Goal: Task Accomplishment & Management: Manage account settings

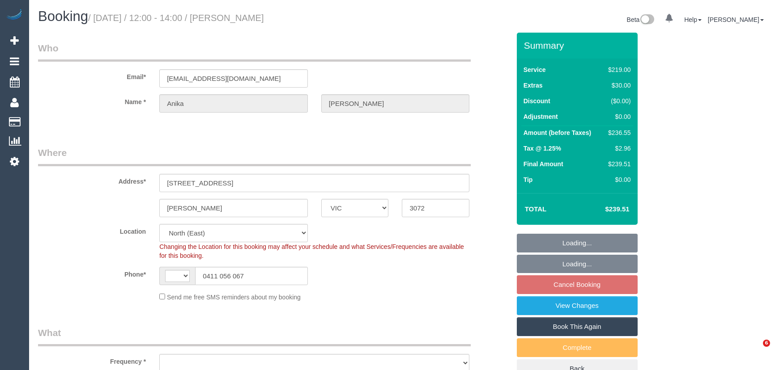
select select "VIC"
select select "string:AU"
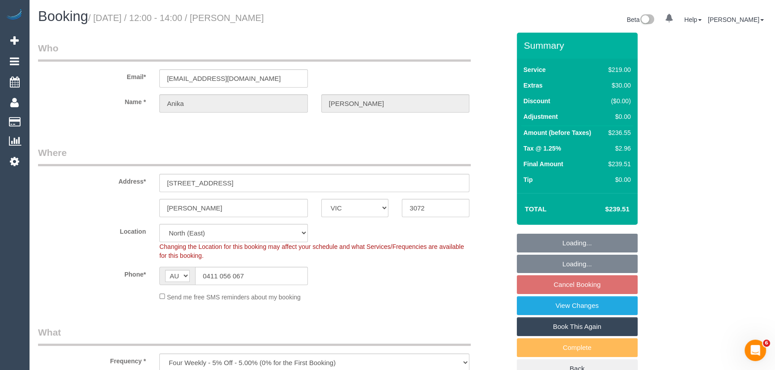
select select "object:535"
select select "string:stripe-pm_1PyiVX2GScqysDRVjvcdtQkW"
select select "number:27"
select select "number:14"
select select "number:19"
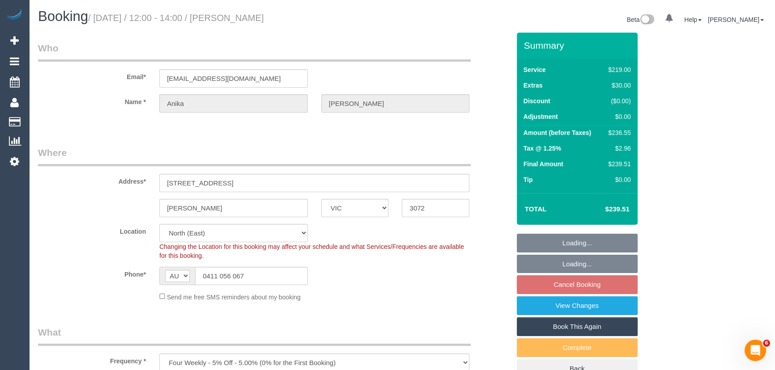
select select "number:25"
select select "number:35"
select select "number:12"
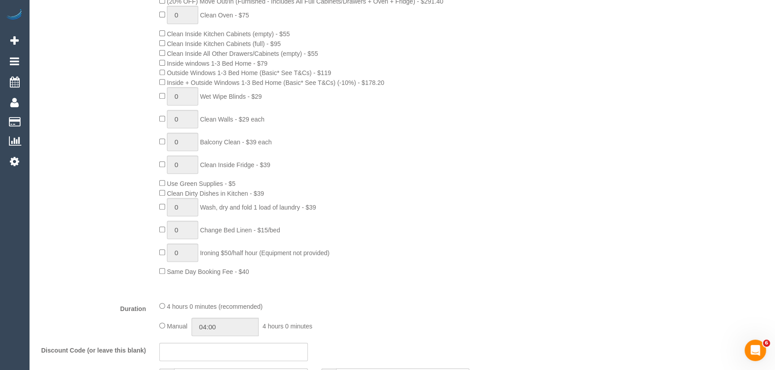
scroll to position [447, 0]
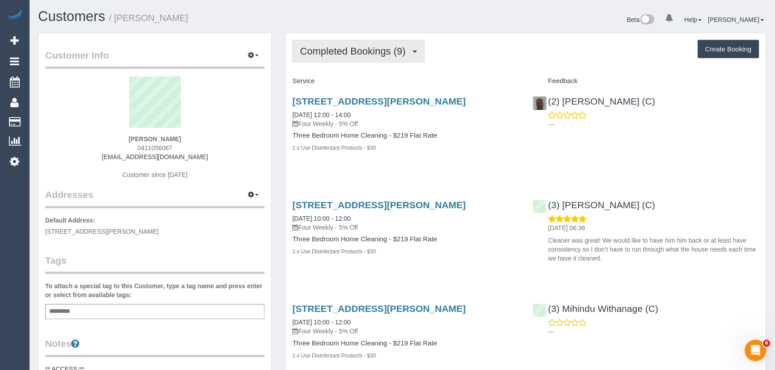
click at [410, 53] on span "Completed Bookings (9)" at bounding box center [355, 51] width 110 height 11
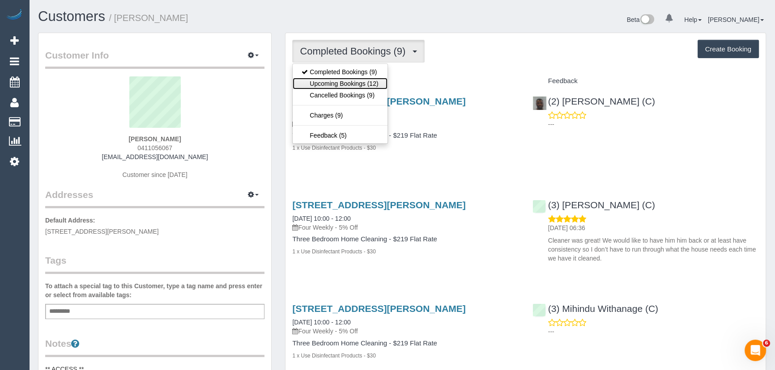
click at [378, 81] on link "Upcoming Bookings (12)" at bounding box center [339, 84] width 94 height 12
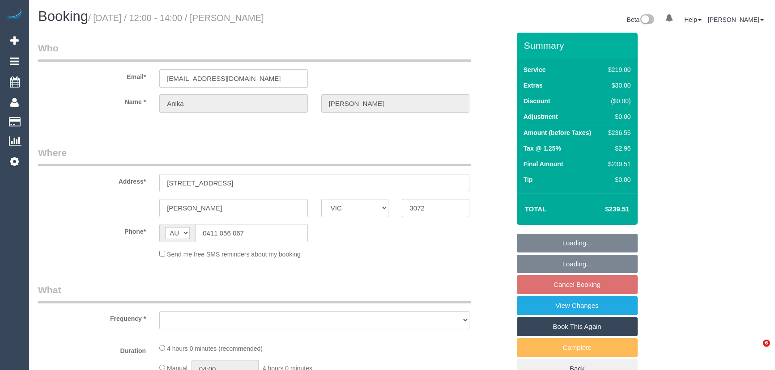
select select "VIC"
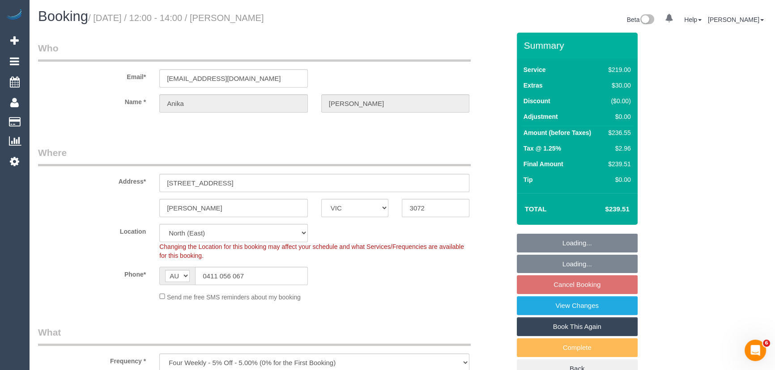
select select "object:535"
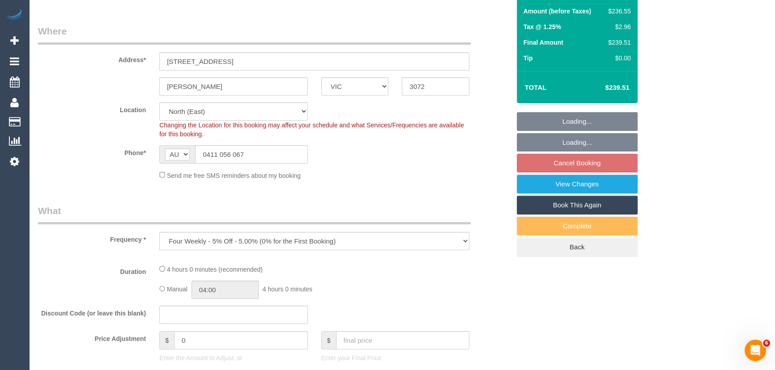
select select "string:stripe-pm_1PyiVX2GScqysDRVjvcdtQkW"
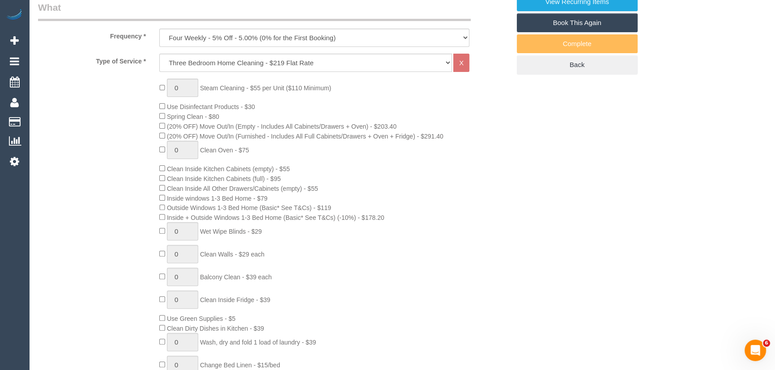
select select "number:27"
select select "number:14"
select select "number:19"
select select "number:25"
select select "number:35"
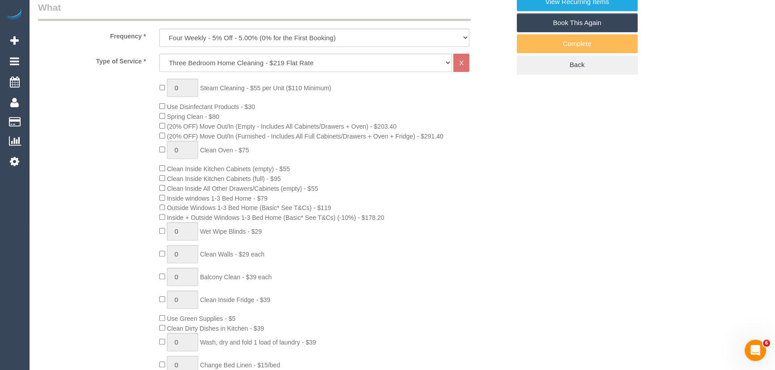
select select "number:12"
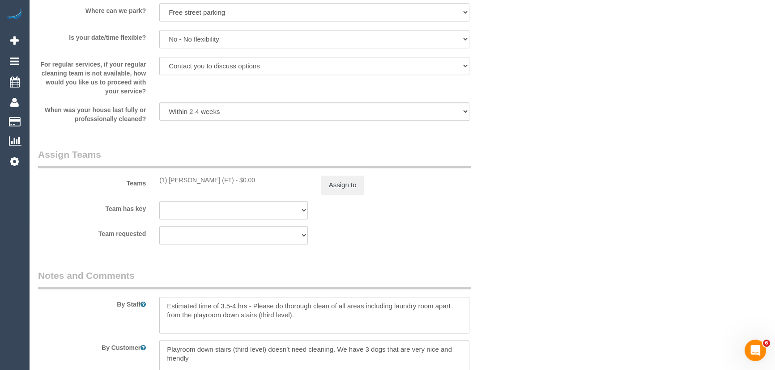
scroll to position [1301, 0]
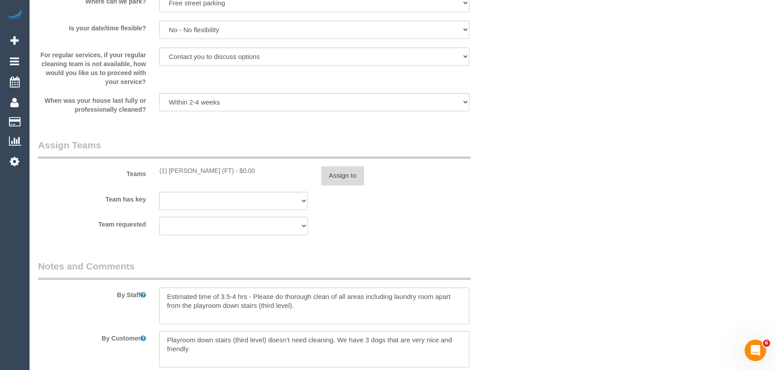
click at [332, 179] on button "Assign to" at bounding box center [342, 175] width 43 height 19
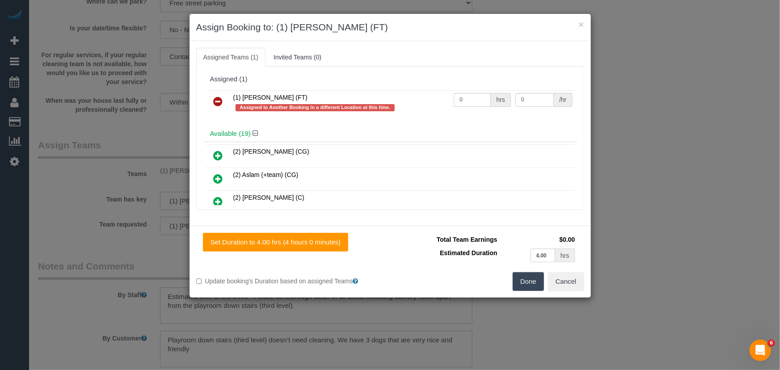
click at [214, 101] on icon at bounding box center [218, 101] width 9 height 11
click at [214, 126] on div "Available (19)" at bounding box center [390, 134] width 374 height 17
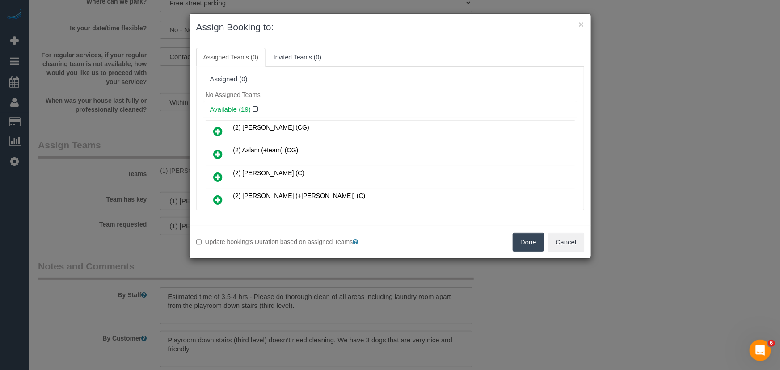
click at [527, 242] on button "Done" at bounding box center [528, 242] width 31 height 19
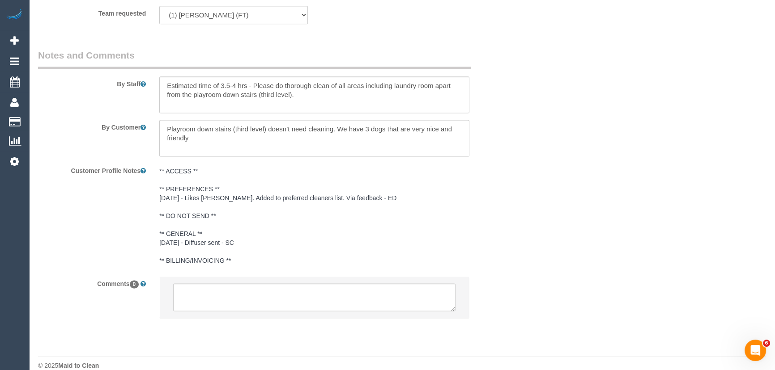
scroll to position [1526, 0]
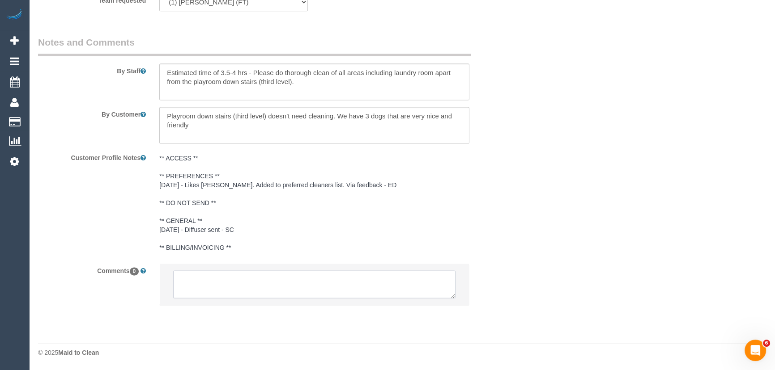
click at [197, 276] on textarea at bounding box center [314, 285] width 282 height 28
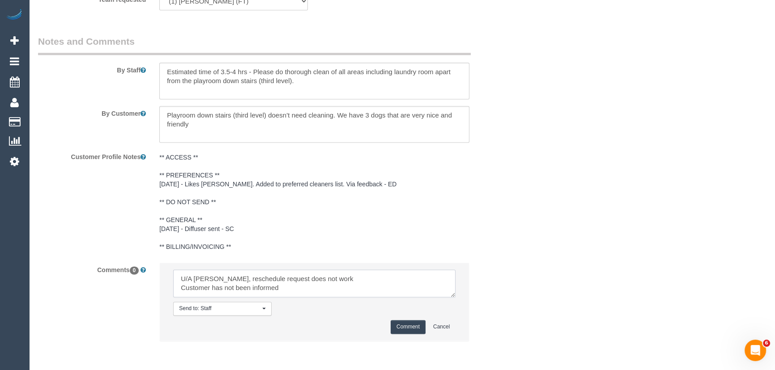
type textarea "U/A Debbie, reschedule request does not work Customer has not been informed"
click at [405, 326] on button "Comment" at bounding box center [407, 327] width 35 height 14
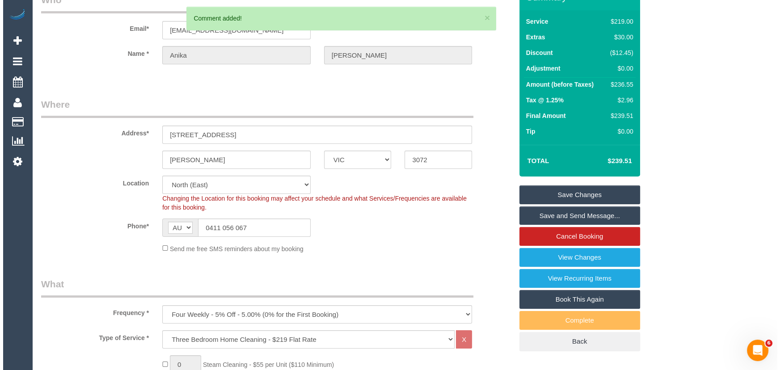
scroll to position [0, 0]
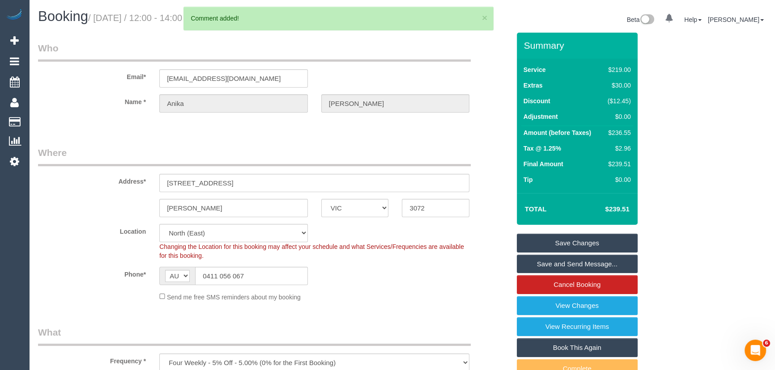
click at [551, 241] on link "Save Changes" at bounding box center [577, 243] width 121 height 19
click at [551, 241] on fieldset "Save Changes Save and Send Message... Cancel Booking View Changes View Recurrin…" at bounding box center [577, 317] width 121 height 166
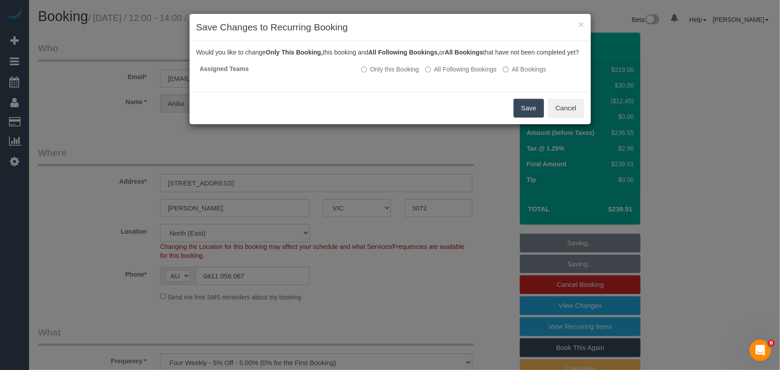
click at [523, 118] on button "Save" at bounding box center [529, 108] width 30 height 19
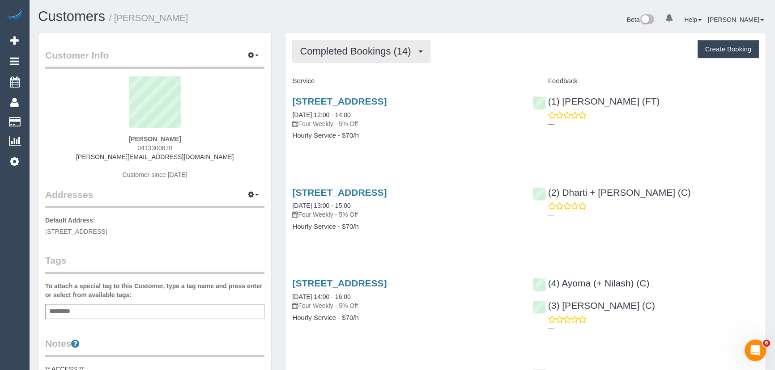
click at [415, 53] on span "Completed Bookings (14)" at bounding box center [357, 51] width 115 height 11
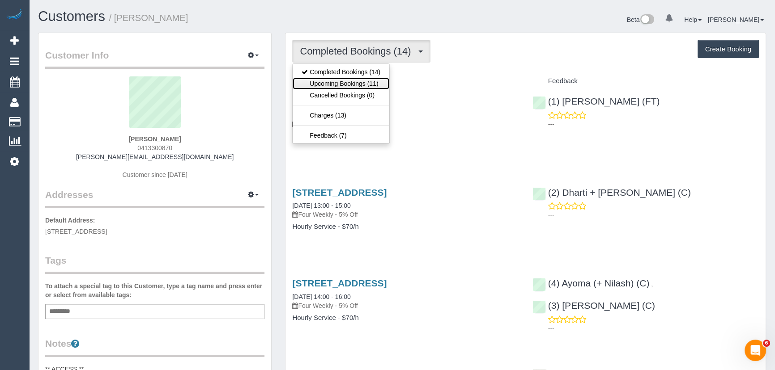
click at [373, 87] on link "Upcoming Bookings (11)" at bounding box center [340, 84] width 97 height 12
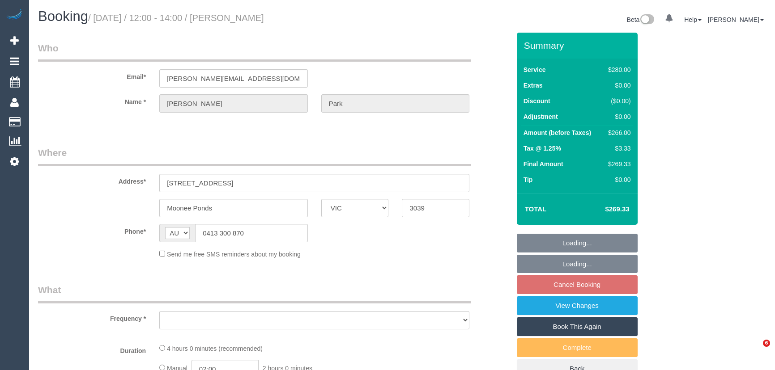
select select "VIC"
select select "object:528"
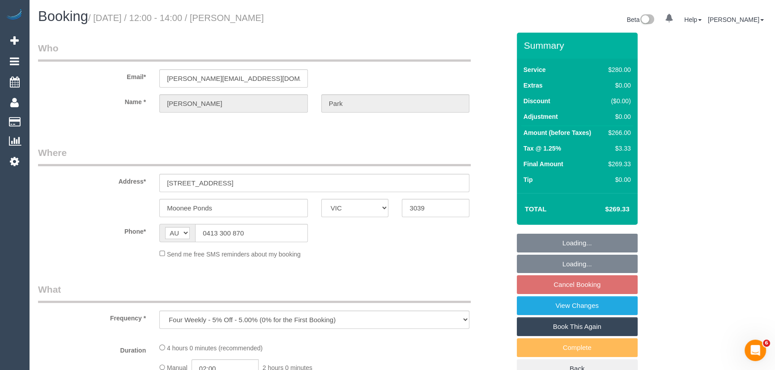
select select "string:stripe-pm_1Rbvvz2GScqysDRVLoYm9yfP"
select select "number:28"
select select "number:14"
select select "number:19"
select select "number:23"
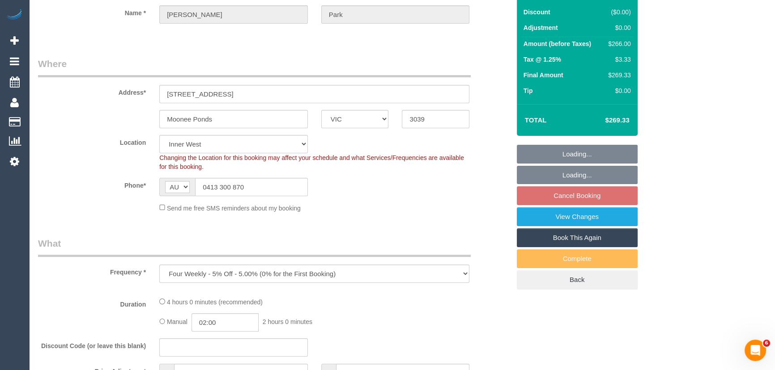
select select "object:681"
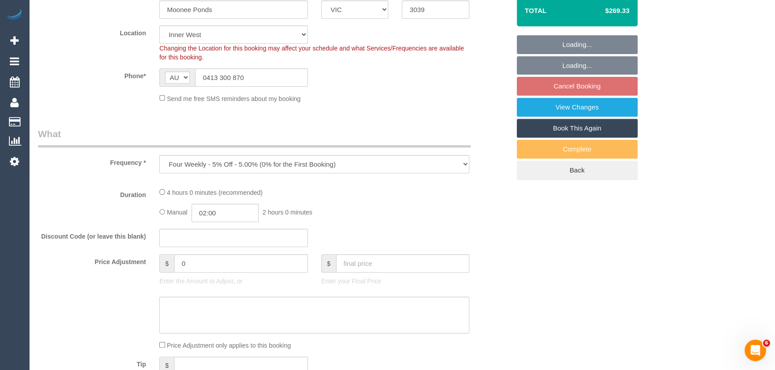
select select "240"
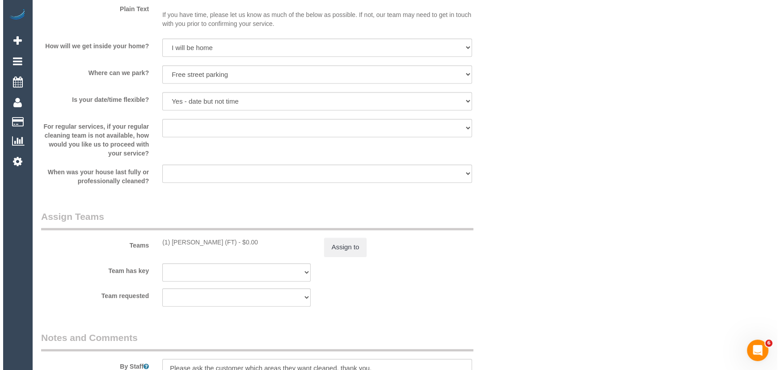
scroll to position [1220, 0]
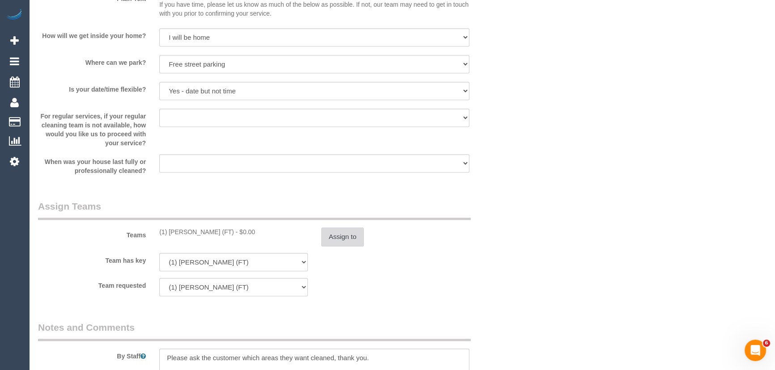
click at [351, 241] on button "Assign to" at bounding box center [342, 237] width 43 height 19
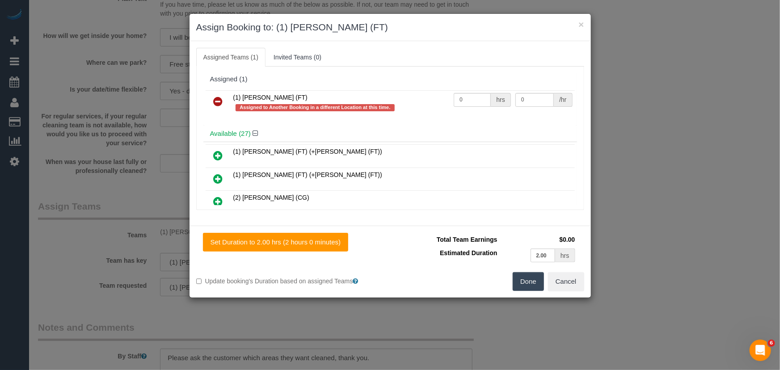
click at [219, 100] on icon at bounding box center [218, 101] width 9 height 11
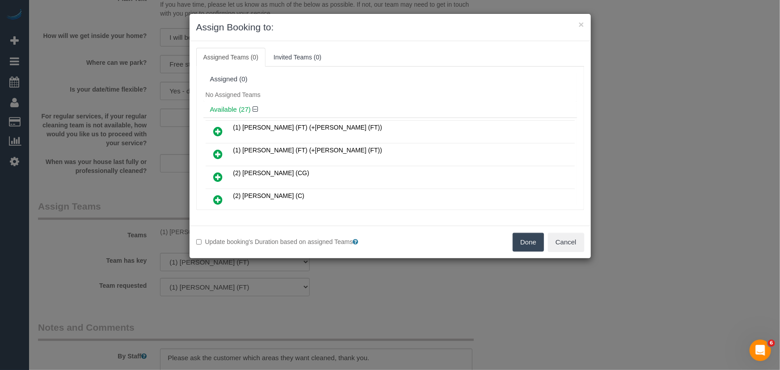
click at [525, 240] on button "Done" at bounding box center [528, 242] width 31 height 19
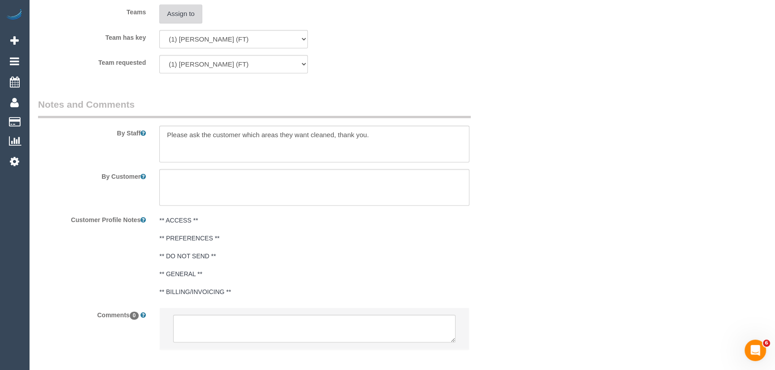
scroll to position [1488, 0]
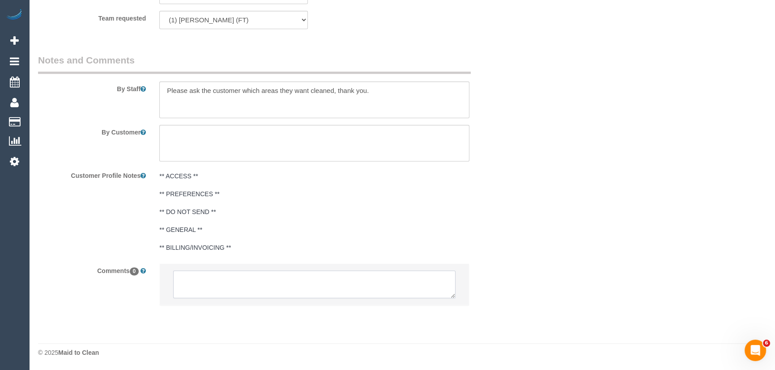
click at [262, 291] on textarea at bounding box center [314, 285] width 282 height 28
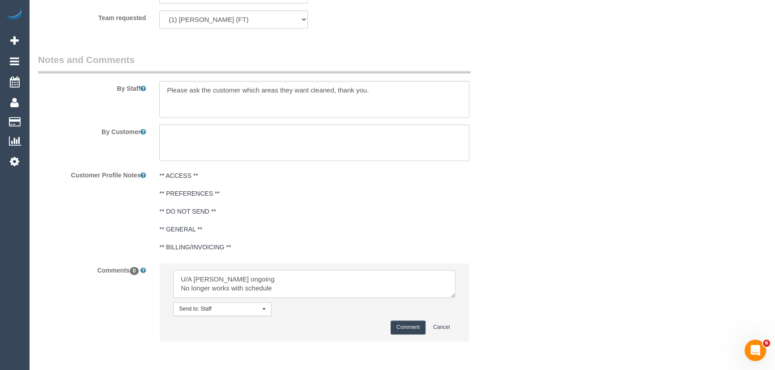
scroll to position [4, 0]
type textarea "U/A Debbie ongoing No longer works with schedule Customer has not been informed"
click at [410, 332] on button "Comment" at bounding box center [407, 328] width 35 height 14
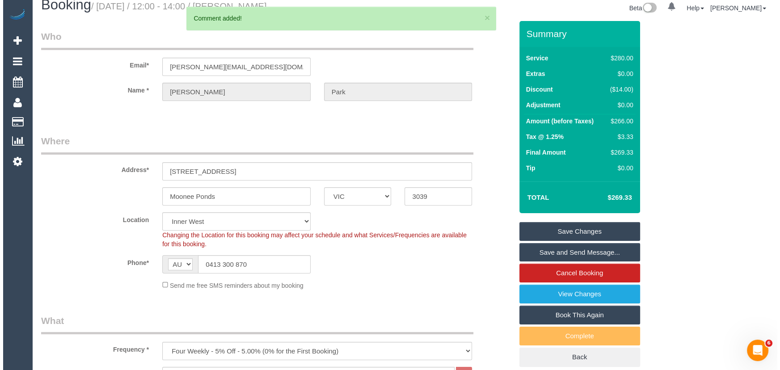
scroll to position [0, 0]
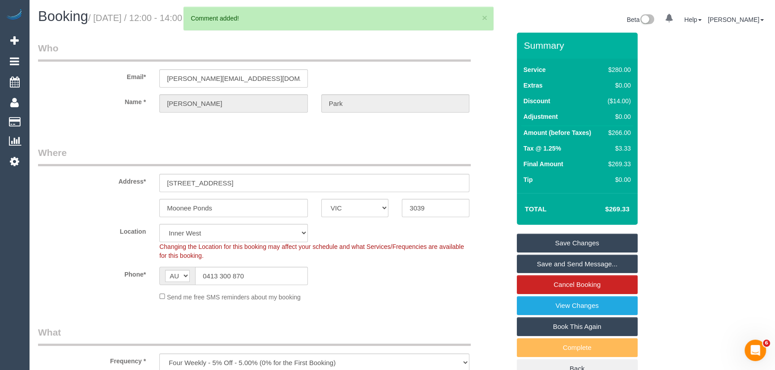
click at [565, 246] on link "Save Changes" at bounding box center [577, 243] width 121 height 19
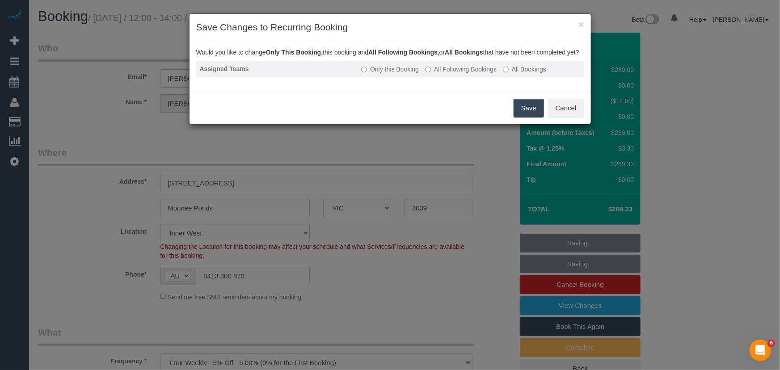
click at [478, 74] on label "All Following Bookings" at bounding box center [461, 69] width 72 height 9
click at [517, 118] on button "Save" at bounding box center [529, 108] width 30 height 19
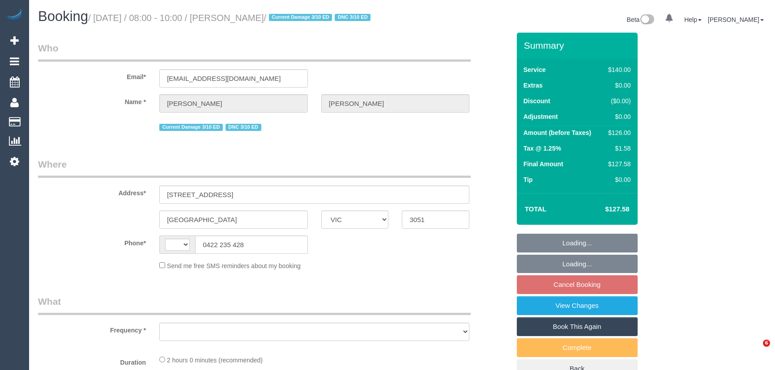
select select "VIC"
select select "object:288"
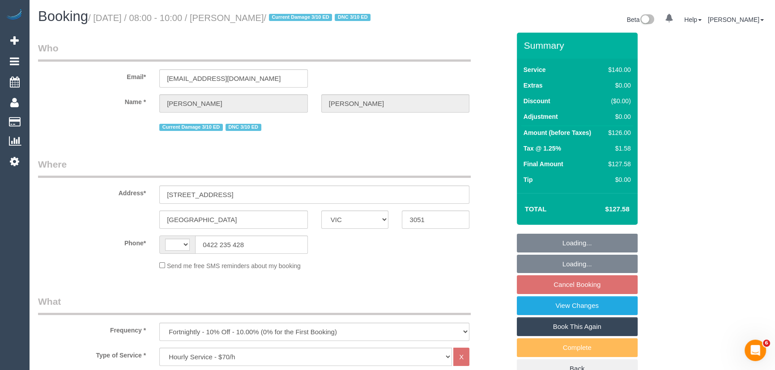
select select "string:AU"
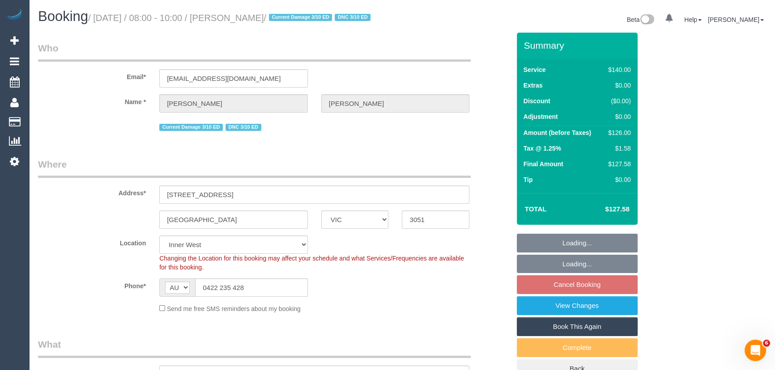
select select "object:739"
select select "string:stripe-pm_1ObBgM2GScqysDRVyxUhc63c"
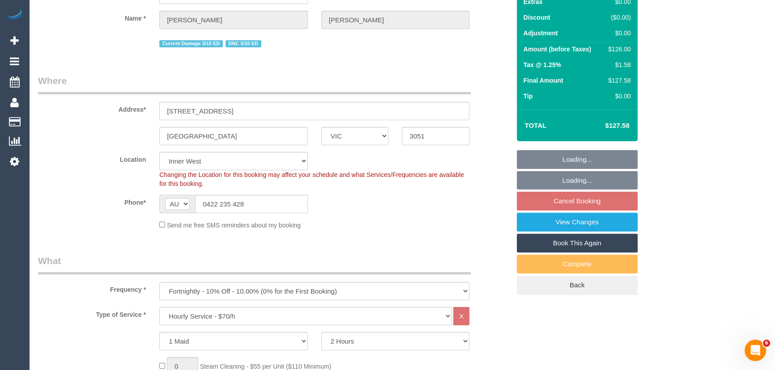
select select "number:27"
select select "number:14"
select select "number:19"
select select "number:36"
select select "number:35"
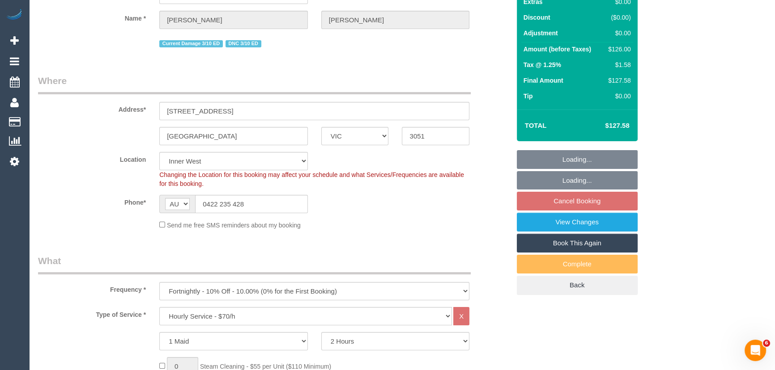
select select "number:12"
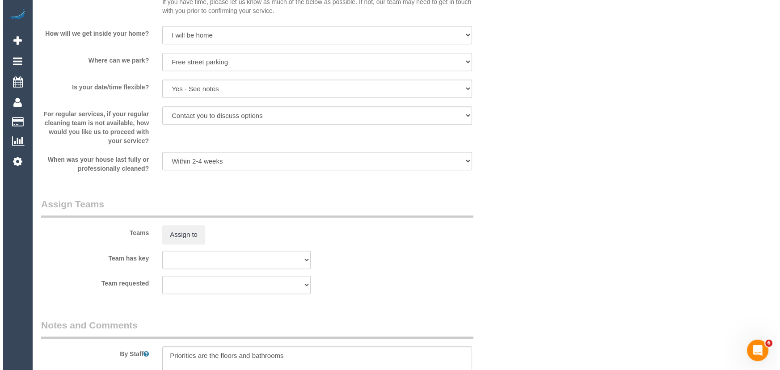
scroll to position [1301, 0]
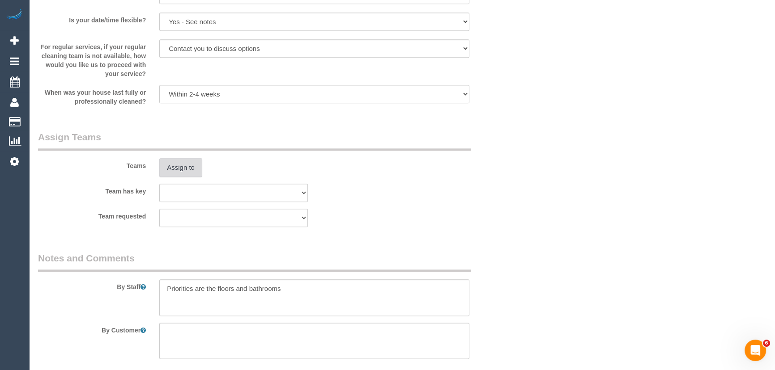
click at [177, 177] on button "Assign to" at bounding box center [180, 167] width 43 height 19
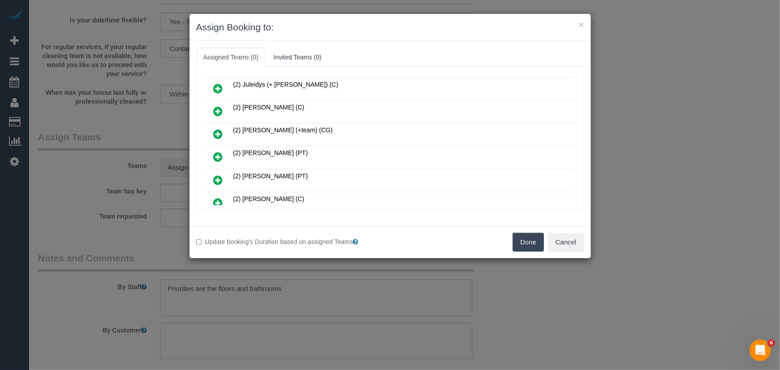
click at [217, 175] on icon at bounding box center [218, 180] width 9 height 11
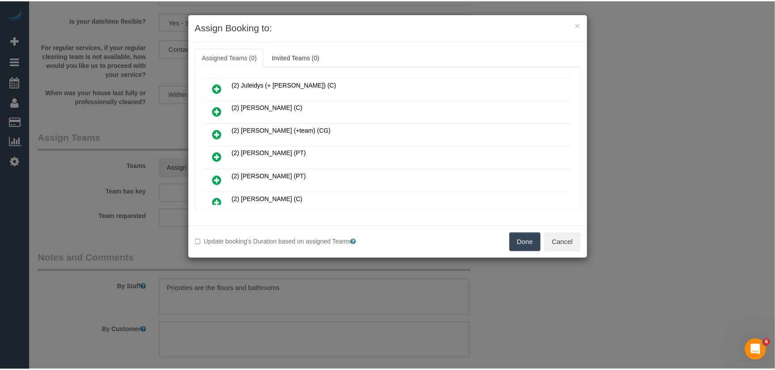
scroll to position [224, 0]
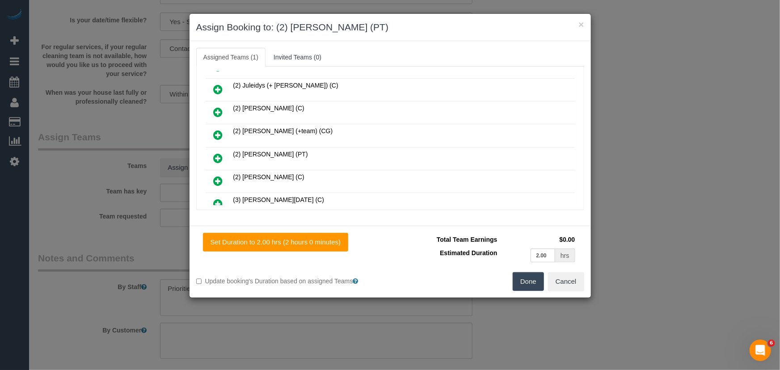
click at [539, 289] on button "Done" at bounding box center [528, 281] width 31 height 19
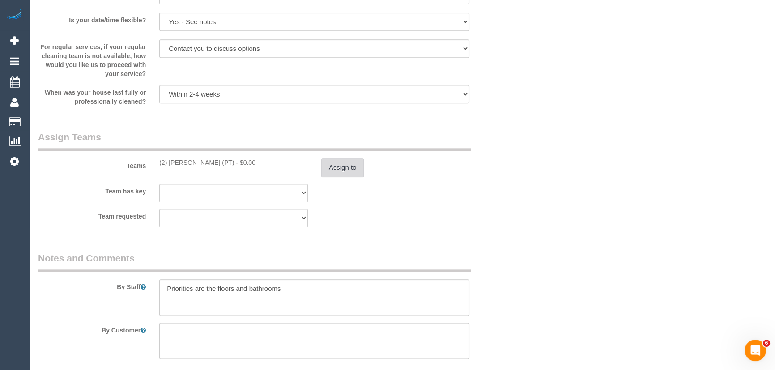
click at [351, 177] on button "Assign to" at bounding box center [342, 167] width 43 height 19
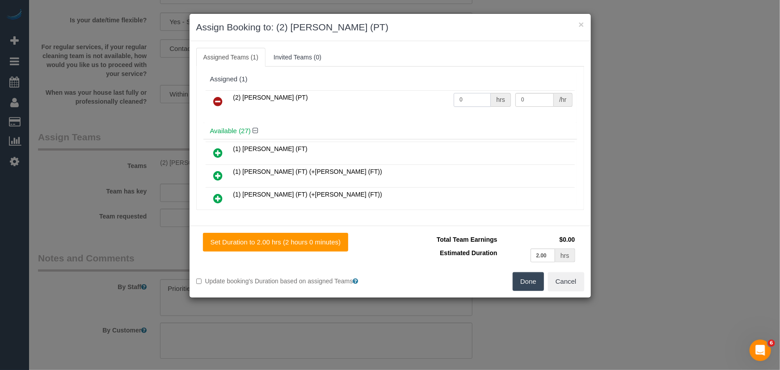
click at [474, 102] on input "0" at bounding box center [472, 100] width 37 height 14
type input "2"
type input "37.5"
click at [525, 282] on button "Done" at bounding box center [528, 281] width 31 height 19
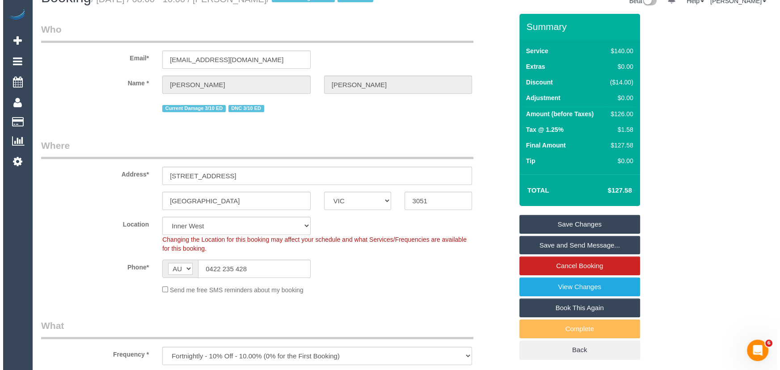
scroll to position [0, 0]
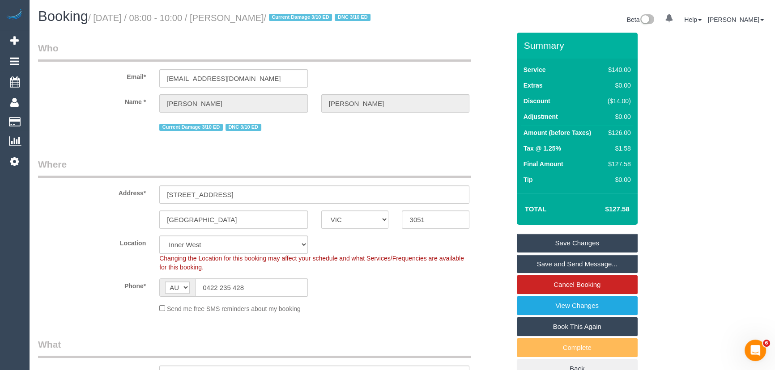
click at [246, 14] on small "/ October 17, 2025 / 08:00 - 10:00 / Catherine Anderson / Current Damage 3/10 E…" at bounding box center [230, 18] width 285 height 10
copy small "Catherine Anderson"
click at [538, 274] on link "Save and Send Message..." at bounding box center [577, 264] width 121 height 19
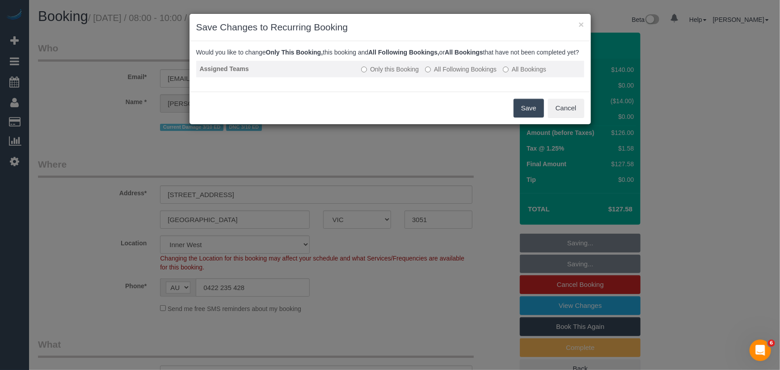
click at [458, 74] on label "All Following Bookings" at bounding box center [461, 69] width 72 height 9
click at [540, 118] on button "Save" at bounding box center [529, 108] width 30 height 19
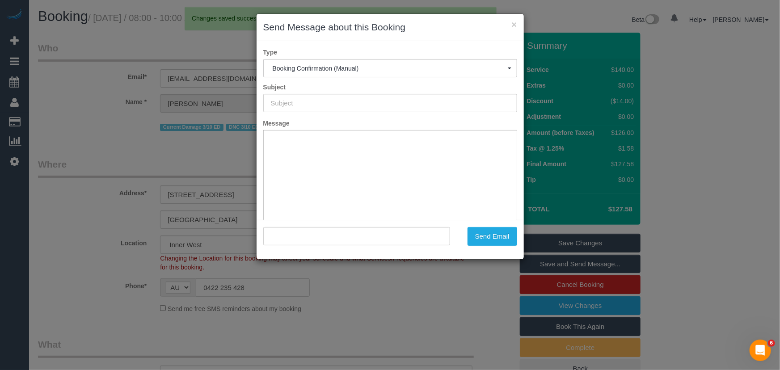
type input "Booking Confirmed"
type input ""Catherine Anderson" <canderson@molinocahill.com.au>"
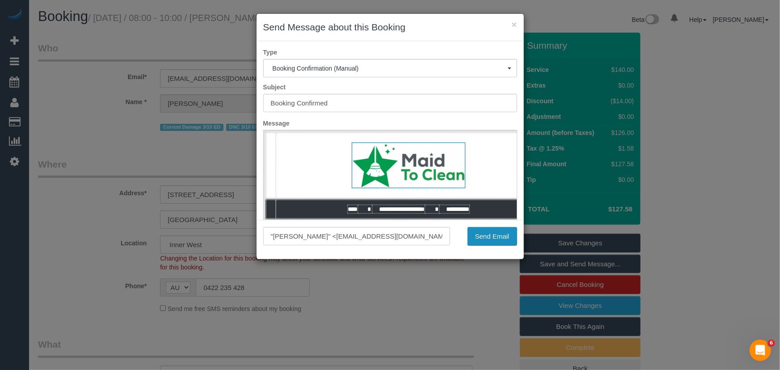
click at [491, 238] on button "Send Email" at bounding box center [493, 236] width 50 height 19
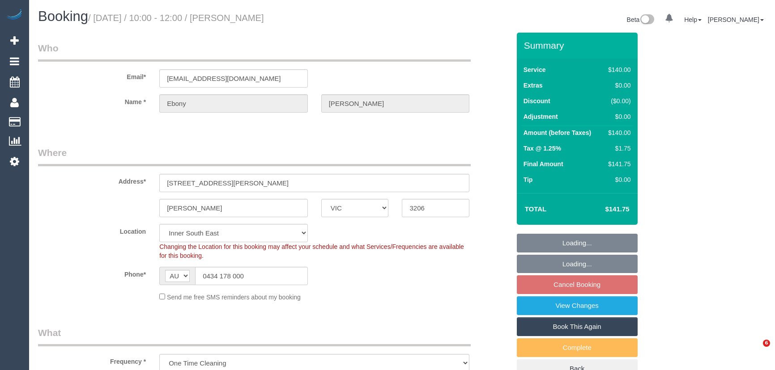
select select "VIC"
select select "number:27"
select select "number:14"
select select "number:19"
select select "number:24"
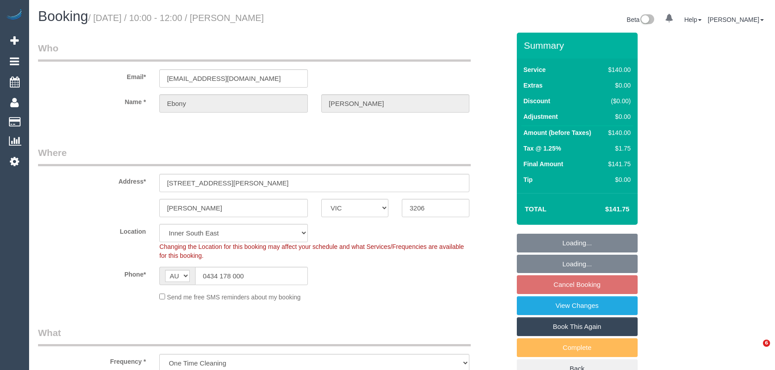
select select "number:33"
select select "number:12"
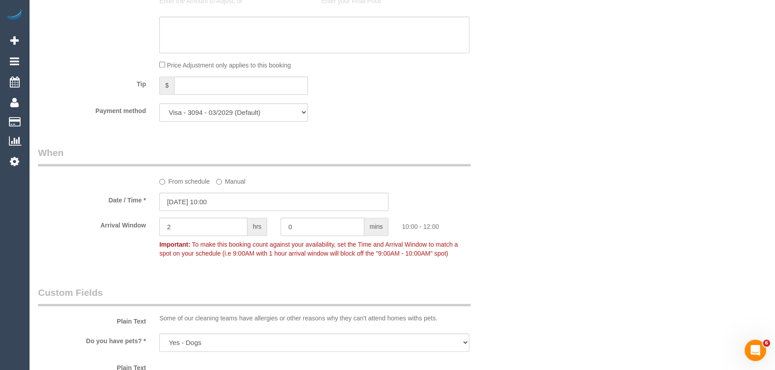
scroll to position [865, 0]
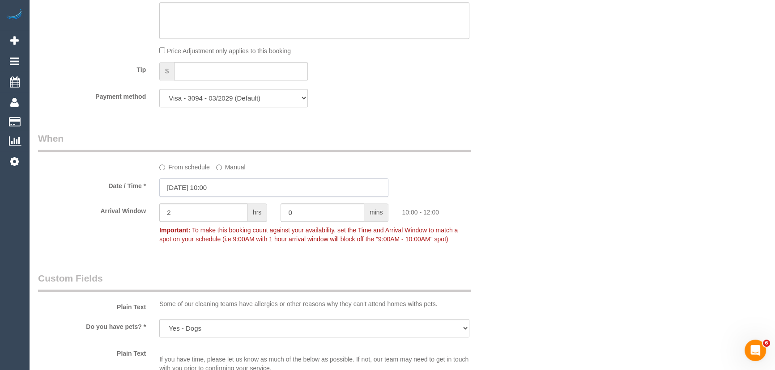
click at [235, 191] on input "17/10/2025 10:00" at bounding box center [273, 187] width 229 height 18
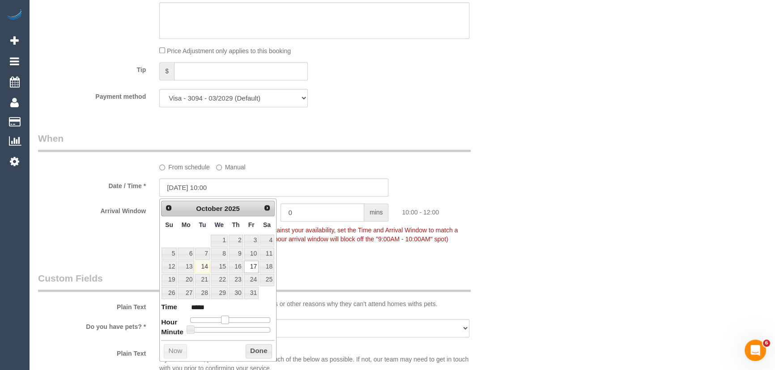
type input "17/10/2025 11:00"
type input "*****"
type input "17/10/2025 12:00"
type input "*****"
type input "17/10/2025 13:00"
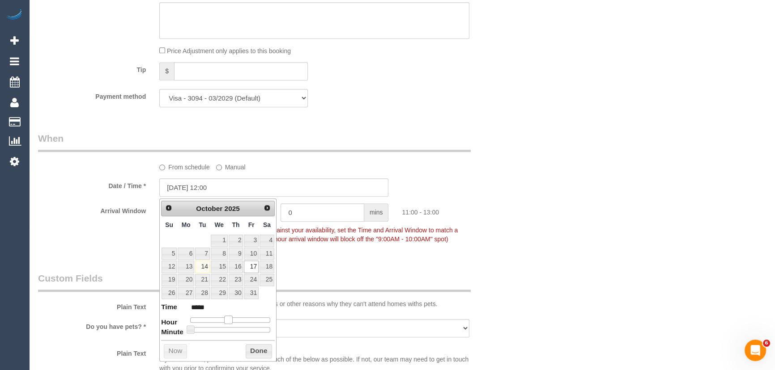
type input "*****"
drag, startPoint x: 222, startPoint y: 316, endPoint x: 233, endPoint y: 317, distance: 10.3
click at [233, 317] on span at bounding box center [235, 320] width 8 height 8
click at [343, 265] on div "Who Email* ebony.aidan26@gmail.com Name * Ebony Biggs Where Address* 41 Withers…" at bounding box center [273, 38] width 485 height 1740
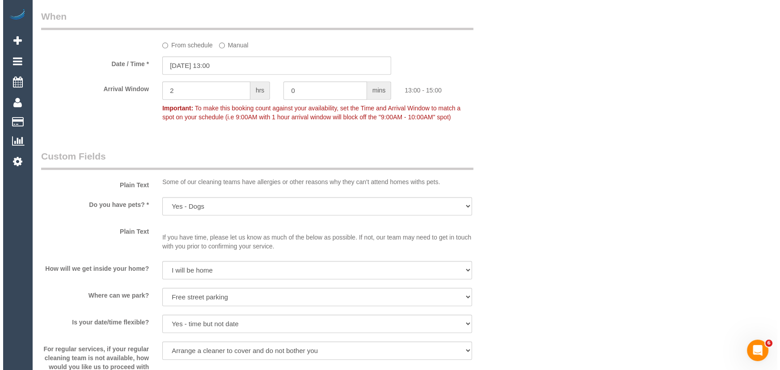
scroll to position [1149, 0]
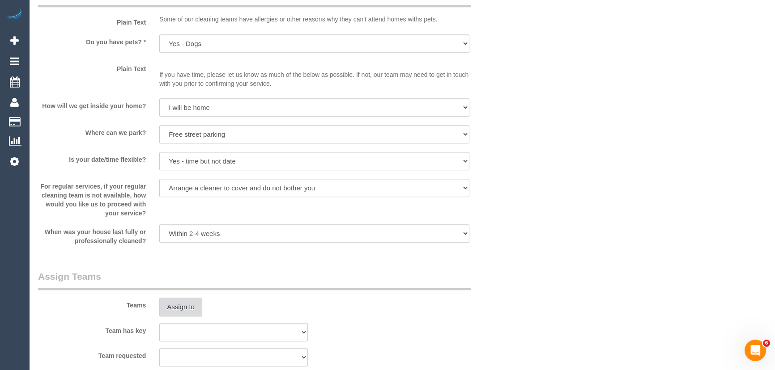
click at [182, 305] on button "Assign to" at bounding box center [180, 307] width 43 height 19
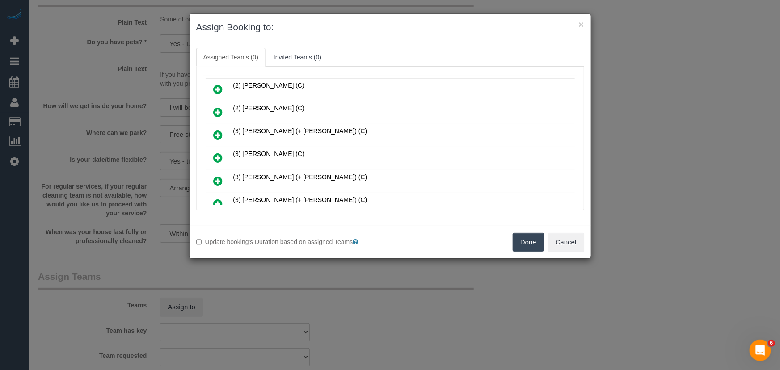
scroll to position [81, 0]
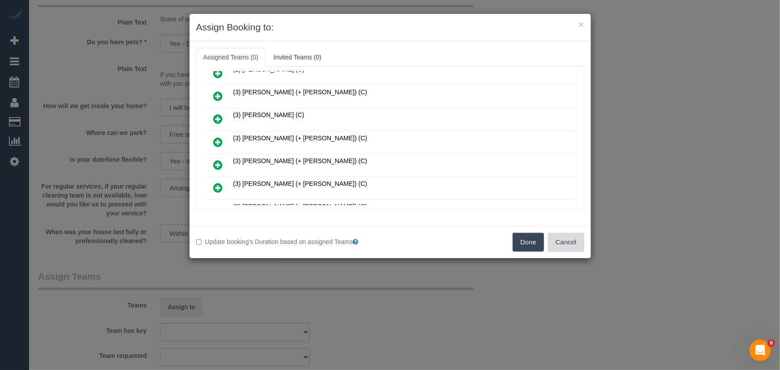
click at [561, 239] on button "Cancel" at bounding box center [566, 242] width 36 height 19
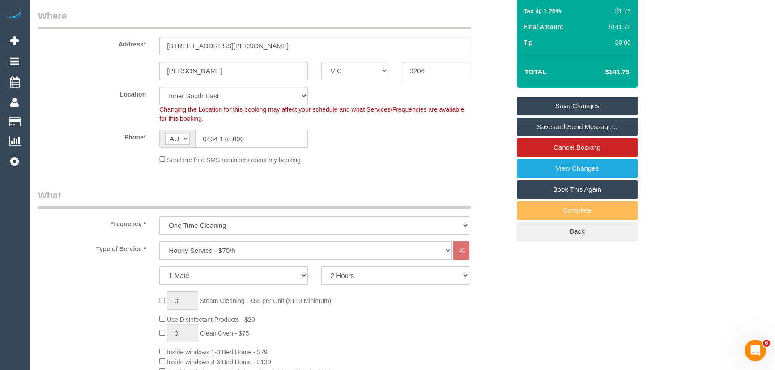
scroll to position [51, 0]
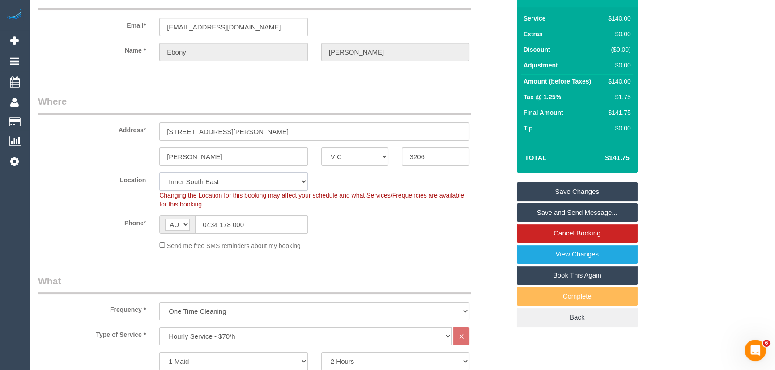
click at [199, 183] on select "Office City East (North) East (South) Inner East Inner North (East) Inner North…" at bounding box center [233, 182] width 148 height 18
select select "54"
click at [159, 173] on select "Office City East (North) East (South) Inner East Inner North (East) Inner North…" at bounding box center [233, 182] width 148 height 18
select select "object:4963"
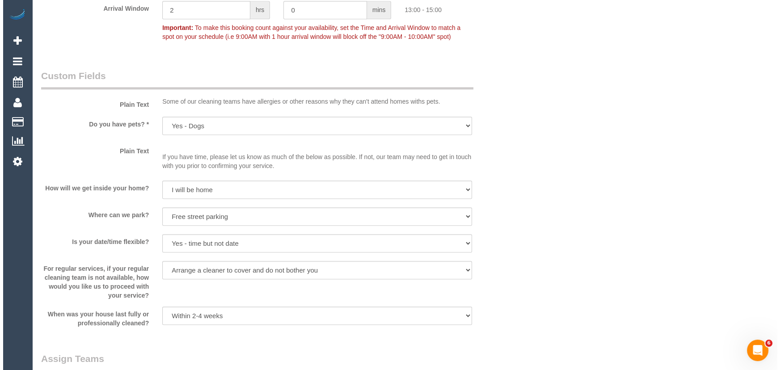
scroll to position [1230, 0]
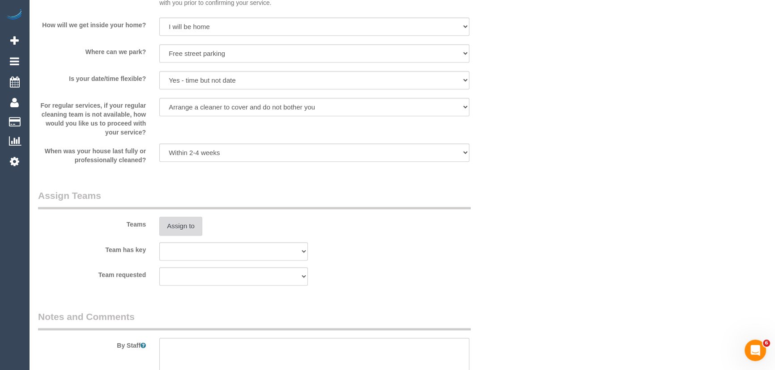
click at [179, 233] on button "Assign to" at bounding box center [180, 226] width 43 height 19
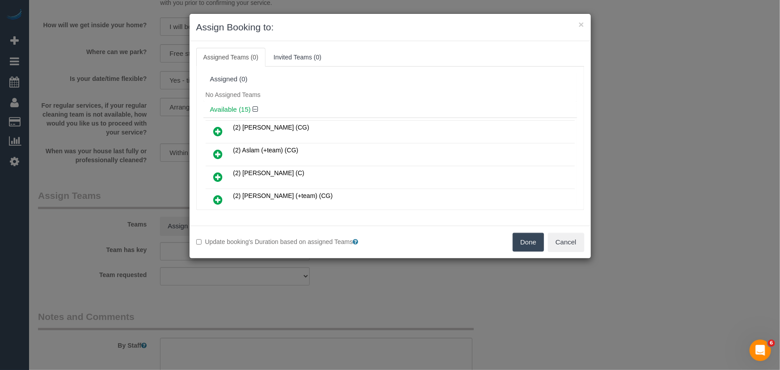
scroll to position [78, 0]
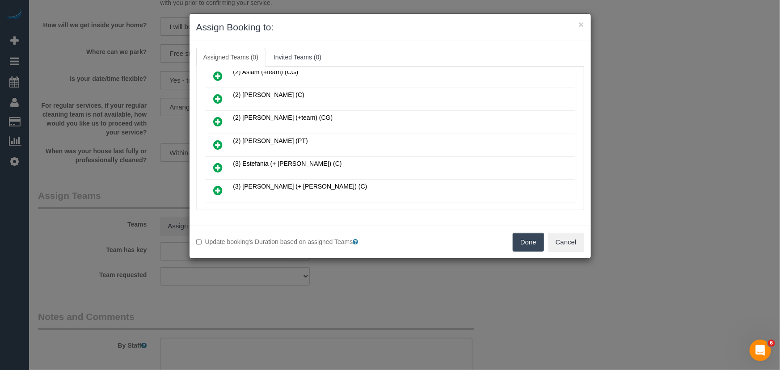
drag, startPoint x: 217, startPoint y: 140, endPoint x: 239, endPoint y: 156, distance: 27.2
click at [217, 140] on icon at bounding box center [218, 145] width 9 height 11
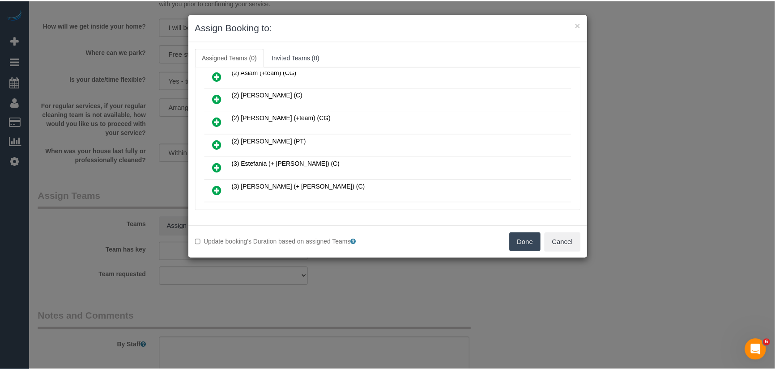
scroll to position [99, 0]
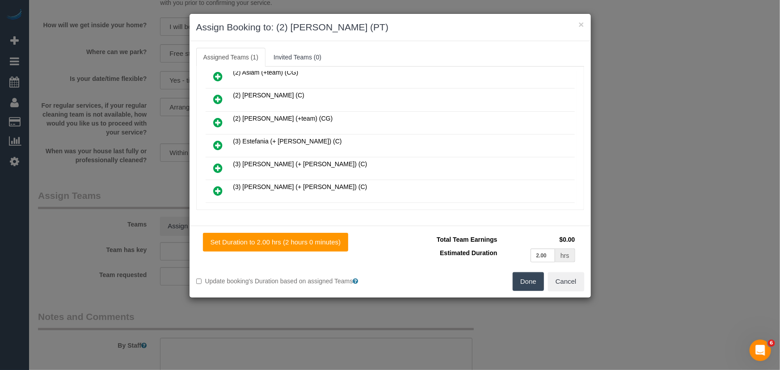
click at [525, 281] on button "Done" at bounding box center [528, 281] width 31 height 19
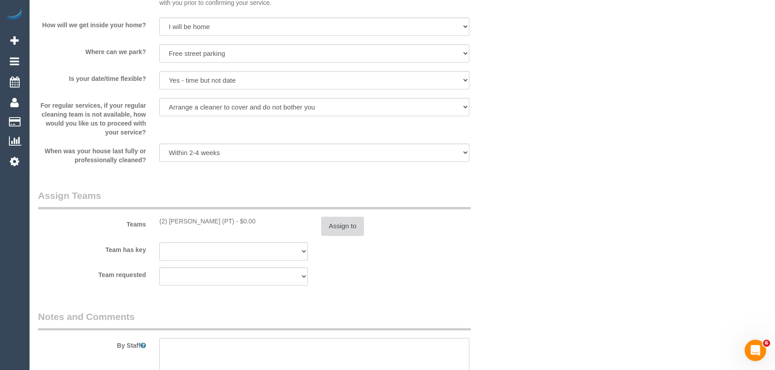
click at [337, 226] on button "Assign to" at bounding box center [342, 226] width 43 height 19
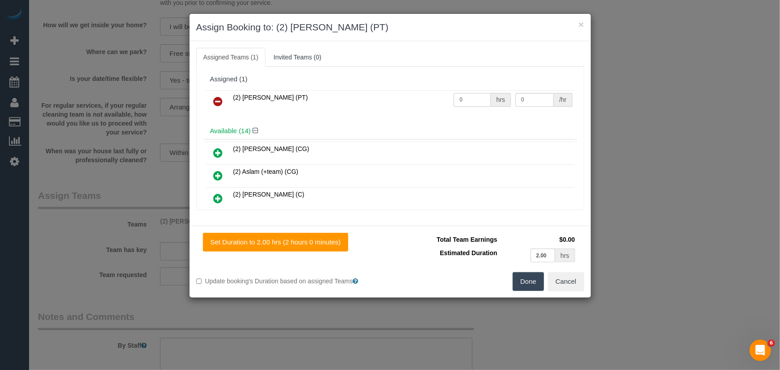
click at [465, 99] on input "0" at bounding box center [472, 100] width 37 height 14
type input "2"
drag, startPoint x: 532, startPoint y: 285, endPoint x: 475, endPoint y: 301, distance: 58.7
click at [531, 285] on button "Done" at bounding box center [528, 281] width 31 height 19
type input "37.5"
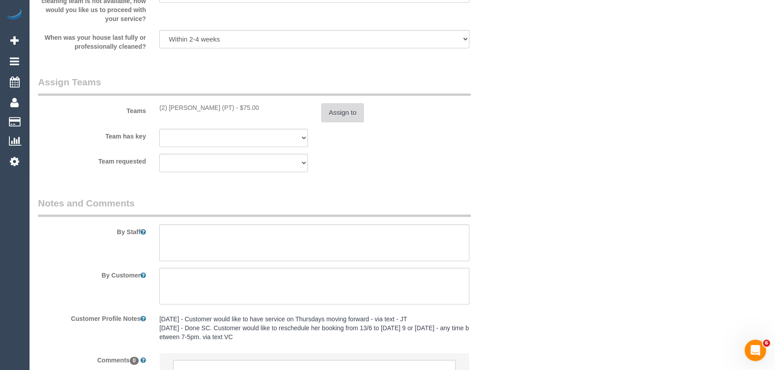
scroll to position [1434, 0]
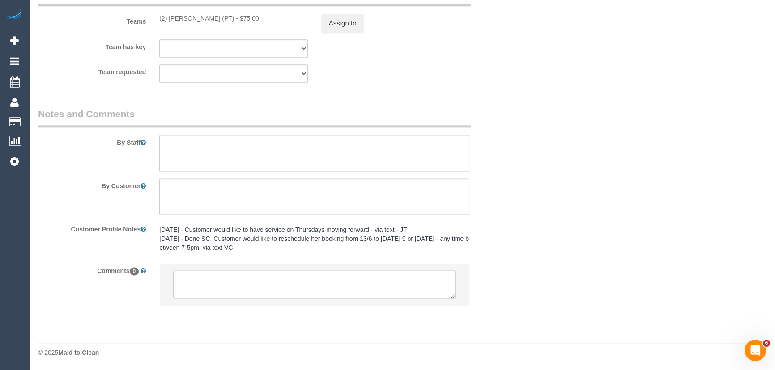
click at [232, 273] on textarea at bounding box center [314, 285] width 282 height 28
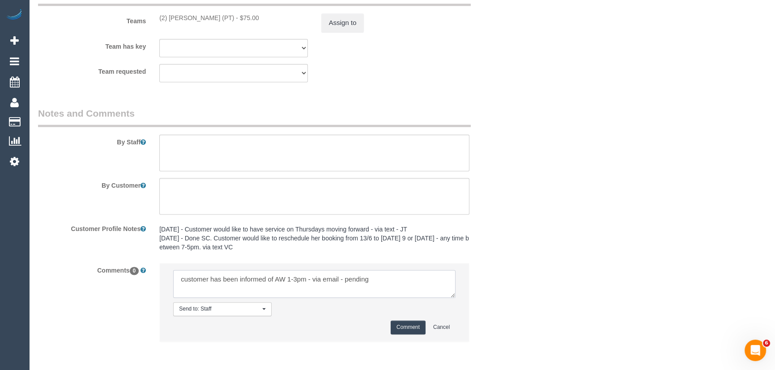
type textarea "customer has been informed of AW 1-3pm - via email - pending"
click at [404, 334] on button "Comment" at bounding box center [407, 328] width 35 height 14
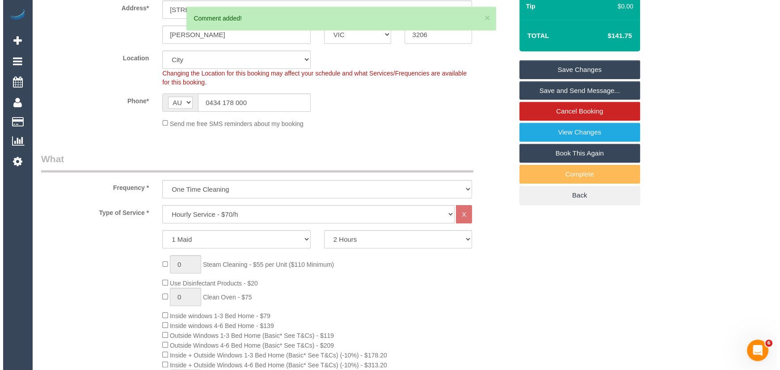
scroll to position [0, 0]
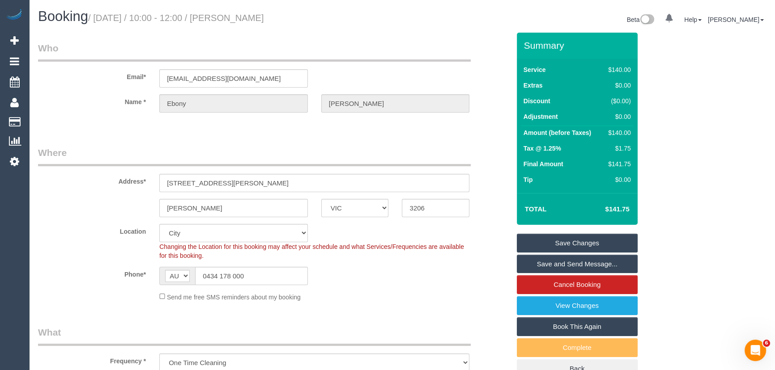
click at [247, 19] on small "/ October 17, 2025 / 10:00 - 12:00 / Ebony Biggs" at bounding box center [176, 18] width 176 height 10
copy small "Ebony Biggs"
click at [545, 246] on link "Save Changes" at bounding box center [577, 243] width 121 height 19
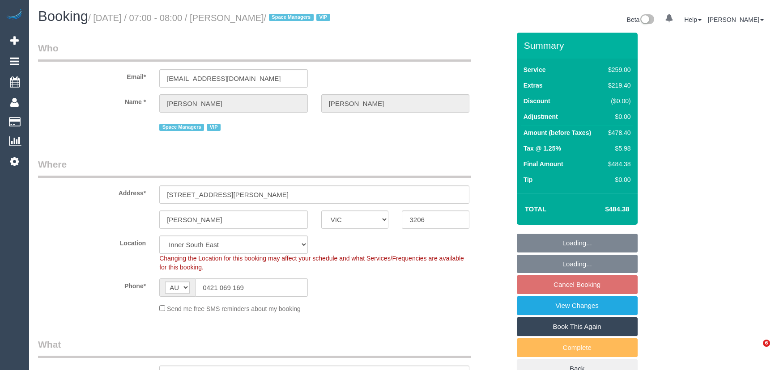
select select "VIC"
select select "object:1425"
select select "number:28"
select select "number:14"
select select "number:18"
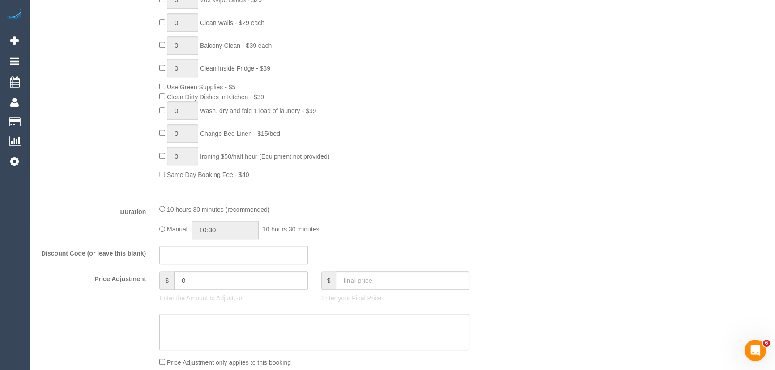
scroll to position [650, 0]
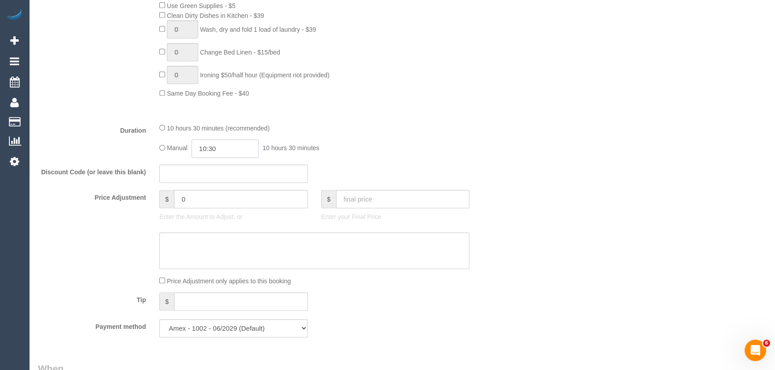
click at [224, 157] on input "10:30" at bounding box center [224, 149] width 67 height 18
type input "09:00"
click at [211, 208] on li "09:00" at bounding box center [215, 209] width 40 height 12
click at [364, 154] on div "Manual 09:00 9 hours 0 minutes" at bounding box center [314, 149] width 310 height 18
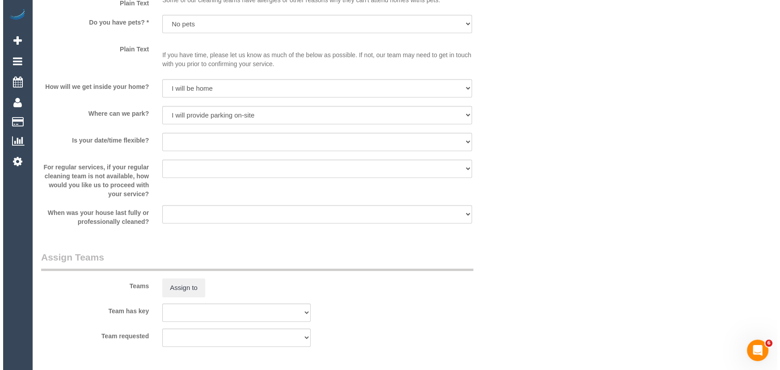
scroll to position [1260, 0]
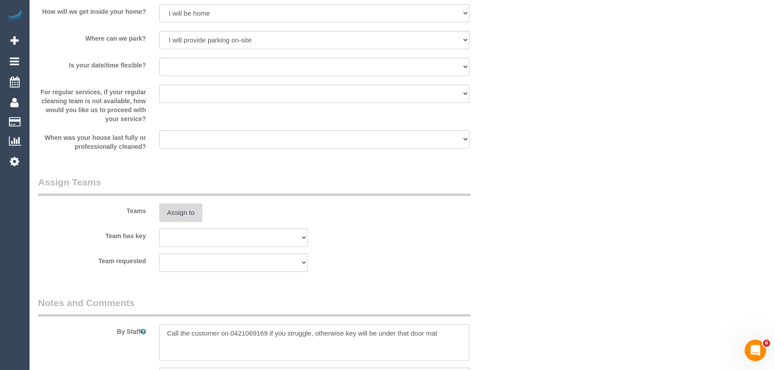
click at [194, 219] on button "Assign to" at bounding box center [180, 212] width 43 height 19
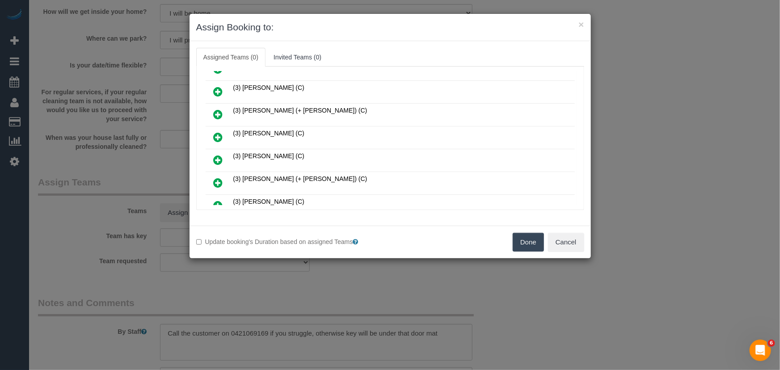
scroll to position [401, 0]
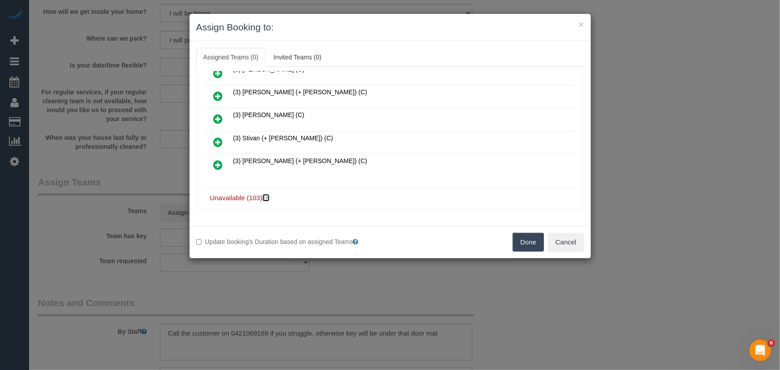
click at [268, 195] on icon at bounding box center [266, 198] width 5 height 7
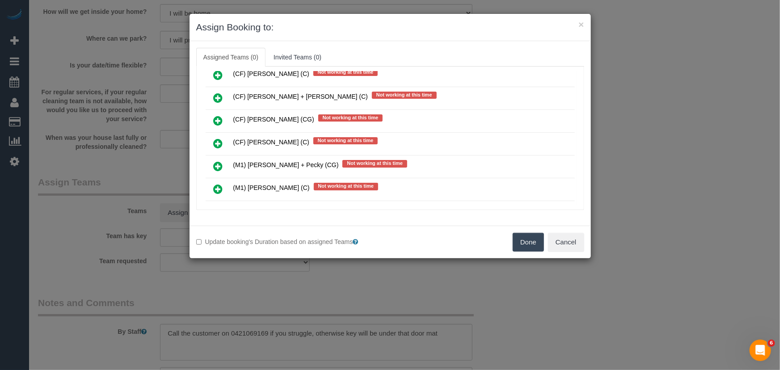
click at [214, 184] on icon at bounding box center [218, 189] width 9 height 11
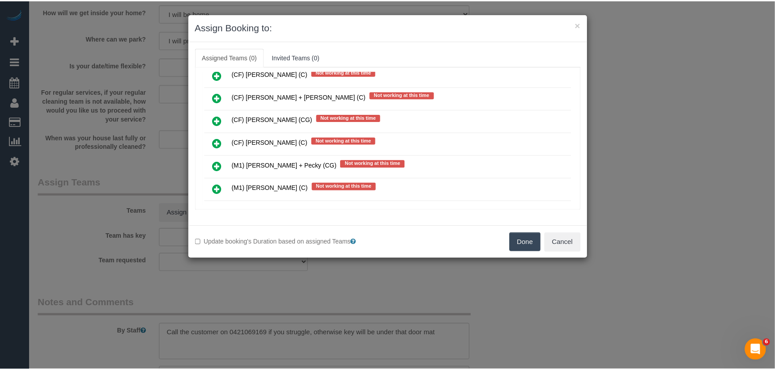
scroll to position [2313, 0]
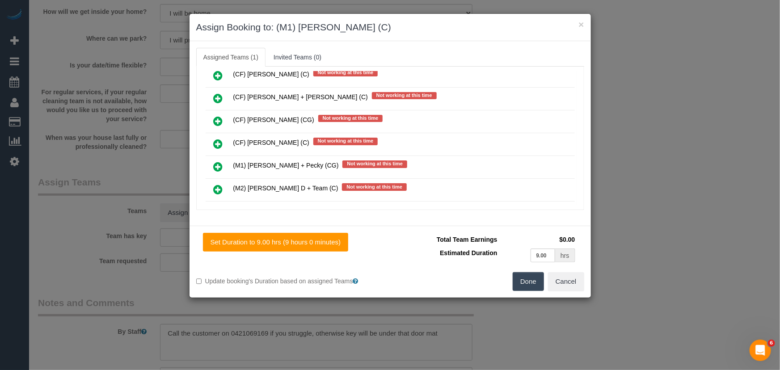
click at [527, 277] on button "Done" at bounding box center [528, 281] width 31 height 19
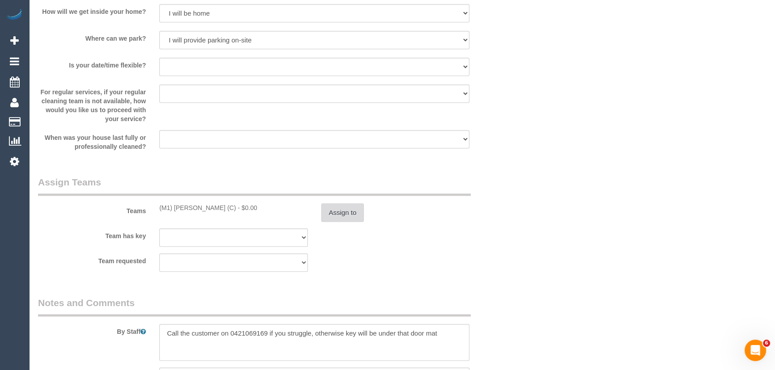
click at [345, 214] on button "Assign to" at bounding box center [342, 212] width 43 height 19
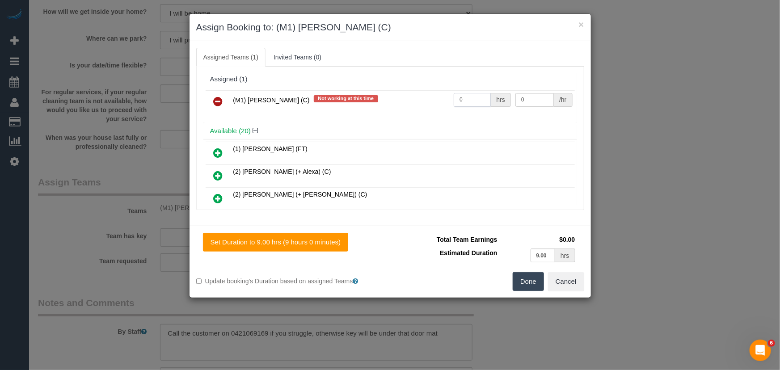
click at [464, 94] on input "0" at bounding box center [472, 100] width 37 height 14
type input "1"
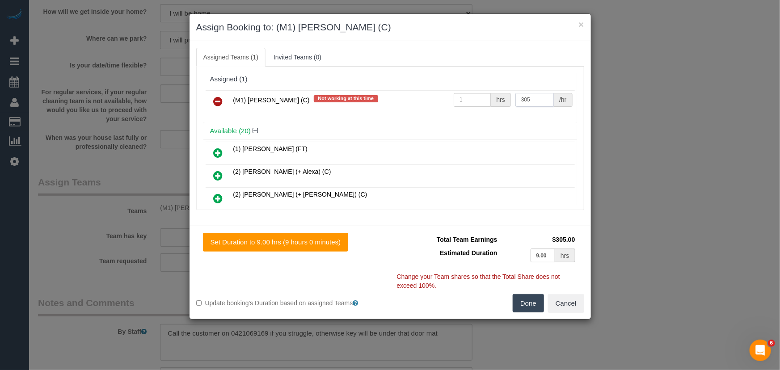
type input "305"
click at [532, 301] on button "Done" at bounding box center [528, 303] width 31 height 19
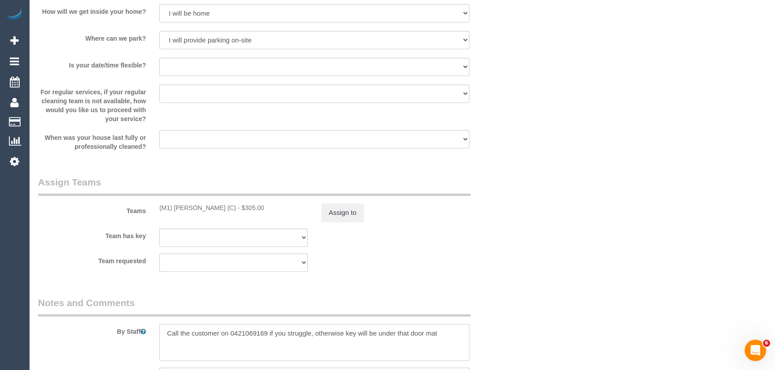
click at [161, 340] on textarea at bounding box center [314, 342] width 310 height 37
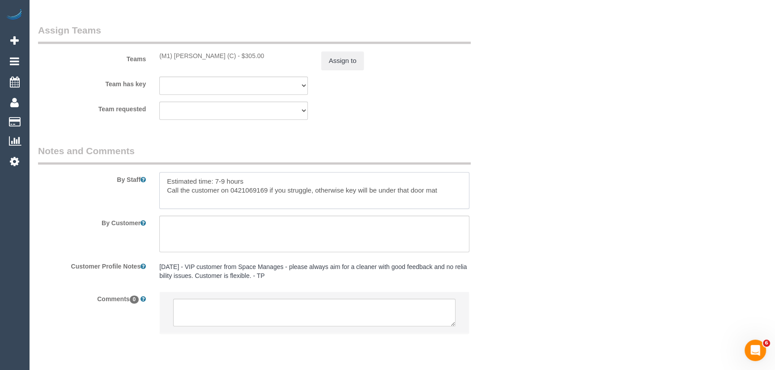
scroll to position [1442, 0]
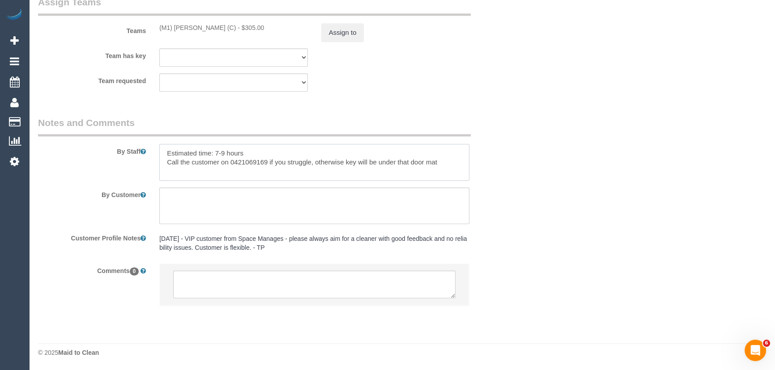
type textarea "Estimated time: 7-9 hours Call the customer on 0421069169 if you struggle, othe…"
click at [203, 290] on textarea at bounding box center [314, 285] width 282 height 28
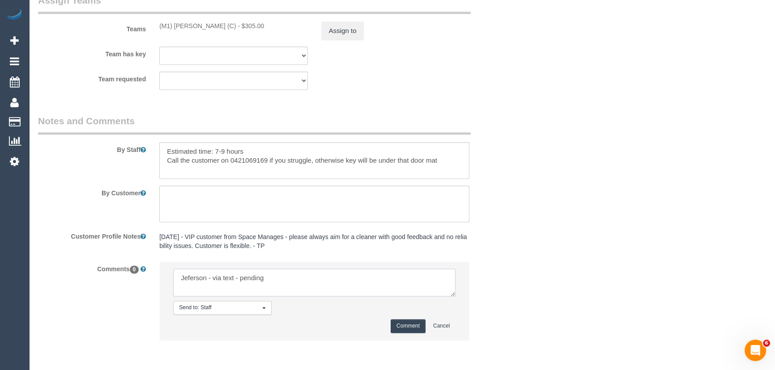
type textarea "Jeferson - via text - pending"
click at [401, 330] on button "Comment" at bounding box center [407, 326] width 35 height 14
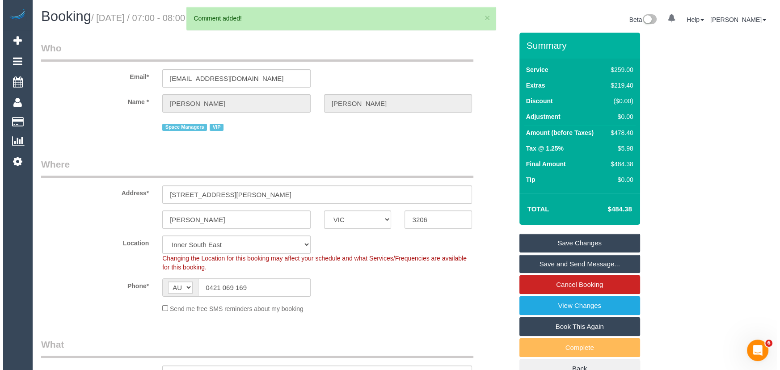
scroll to position [0, 0]
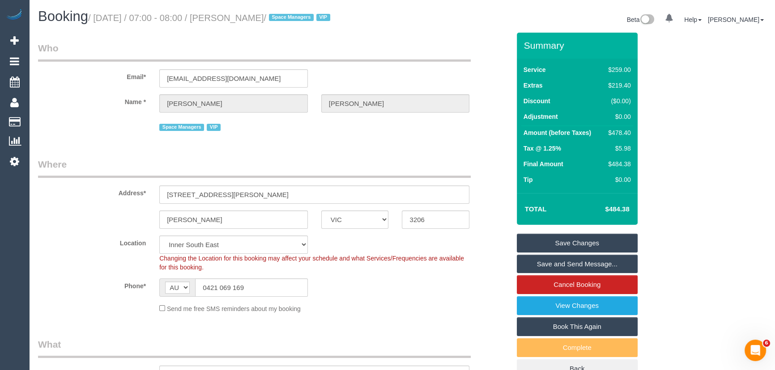
click at [256, 18] on small "/ October 17, 2025 / 07:00 - 08:00 / John Woodhouse / Space Managers VIP" at bounding box center [210, 18] width 245 height 10
click at [238, 17] on small "/ October 17, 2025 / 07:00 - 08:00 / John Woodhouse / Space Managers VIP" at bounding box center [210, 18] width 245 height 10
copy small "John Woodhouse"
drag, startPoint x: 576, startPoint y: 246, endPoint x: 568, endPoint y: 242, distance: 9.4
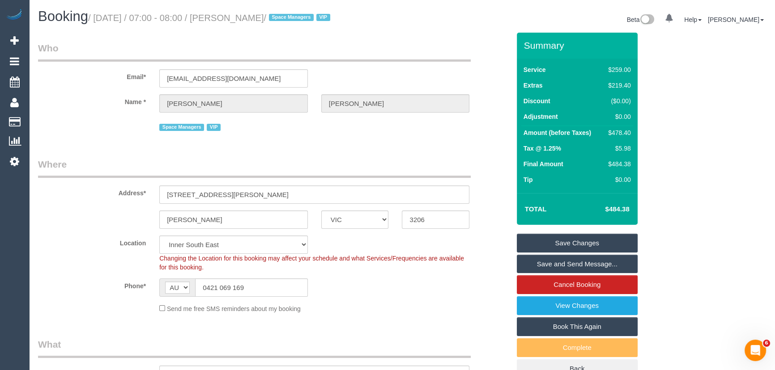
click at [576, 246] on link "Save Changes" at bounding box center [577, 243] width 121 height 19
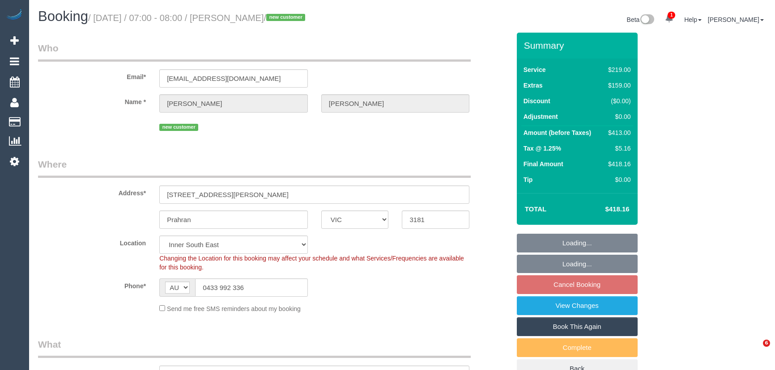
select select "VIC"
select select "object:1437"
select select "number:27"
select select "number:14"
select select "number:18"
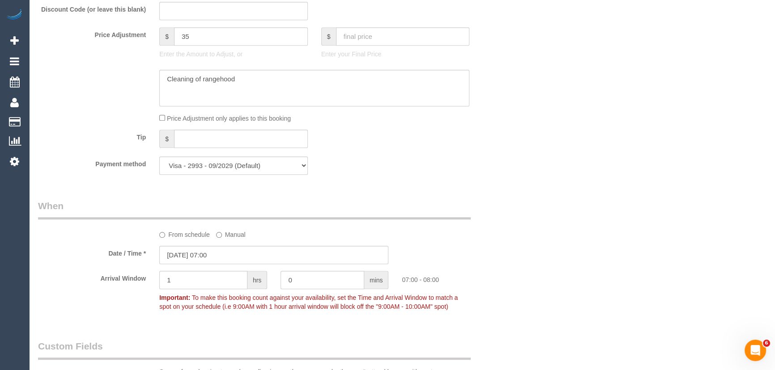
scroll to position [894, 0]
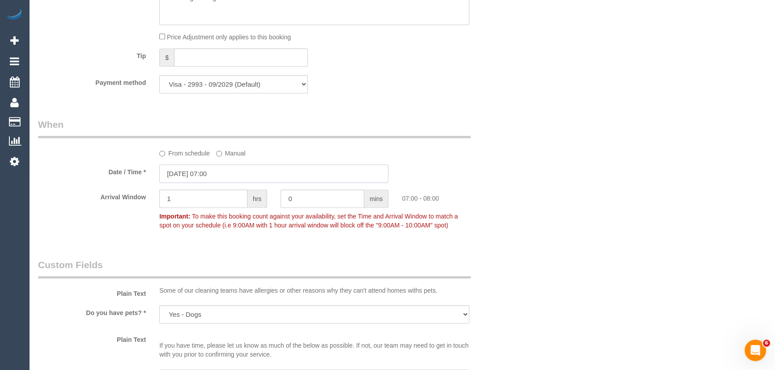
click at [224, 181] on input "17/10/2025 07:00" at bounding box center [273, 174] width 229 height 18
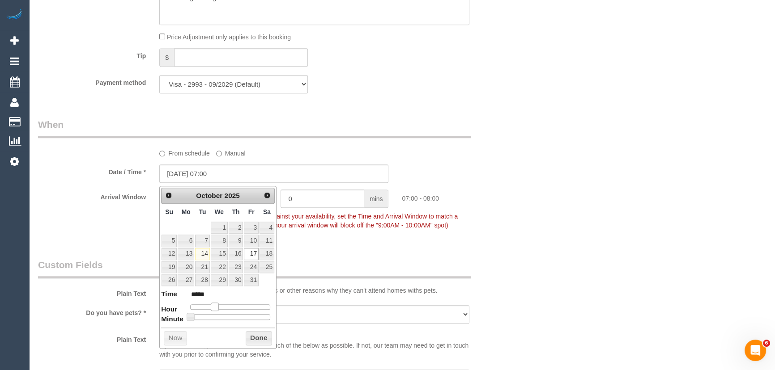
type input "17/10/2025 08:00"
type input "*****"
type input "17/10/2025 09:00"
type input "*****"
drag, startPoint x: 216, startPoint y: 308, endPoint x: 225, endPoint y: 307, distance: 9.0
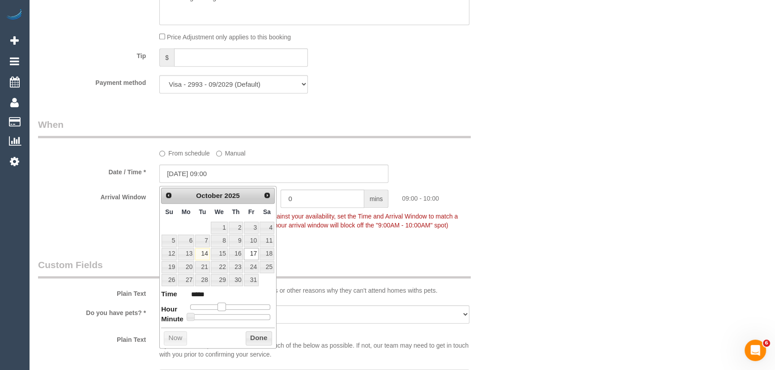
click at [225, 307] on div at bounding box center [230, 307] width 80 height 5
click at [348, 250] on div "Who Email* seanbrookman19@gmail.com Name * Sean Brookman new customer Where Add…" at bounding box center [273, 90] width 485 height 1904
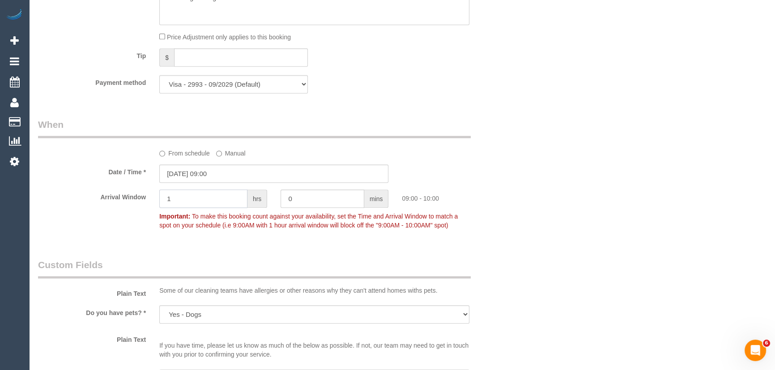
click at [229, 207] on input "1" at bounding box center [203, 199] width 88 height 18
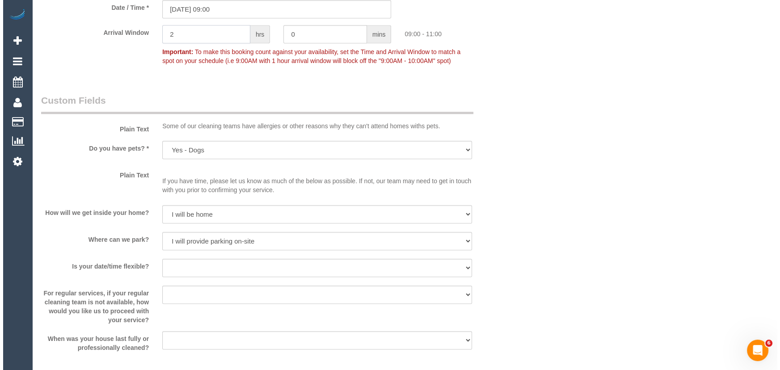
scroll to position [1138, 0]
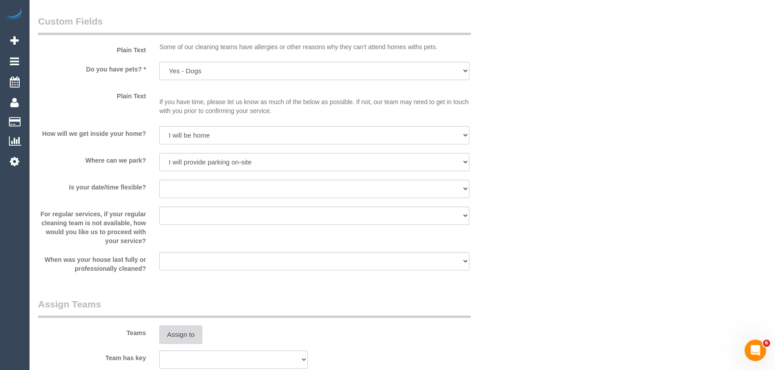
type input "2"
click at [184, 332] on button "Assign to" at bounding box center [180, 335] width 43 height 19
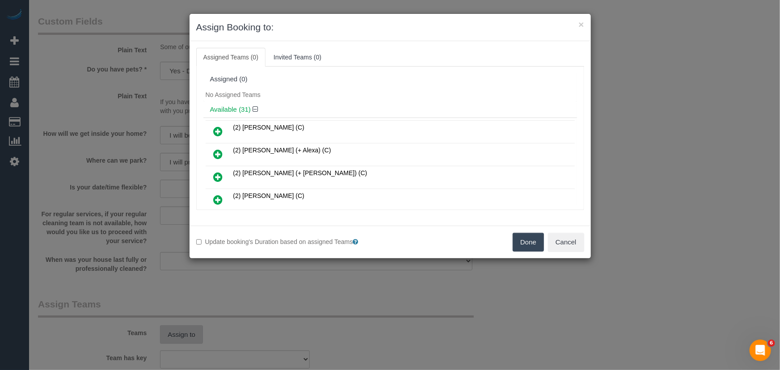
scroll to position [548, 0]
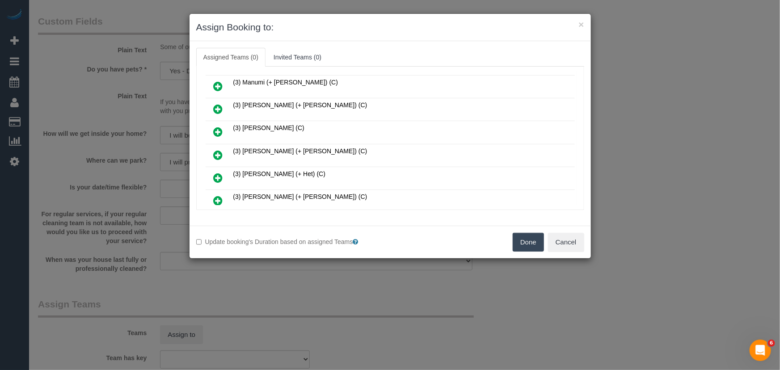
click at [218, 150] on icon at bounding box center [218, 155] width 9 height 11
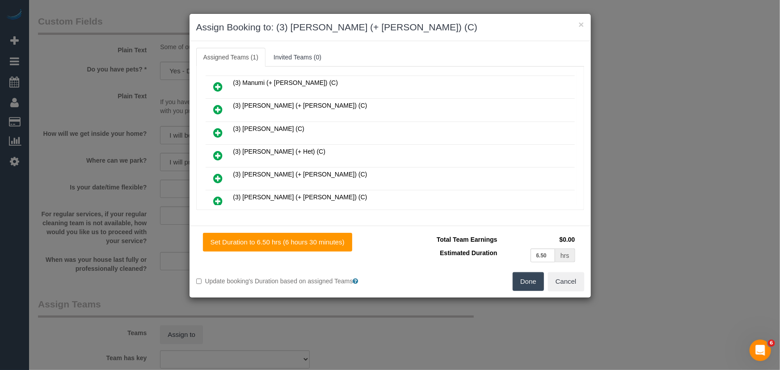
click at [218, 196] on icon at bounding box center [218, 201] width 9 height 11
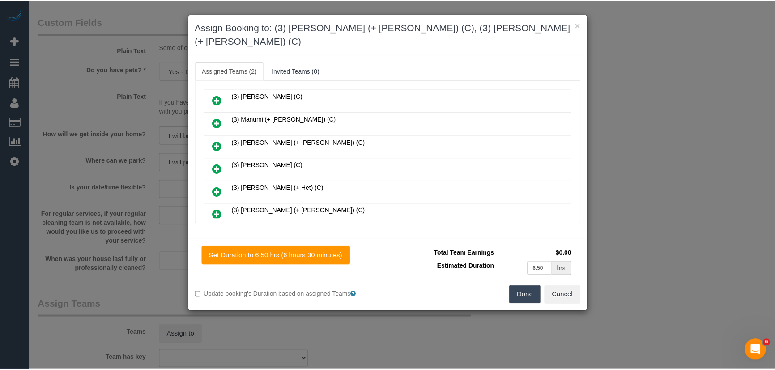
scroll to position [592, 0]
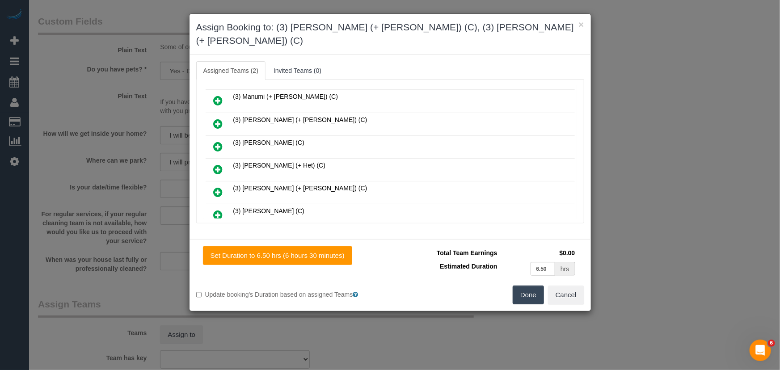
click at [536, 286] on button "Done" at bounding box center [528, 295] width 31 height 19
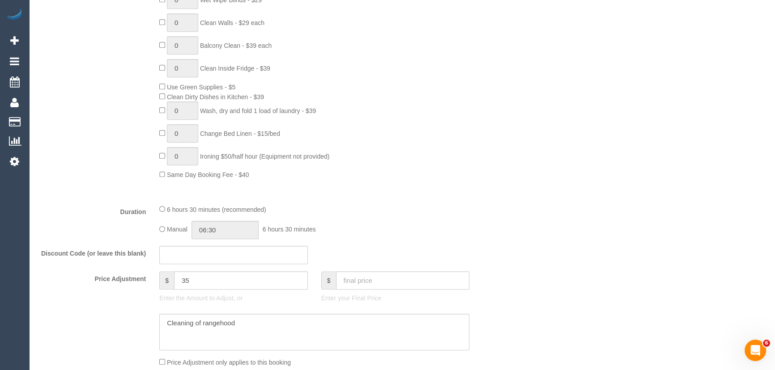
scroll to position [691, 0]
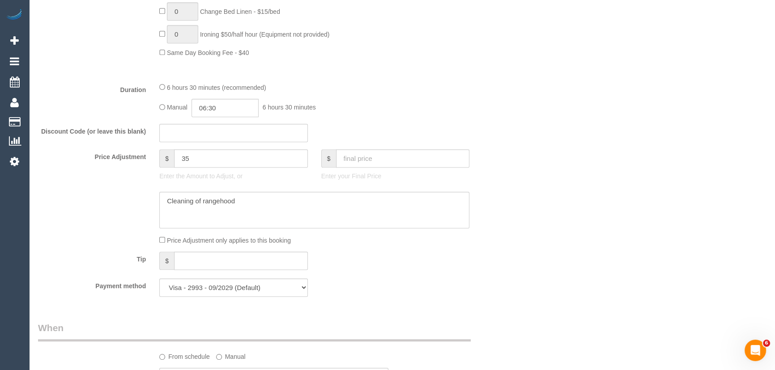
click at [262, 117] on div "Manual 06:30 6 hours 30 minutes" at bounding box center [314, 108] width 310 height 18
click at [231, 111] on input "06:30" at bounding box center [224, 108] width 67 height 18
click at [214, 135] on li "03:00" at bounding box center [215, 138] width 40 height 12
click at [232, 110] on input "03:00" at bounding box center [224, 108] width 67 height 18
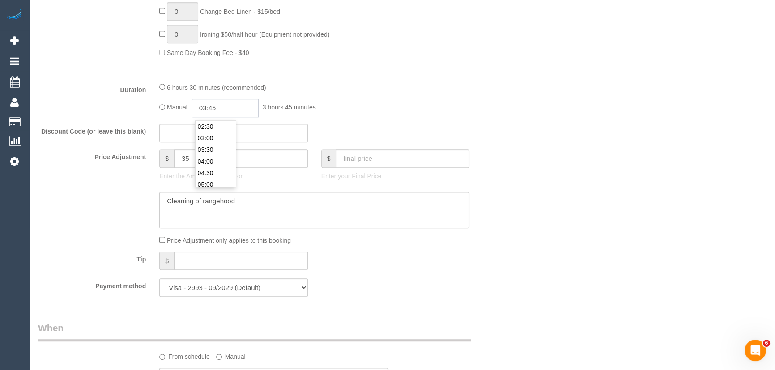
type input "03:45"
click at [478, 141] on div "Discount Code (or leave this blank)" at bounding box center [273, 133] width 485 height 19
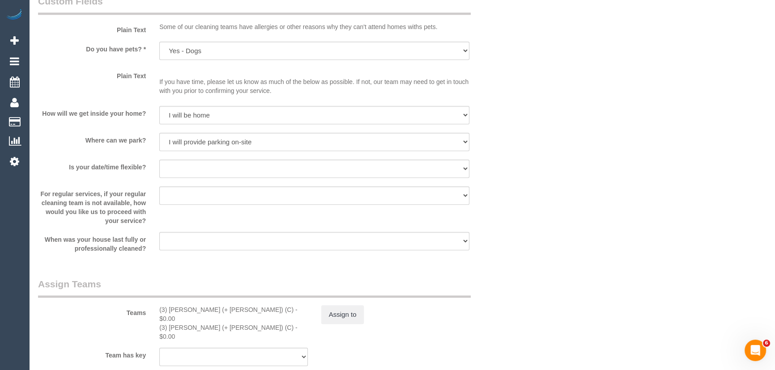
scroll to position [1220, 0]
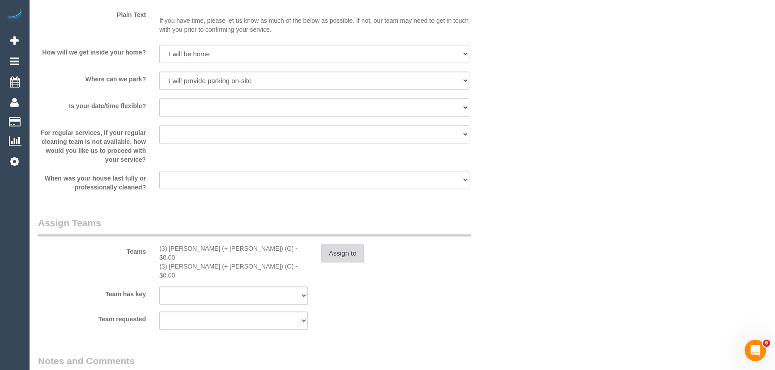
click at [336, 254] on button "Assign to" at bounding box center [342, 253] width 43 height 19
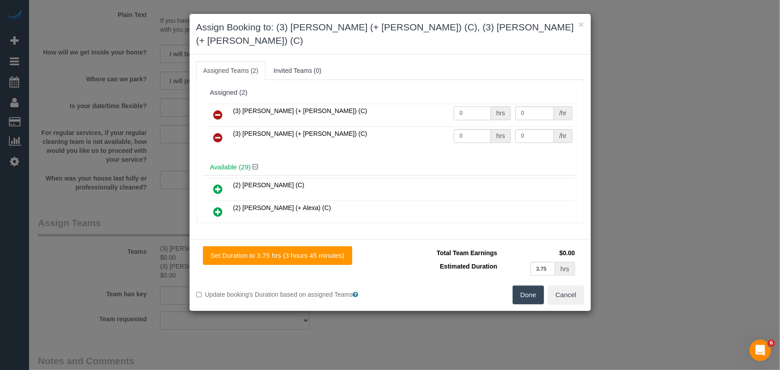
click at [476, 106] on input "0" at bounding box center [472, 113] width 37 height 14
type input "1"
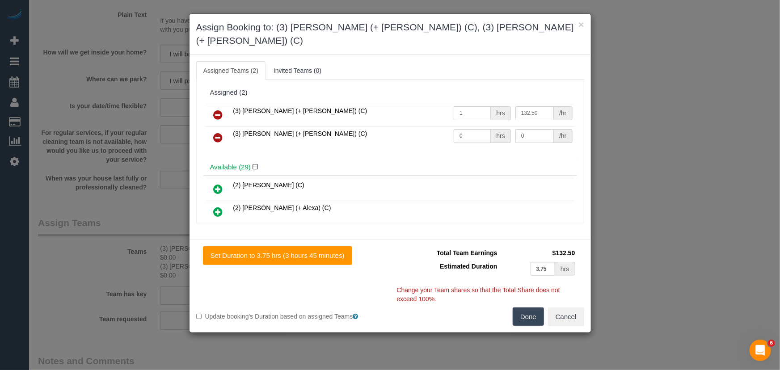
type input "132.5"
click at [468, 129] on input "0" at bounding box center [472, 136] width 37 height 14
type input "1"
type input "132.5"
click at [528, 308] on button "Done" at bounding box center [528, 317] width 31 height 19
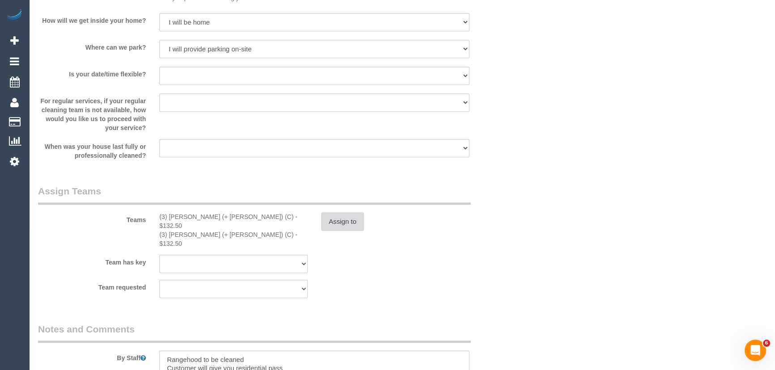
scroll to position [1301, 0]
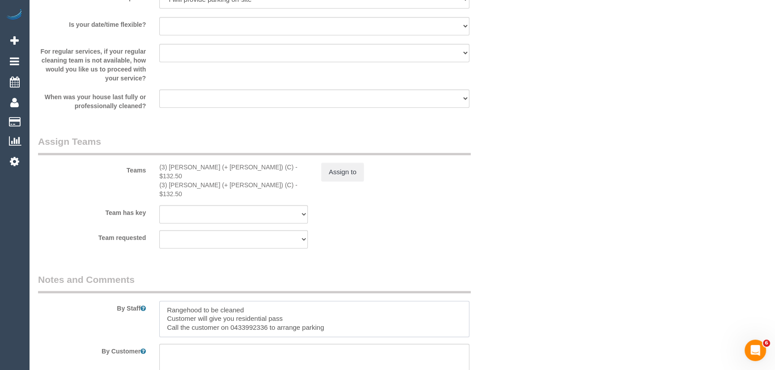
click at [161, 301] on textarea at bounding box center [314, 319] width 310 height 37
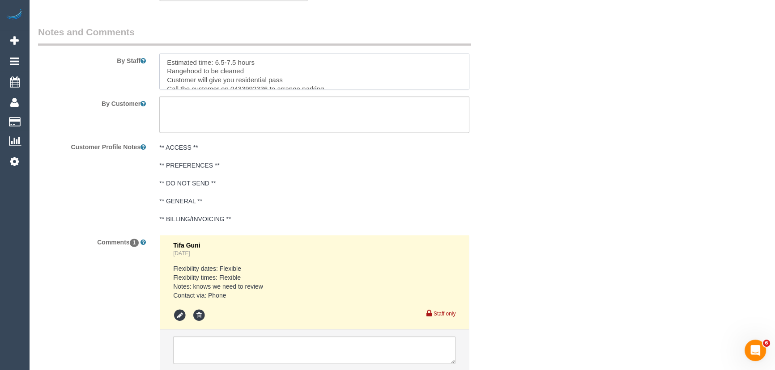
scroll to position [1599, 0]
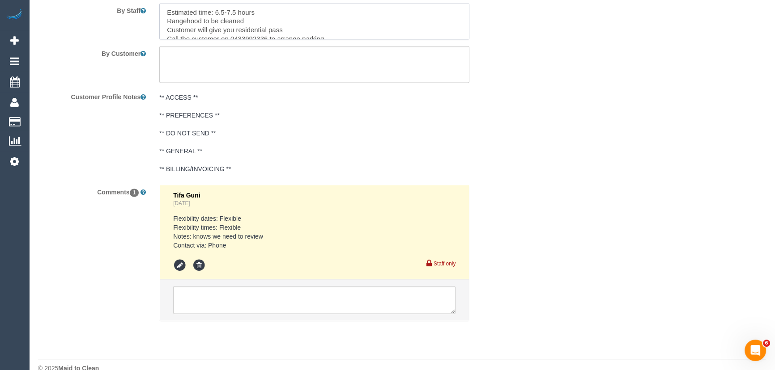
type textarea "Estimated time: 6.5-7.5 hours Rangehood to be cleaned Customer will give you re…"
click at [214, 290] on textarea at bounding box center [314, 300] width 282 height 28
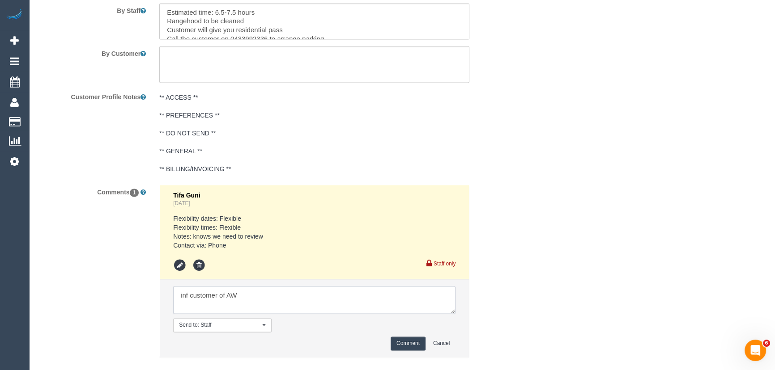
type textarea "inf customer of AW"
click at [394, 337] on button "Comment" at bounding box center [407, 344] width 35 height 14
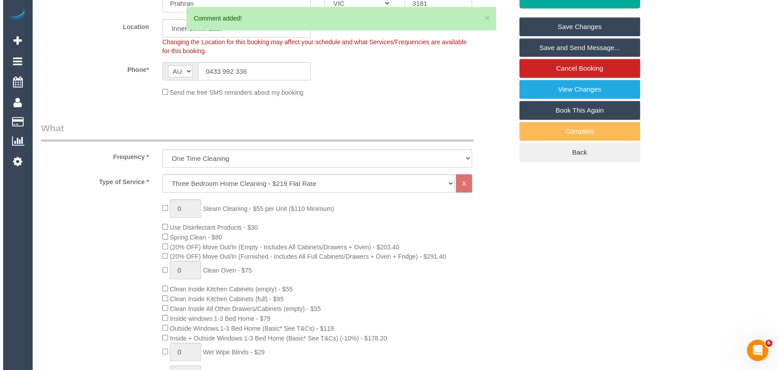
scroll to position [0, 0]
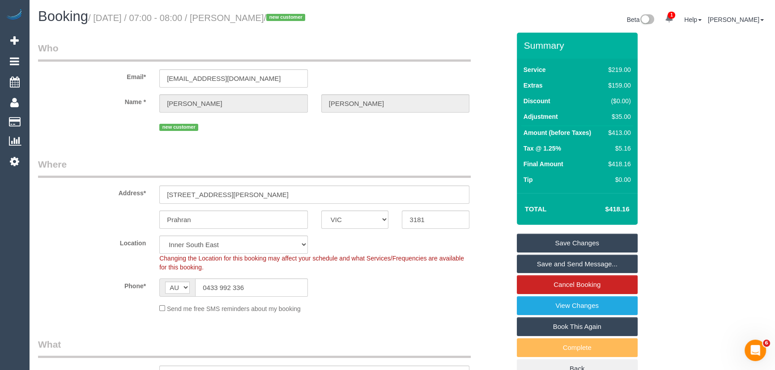
click at [246, 20] on small "/ October 17, 2025 / 07:00 - 08:00 / Sean Brookman / new customer" at bounding box center [198, 18] width 220 height 10
copy small "Sean Brookman"
click at [549, 241] on link "Save Changes" at bounding box center [577, 243] width 121 height 19
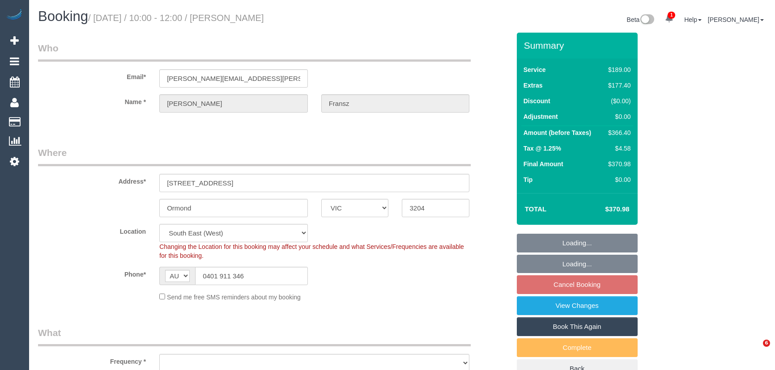
select select "VIC"
select select "object:1351"
select select "string:stripe-pm_1SFSWl2GScqysDRVba64UEyM"
select select "number:30"
select select "number:14"
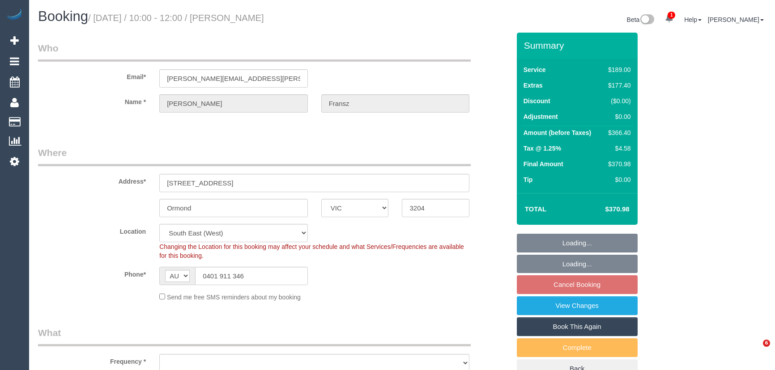
select select "number:19"
select select "number:24"
select select "number:26"
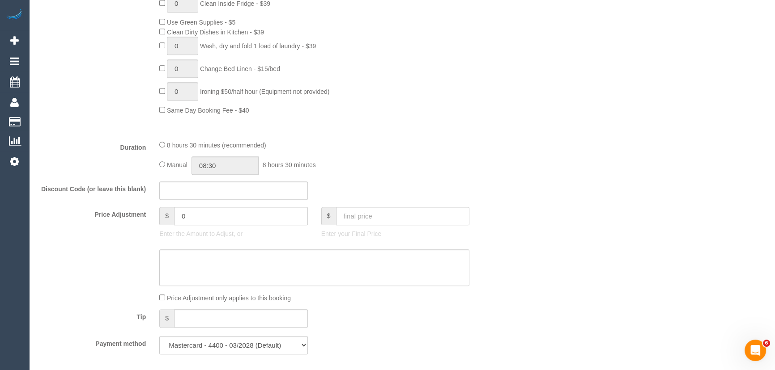
scroll to position [691, 0]
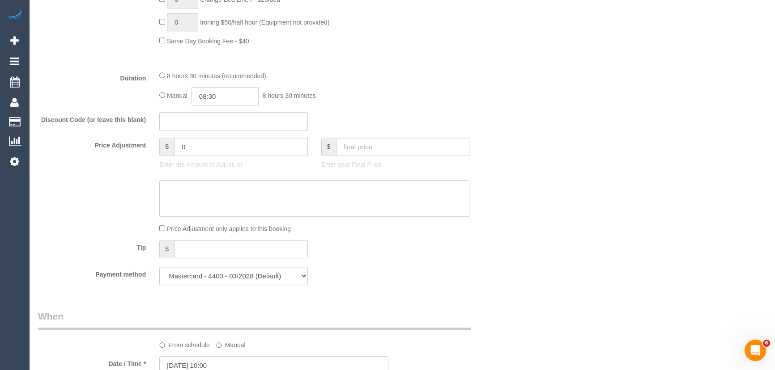
click at [234, 97] on input "08:30" at bounding box center [224, 96] width 67 height 18
type input "03:30"
click at [210, 137] on li "03:30" at bounding box center [215, 141] width 40 height 12
click at [402, 119] on div "Discount Code (or leave this blank)" at bounding box center [273, 121] width 485 height 19
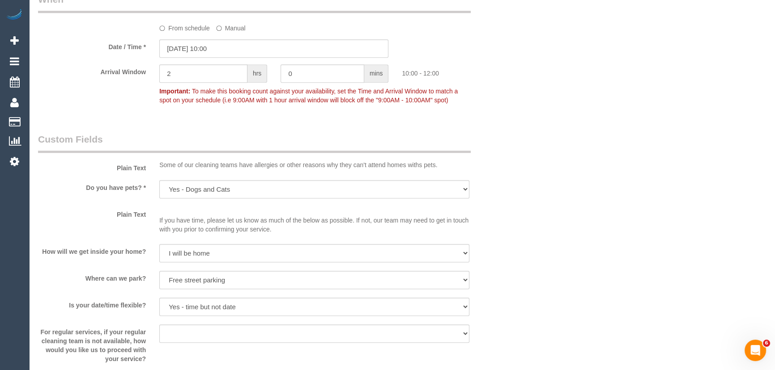
scroll to position [975, 0]
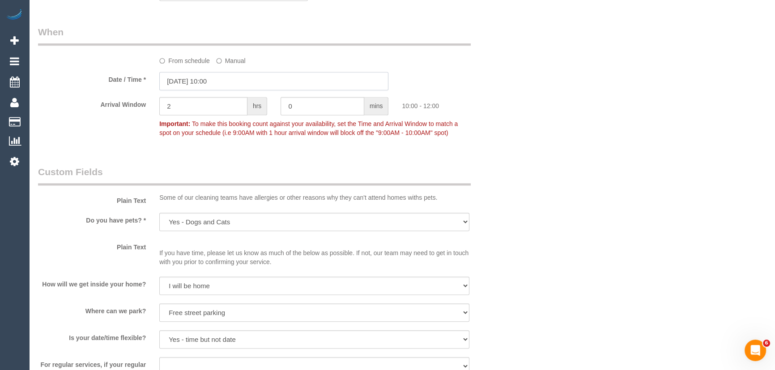
click at [237, 86] on input "17/10/2025 10:00" at bounding box center [273, 81] width 229 height 18
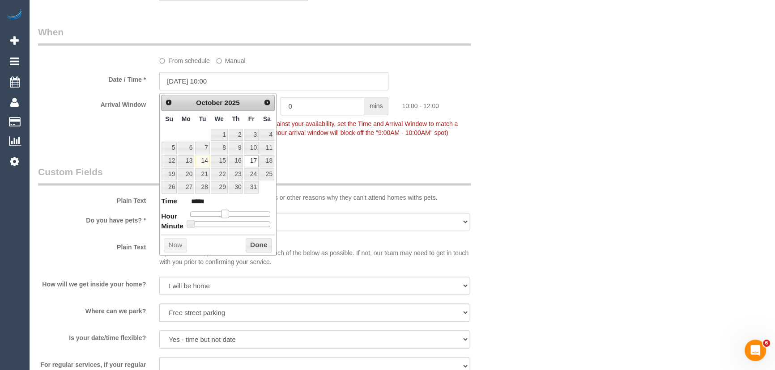
type input "17/10/2025 11:00"
type input "*****"
click at [228, 213] on span at bounding box center [228, 214] width 8 height 8
click at [230, 213] on span at bounding box center [228, 214] width 8 height 8
type input "17/10/2025 12:00"
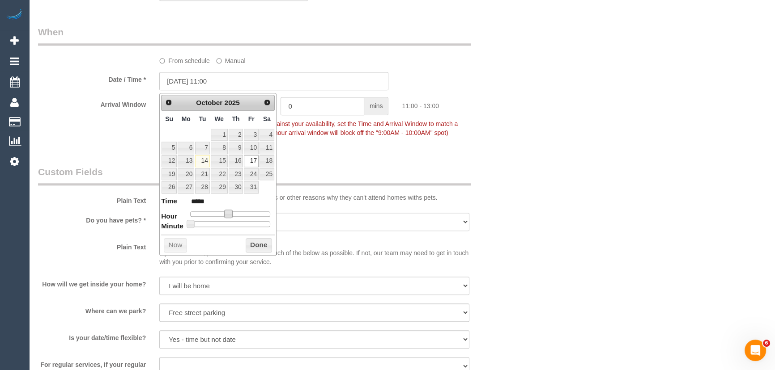
type input "*****"
click at [233, 213] on div at bounding box center [230, 214] width 80 height 5
click at [339, 148] on fieldset "When From schedule Manual Date / Time * 17/10/2025 12:00 Arrival Window 2 hrs 0…" at bounding box center [274, 86] width 472 height 123
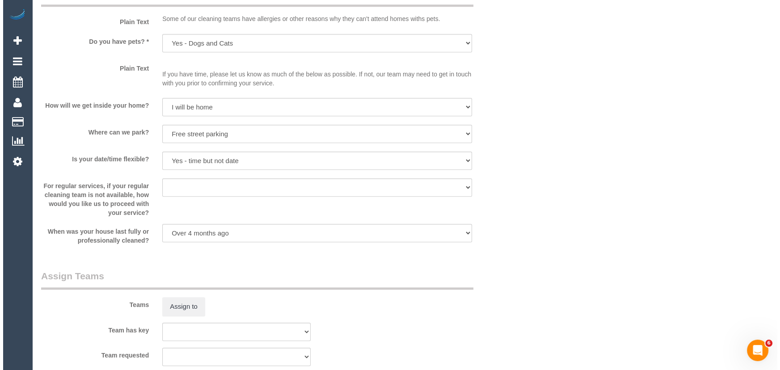
scroll to position [1220, 0]
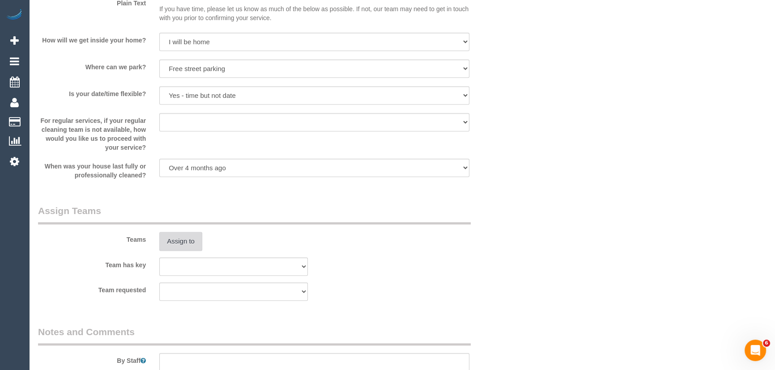
click at [182, 244] on button "Assign to" at bounding box center [180, 241] width 43 height 19
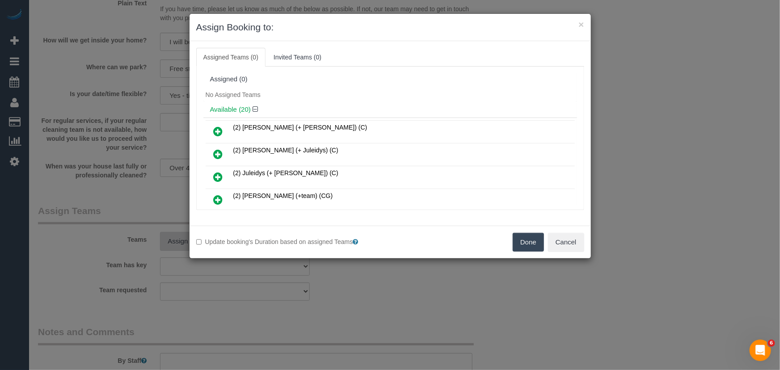
scroll to position [347, 0]
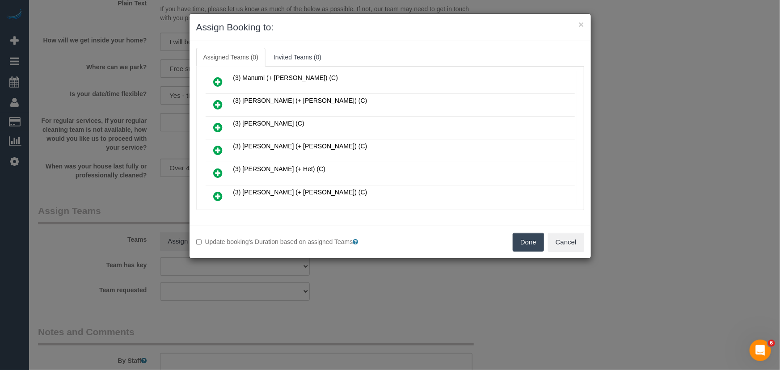
click at [218, 145] on icon at bounding box center [218, 150] width 9 height 11
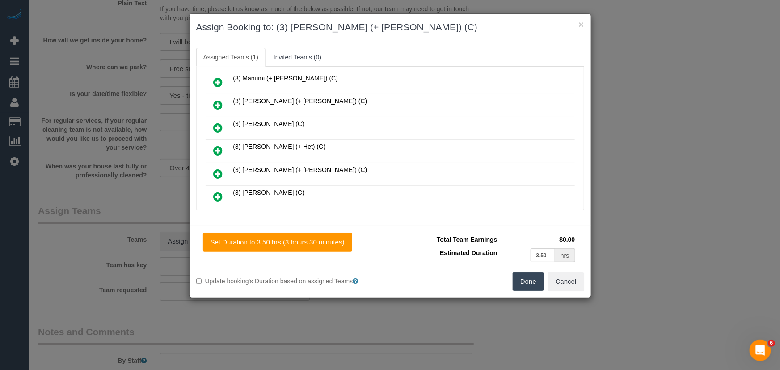
click at [218, 169] on icon at bounding box center [218, 174] width 9 height 11
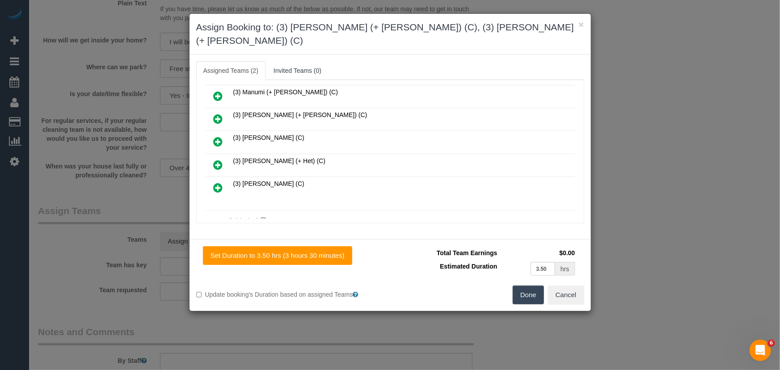
click at [525, 286] on button "Done" at bounding box center [528, 295] width 31 height 19
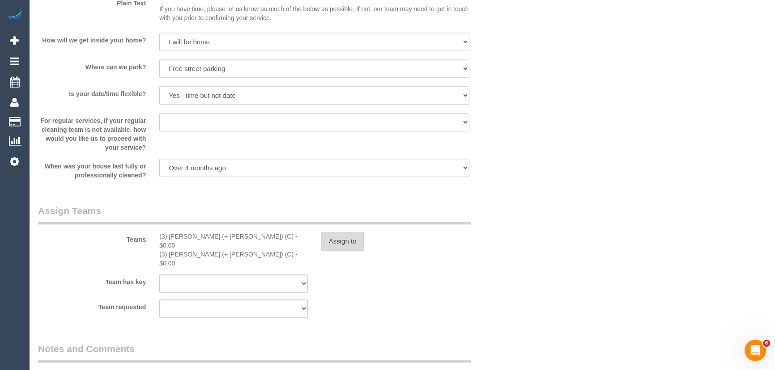
click at [352, 249] on button "Assign to" at bounding box center [342, 241] width 43 height 19
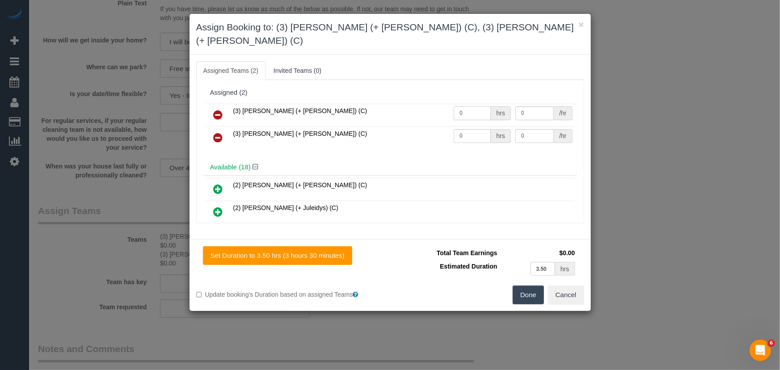
click at [469, 106] on input "0" at bounding box center [472, 113] width 37 height 14
type input "1"
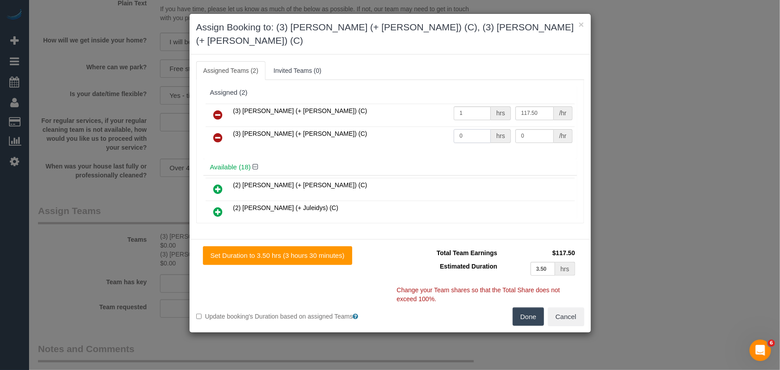
click at [475, 129] on input "0" at bounding box center [472, 136] width 37 height 14
type input "117.5"
type input "1"
type input "117.5"
click at [528, 308] on button "Done" at bounding box center [528, 317] width 31 height 19
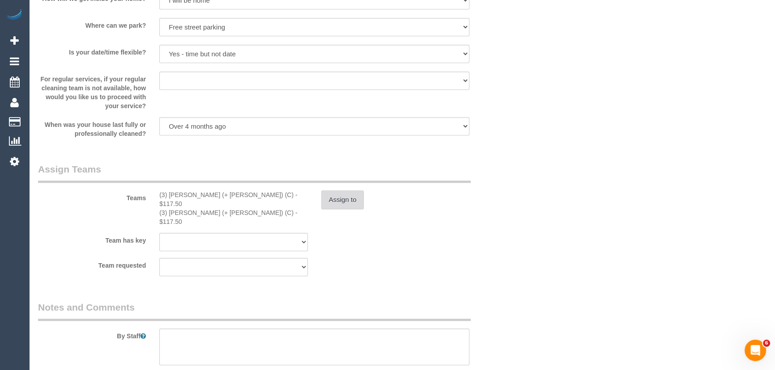
scroll to position [1342, 0]
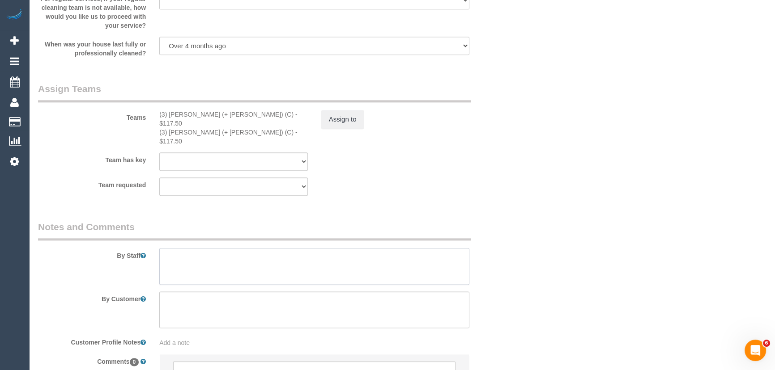
click at [242, 248] on textarea at bounding box center [314, 266] width 310 height 37
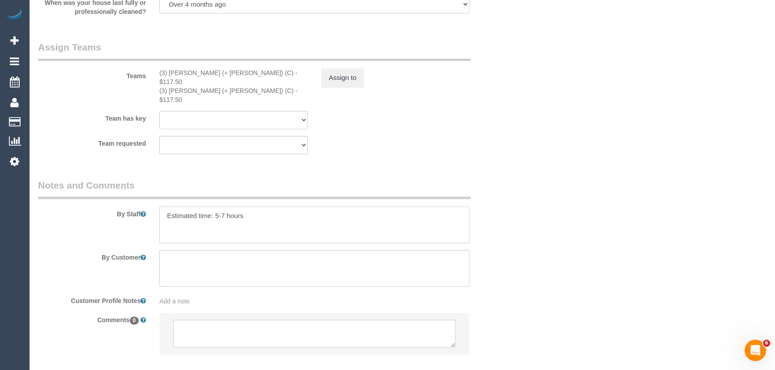
scroll to position [1417, 0]
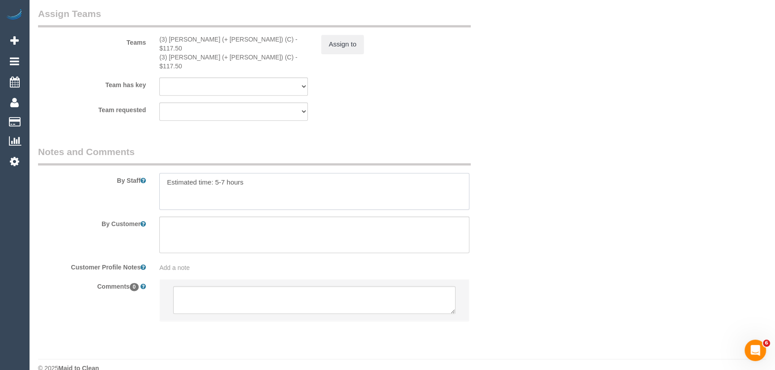
type textarea "Estimated time: 5-7 hours"
click at [236, 286] on textarea at bounding box center [314, 300] width 282 height 28
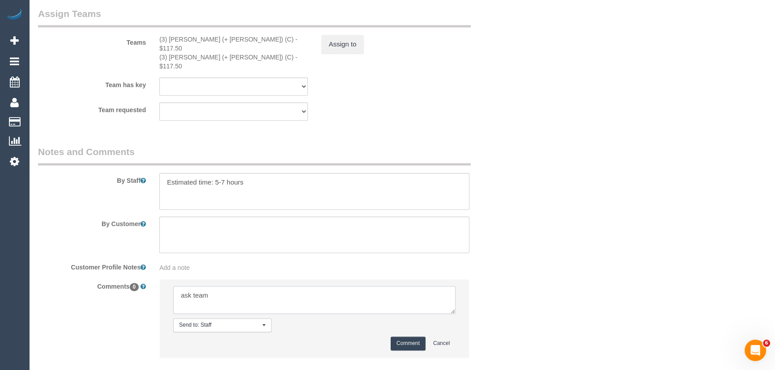
type textarea "ask team"
click at [418, 337] on button "Comment" at bounding box center [407, 344] width 35 height 14
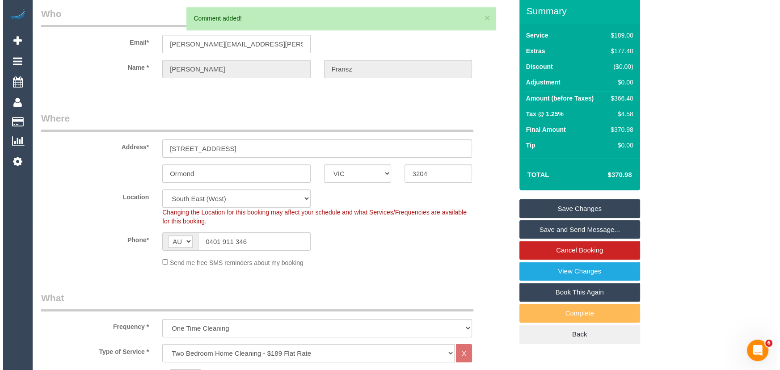
scroll to position [0, 0]
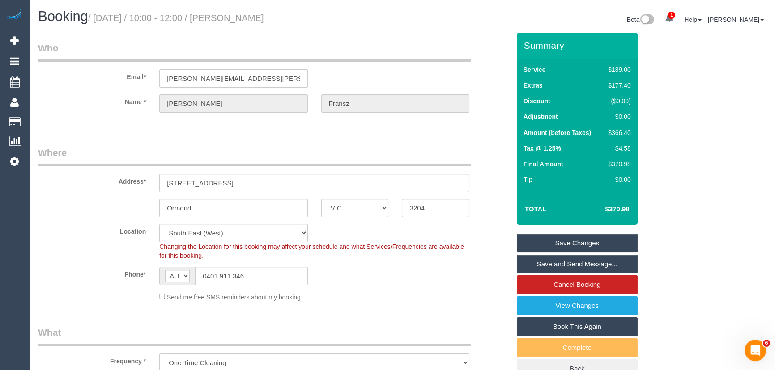
click at [248, 18] on small "/ October 17, 2025 / 10:00 - 12:00 / Cassandra Fransz" at bounding box center [176, 18] width 176 height 10
copy small "Cassandra Fransz"
click at [558, 243] on link "Save Changes" at bounding box center [577, 243] width 121 height 19
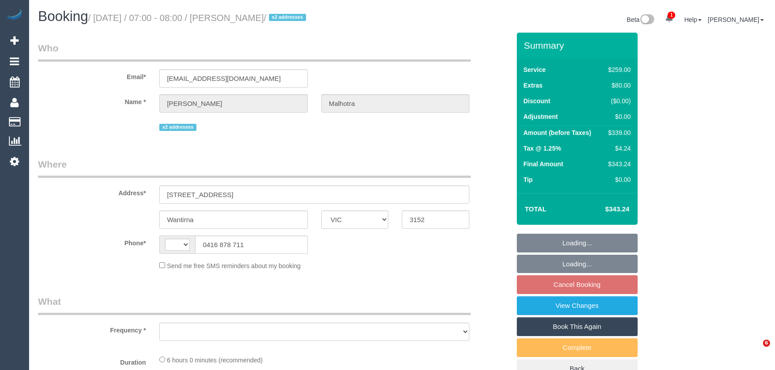
select select "VIC"
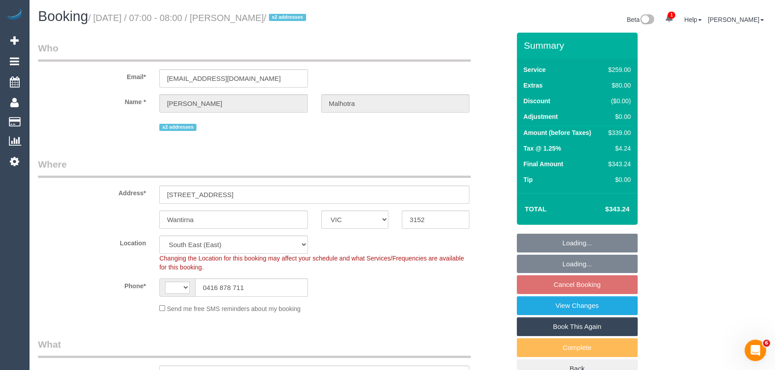
select select "string:AU"
select select "object:717"
select select "string:stripe-pm_1QeROi2GScqysDRVSZNb9zIM"
select select "number:28"
select select "number:14"
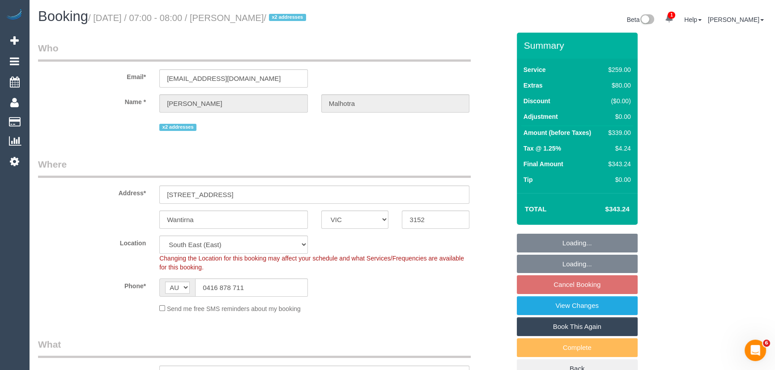
select select "number:19"
select select "number:25"
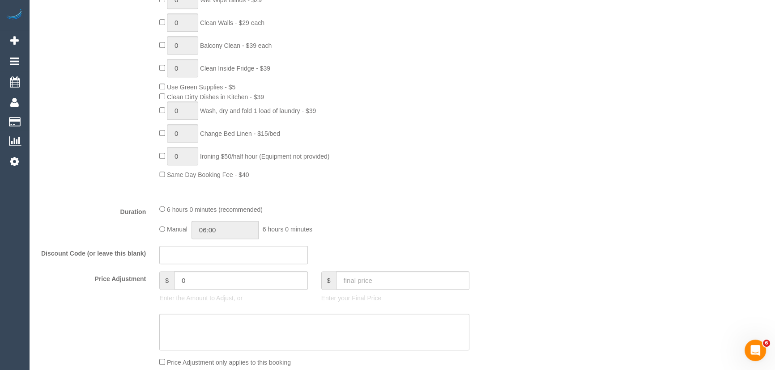
scroll to position [732, 0]
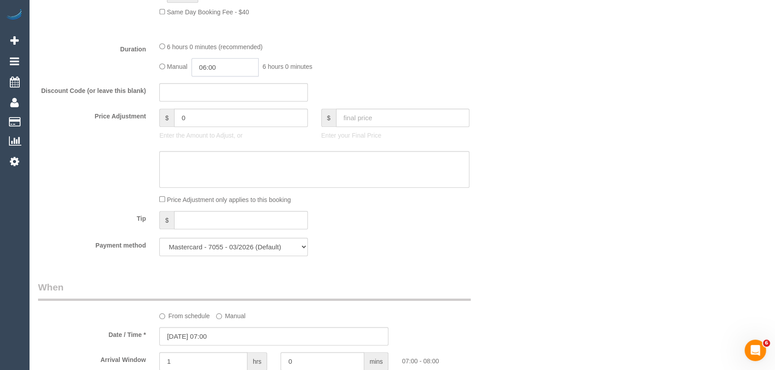
click at [241, 75] on input "06:00" at bounding box center [224, 67] width 67 height 18
click at [216, 91] on li "03:00" at bounding box center [215, 93] width 40 height 12
click at [216, 91] on input "text" at bounding box center [233, 92] width 148 height 18
click at [227, 76] on input "03:00" at bounding box center [224, 67] width 67 height 18
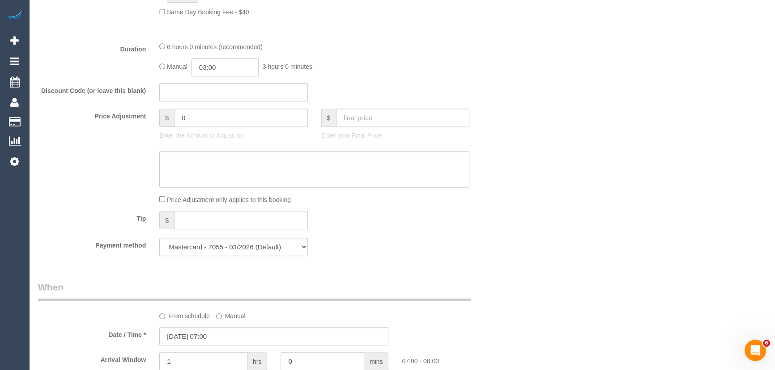
scroll to position [58, 0]
click at [227, 76] on input "03:00" at bounding box center [224, 67] width 67 height 18
type input "03:15"
click at [451, 96] on div "Discount Code (or leave this blank)" at bounding box center [273, 92] width 485 height 19
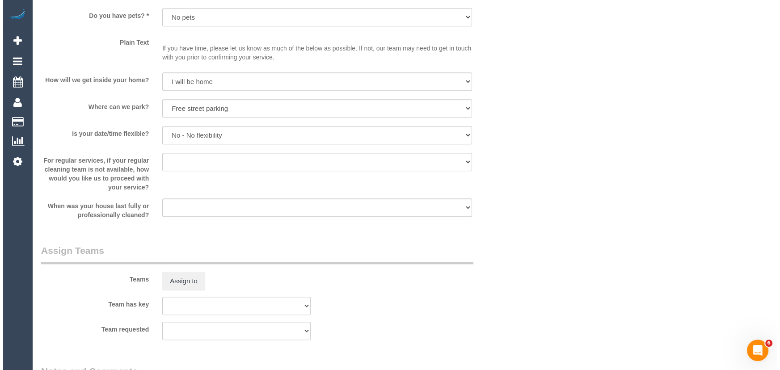
scroll to position [1220, 0]
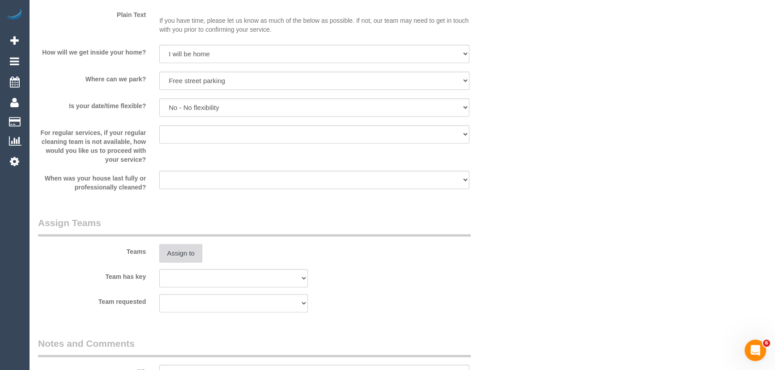
click at [189, 254] on button "Assign to" at bounding box center [180, 253] width 43 height 19
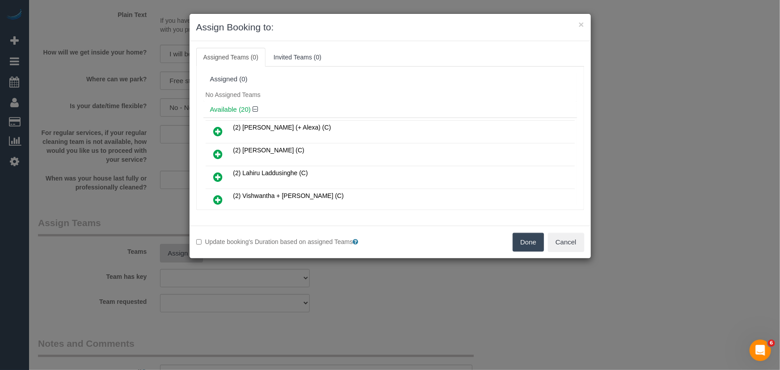
scroll to position [280, 0]
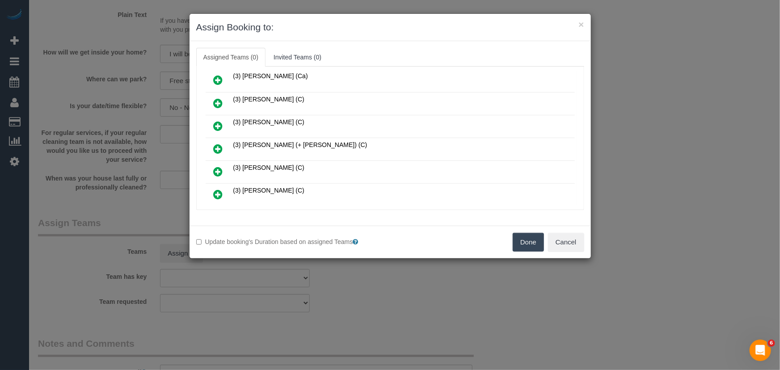
click at [217, 144] on icon at bounding box center [218, 149] width 9 height 11
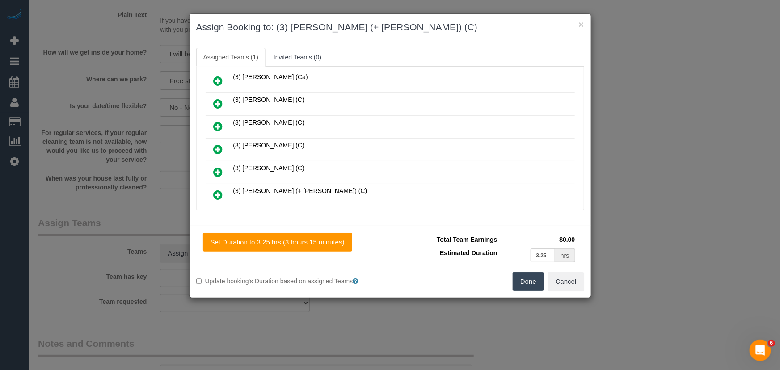
click at [219, 190] on icon at bounding box center [218, 195] width 9 height 11
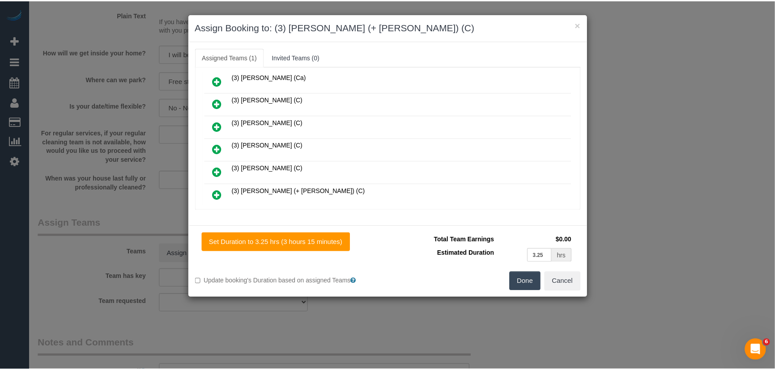
scroll to position [323, 0]
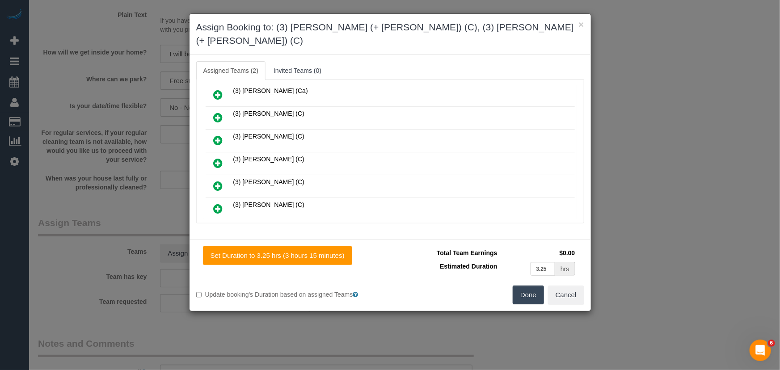
click at [522, 286] on button "Done" at bounding box center [528, 295] width 31 height 19
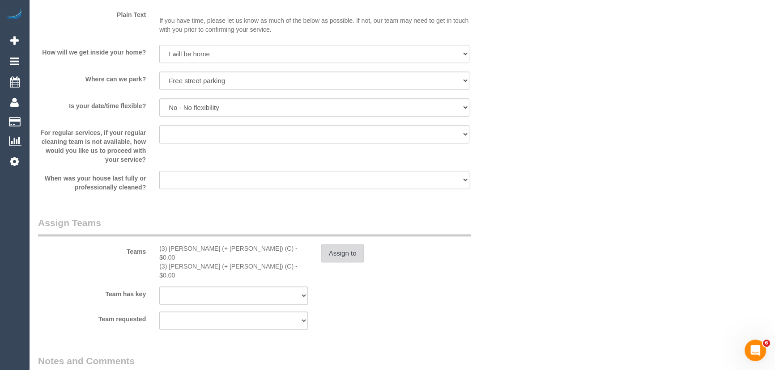
click at [344, 254] on button "Assign to" at bounding box center [342, 253] width 43 height 19
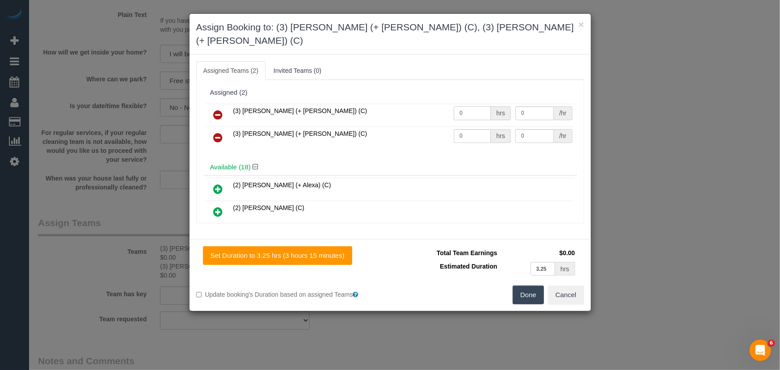
click at [465, 106] on input "0" at bounding box center [472, 113] width 37 height 14
type input "1"
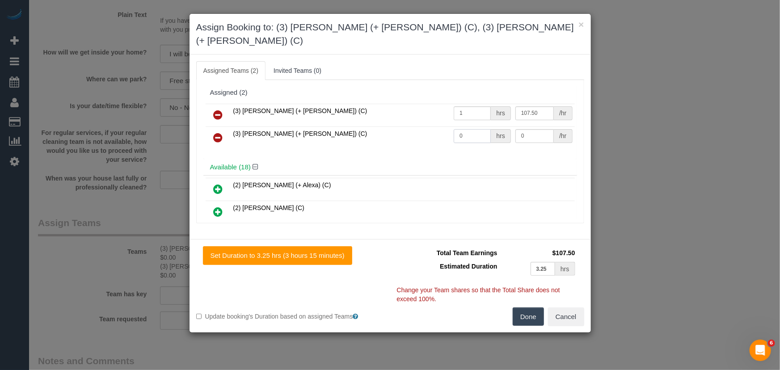
type input "107.5"
click at [482, 129] on input "0" at bounding box center [472, 136] width 37 height 14
type input "1"
type input "107.5"
click at [529, 308] on button "Done" at bounding box center [528, 317] width 31 height 19
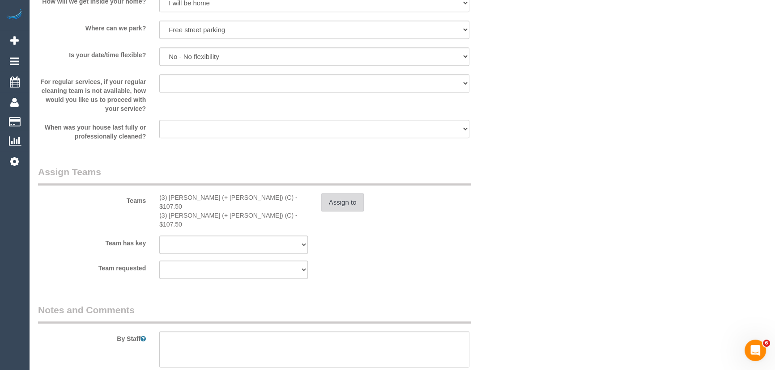
scroll to position [1342, 0]
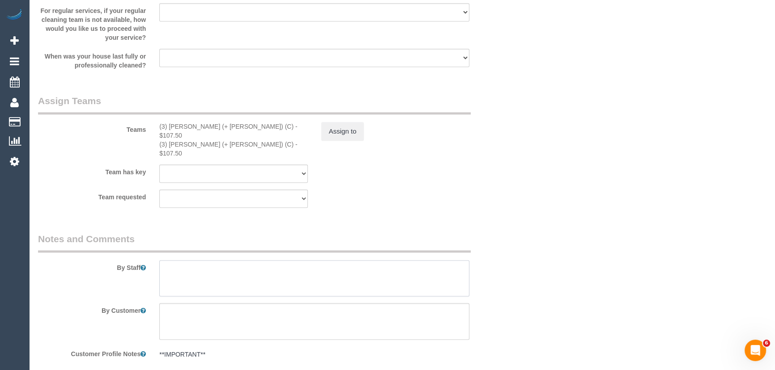
click at [207, 260] on textarea at bounding box center [314, 278] width 310 height 37
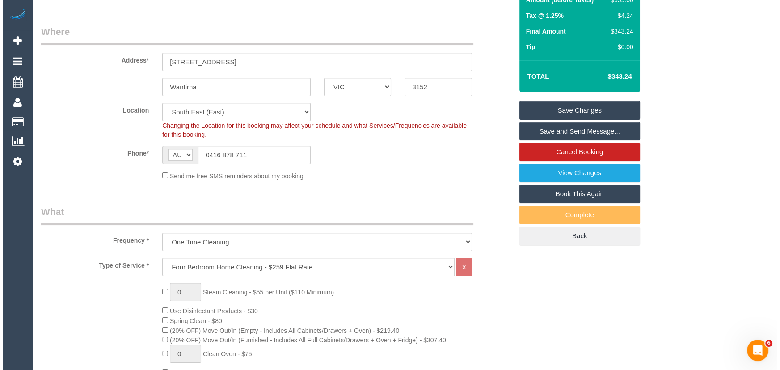
scroll to position [0, 0]
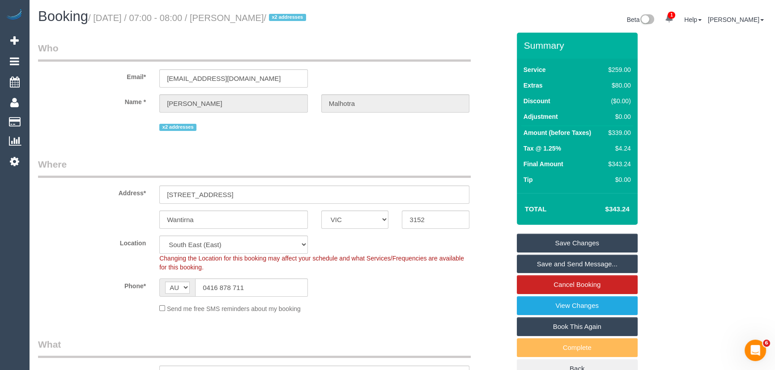
type textarea "Estimated time: 5.5-6.5 hours"
click at [248, 20] on small "/ October 17, 2025 / 07:00 - 08:00 / Ridhi Malhotra / x2 addresses" at bounding box center [198, 18] width 220 height 10
copy small "Ridhi Malhotra"
drag, startPoint x: 572, startPoint y: 266, endPoint x: 547, endPoint y: 263, distance: 25.2
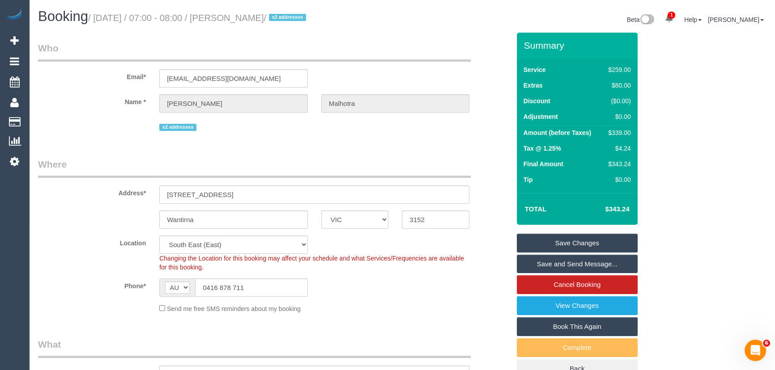
click at [572, 266] on link "Save and Send Message..." at bounding box center [577, 264] width 121 height 19
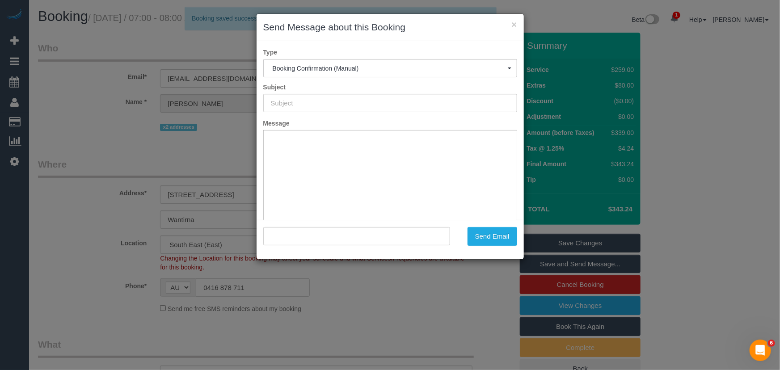
type input "Booking Confirmed"
type input ""Ridhi Malhotra" <ridhimalhotra101@hotmail.com>"
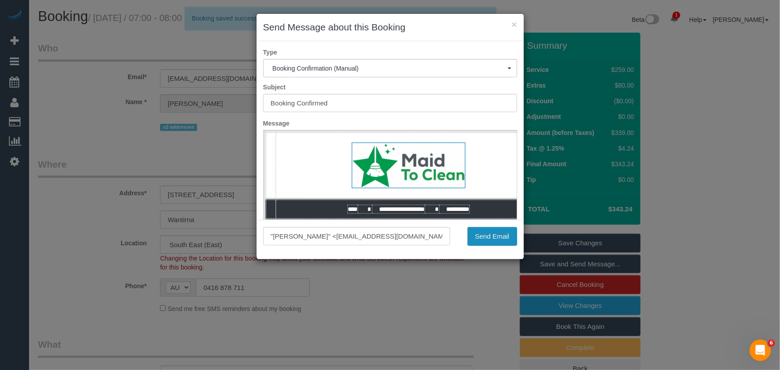
click at [492, 240] on button "Send Email" at bounding box center [493, 236] width 50 height 19
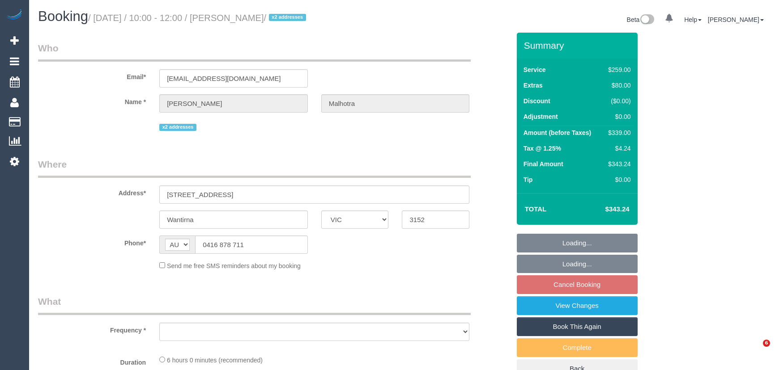
select select "VIC"
select select "string:stripe-pm_1QeROi2GScqysDRVSZNb9zIM"
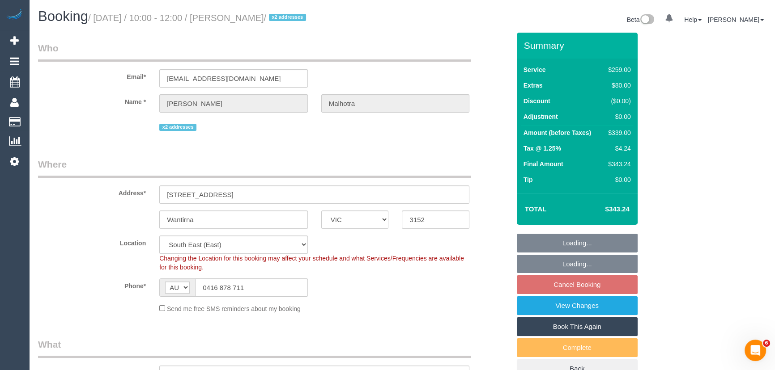
select select "object:1110"
select select "number:28"
select select "number:14"
select select "number:19"
select select "number:24"
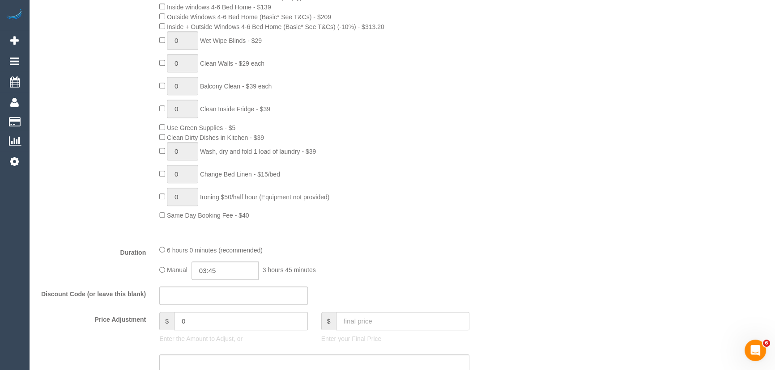
scroll to position [650, 0]
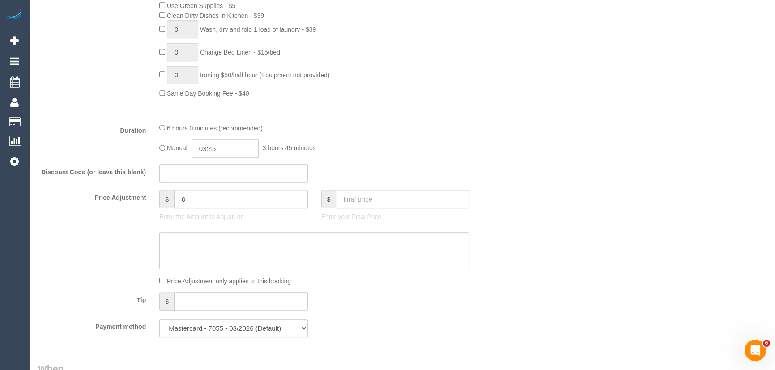
click at [242, 154] on input "03:45" at bounding box center [224, 149] width 67 height 18
click at [220, 217] on li "03:00" at bounding box center [215, 221] width 40 height 12
click at [227, 149] on input "03:00" at bounding box center [224, 149] width 67 height 18
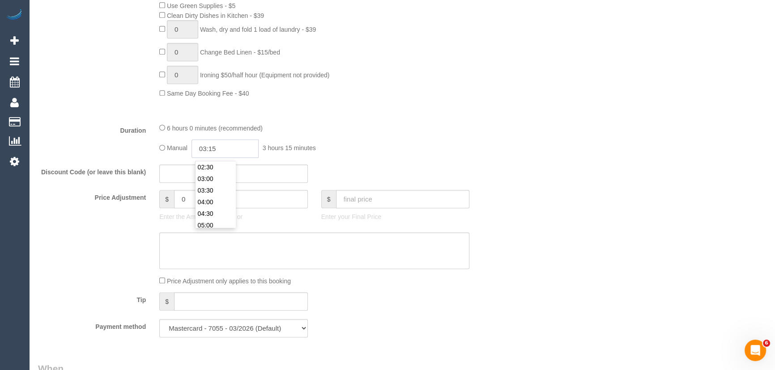
type input "03:15"
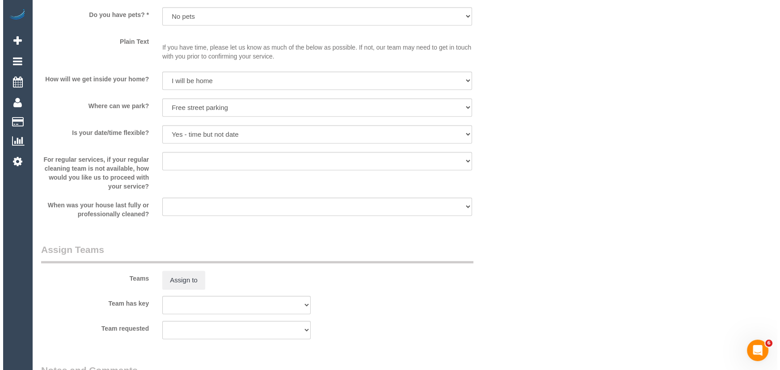
scroll to position [1260, 0]
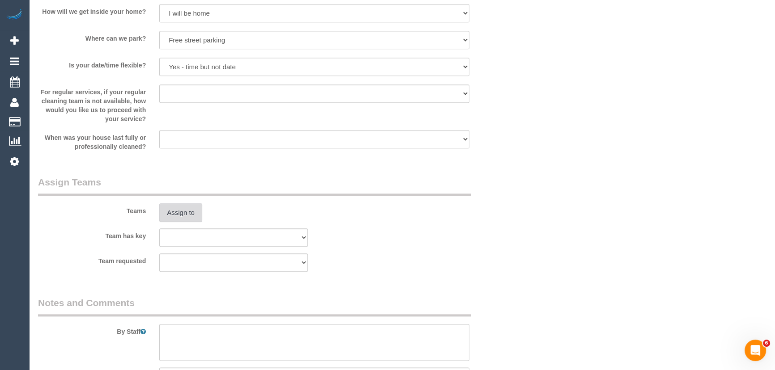
click at [191, 214] on button "Assign to" at bounding box center [180, 212] width 43 height 19
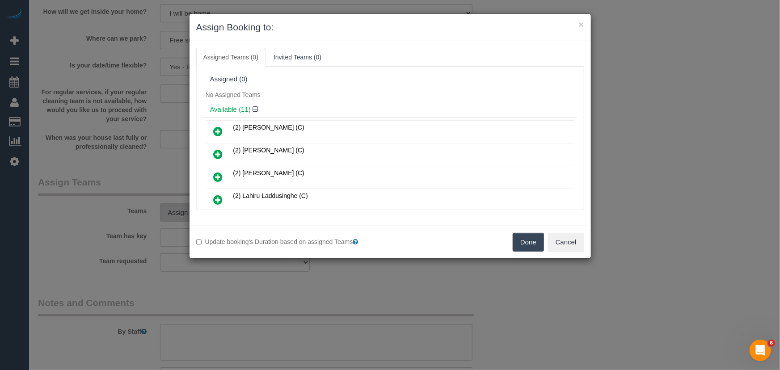
scroll to position [168, 0]
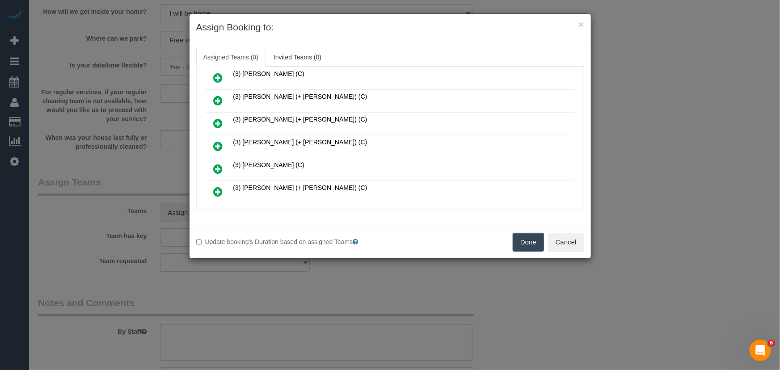
click at [216, 143] on icon at bounding box center [218, 146] width 9 height 11
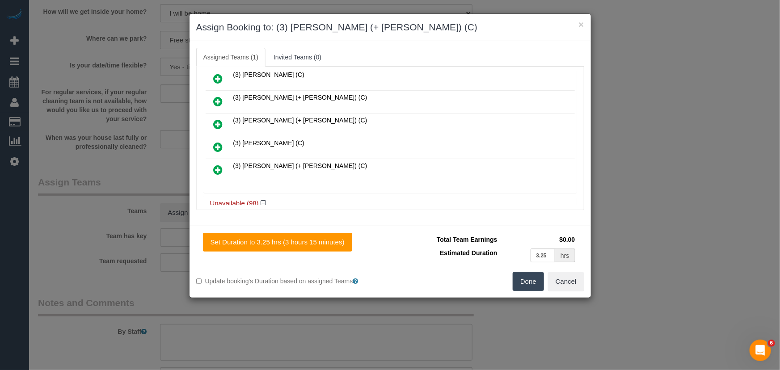
click at [214, 165] on icon at bounding box center [218, 170] width 9 height 11
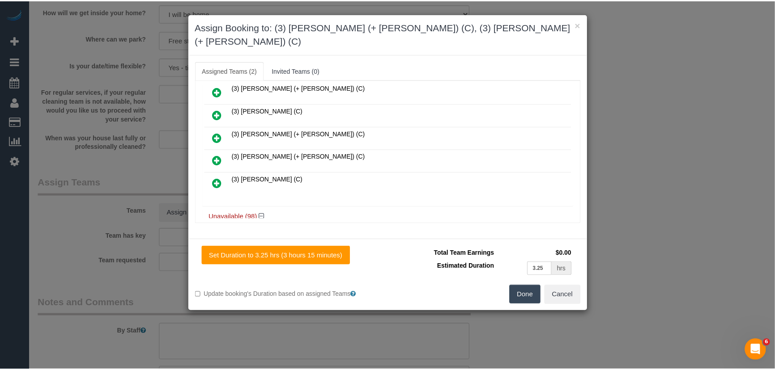
scroll to position [211, 0]
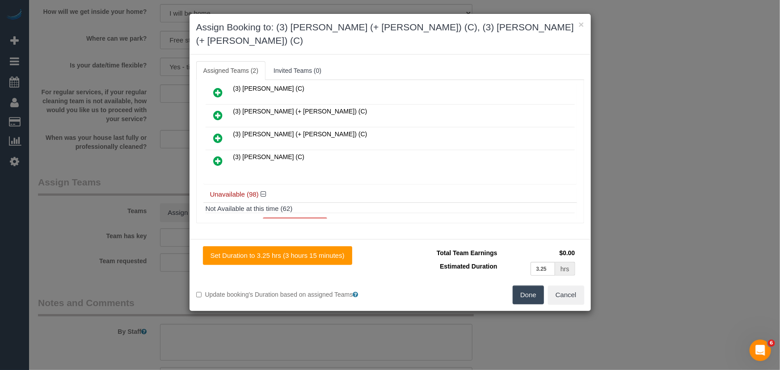
click at [523, 286] on button "Done" at bounding box center [528, 295] width 31 height 19
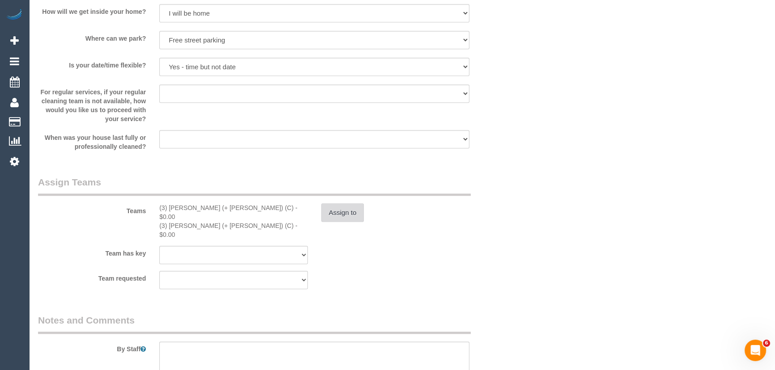
click at [349, 215] on button "Assign to" at bounding box center [342, 212] width 43 height 19
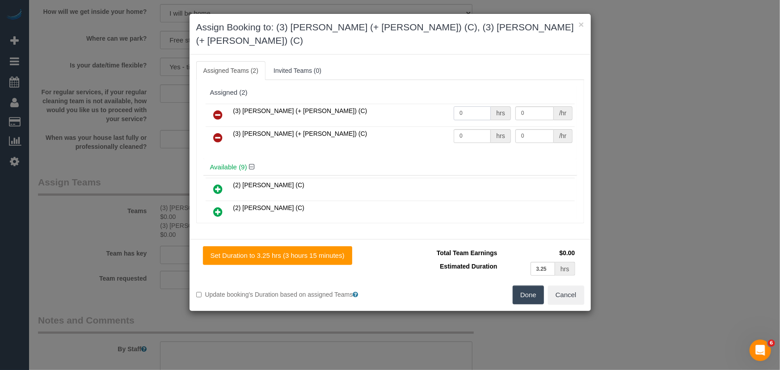
click at [474, 106] on input "0" at bounding box center [472, 113] width 37 height 14
type input "1"
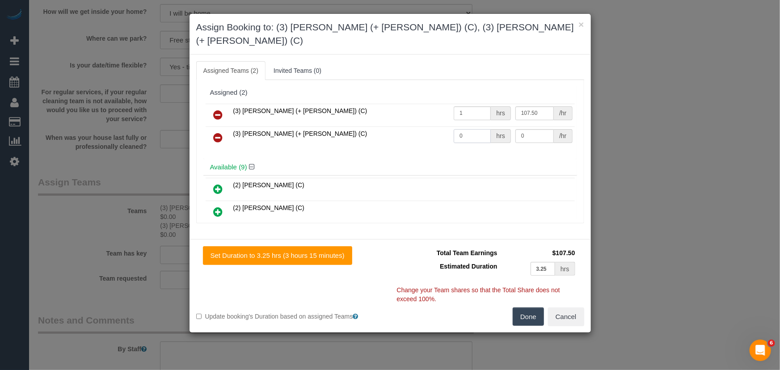
type input "107.5"
click at [472, 129] on input "0" at bounding box center [472, 136] width 37 height 14
type input "1"
click at [539, 308] on button "Done" at bounding box center [528, 317] width 31 height 19
type input "107.5"
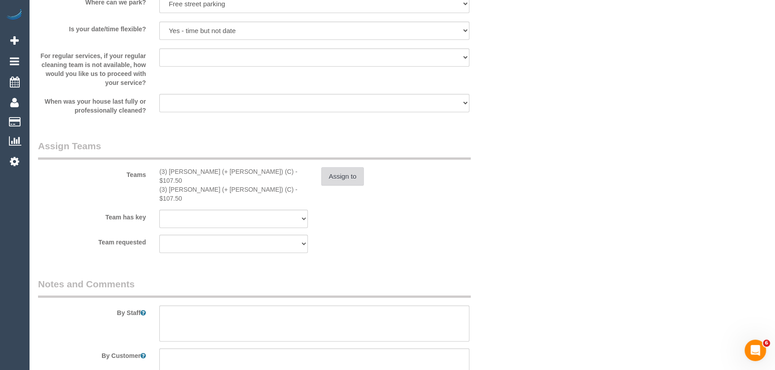
scroll to position [1342, 0]
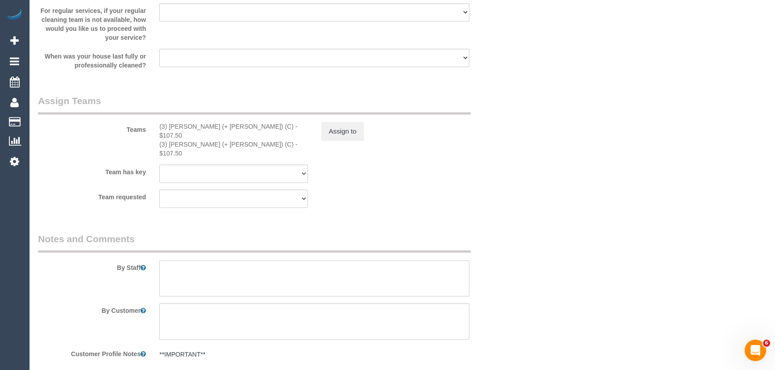
click at [223, 260] on textarea at bounding box center [314, 278] width 310 height 37
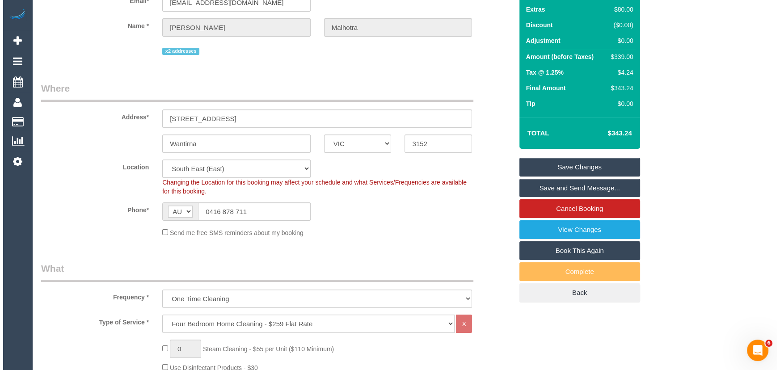
scroll to position [0, 0]
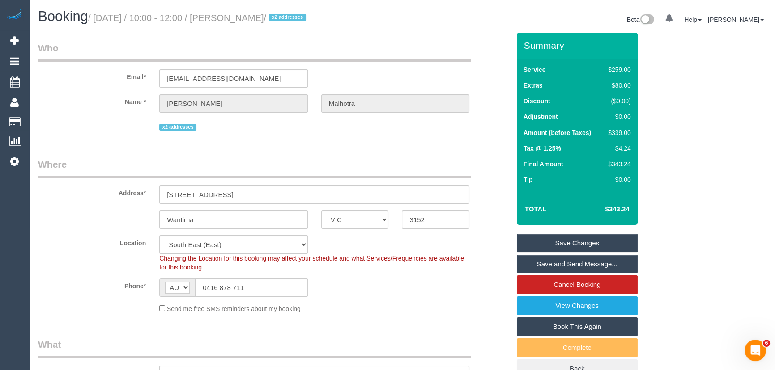
type textarea "Estimated time: 5.5-6.5 hours"
click at [244, 21] on small "/ October 17, 2025 / 10:00 - 12:00 / Ridhi Malhotra / x2 addresses" at bounding box center [198, 18] width 220 height 10
click at [240, 31] on div "Booking / October 17, 2025 / 10:00 - 12:00 / Ridhi Malhotra / x2 addresses Beta…" at bounding box center [401, 21] width 741 height 24
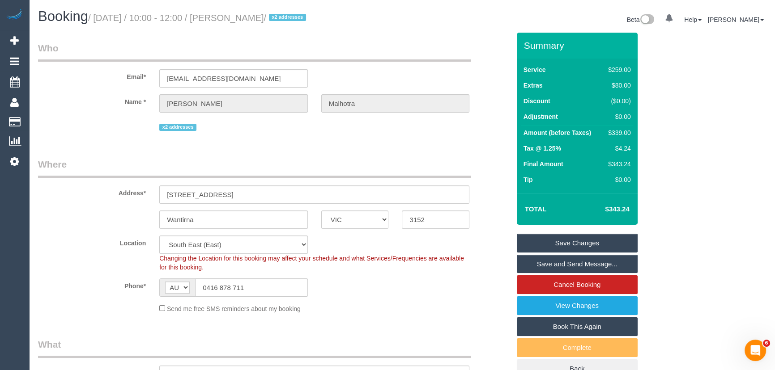
click at [241, 12] on h1 "Booking / October 17, 2025 / 10:00 - 12:00 / Ridhi Malhotra / x2 addresses" at bounding box center [216, 16] width 357 height 15
click at [243, 21] on small "/ October 17, 2025 / 10:00 - 12:00 / Ridhi Malhotra / x2 addresses" at bounding box center [198, 18] width 220 height 10
copy small "Ridhi Malhotra"
click at [583, 265] on link "Save and Send Message..." at bounding box center [577, 264] width 121 height 19
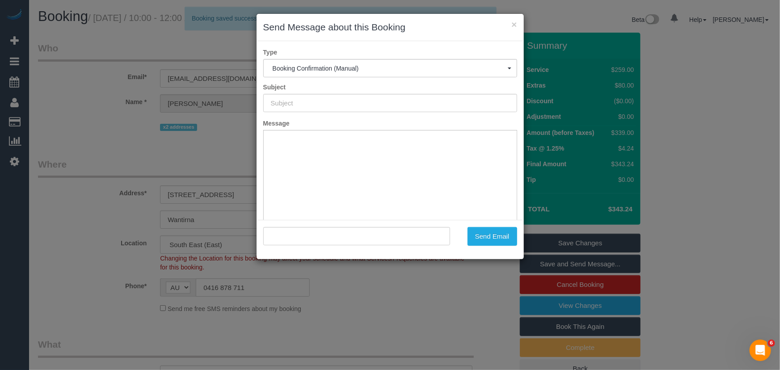
type input "Booking Confirmed"
type input ""Ridhi Malhotra" <ridhimalhotra101@hotmail.com>"
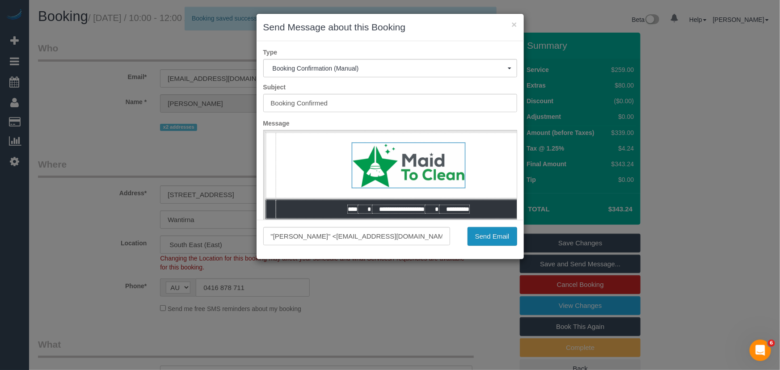
click at [485, 239] on button "Send Email" at bounding box center [493, 236] width 50 height 19
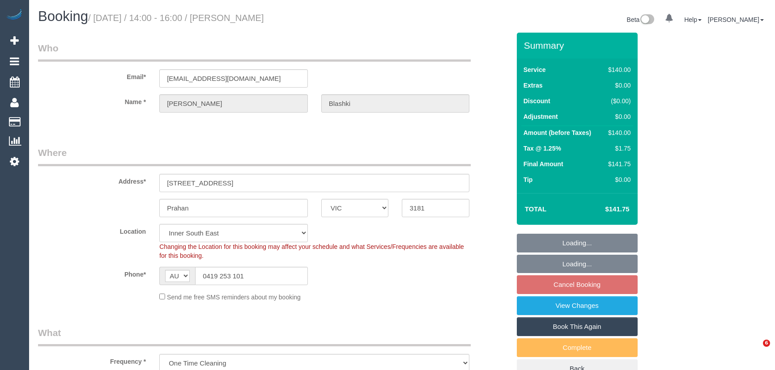
select select "VIC"
select select "object:689"
select select "number:28"
select select "number:14"
select select "number:19"
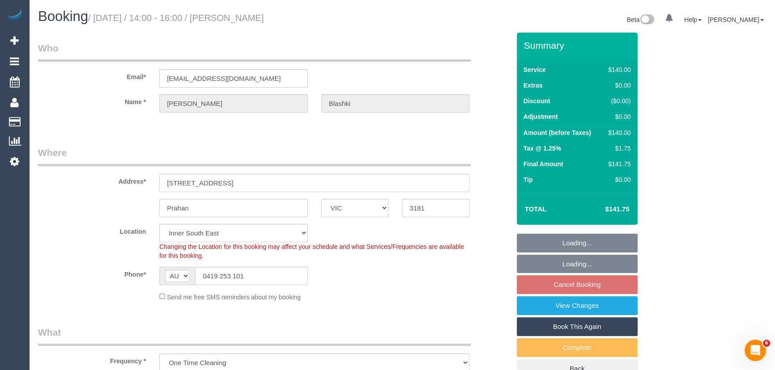
select select "number:25"
select select "number:12"
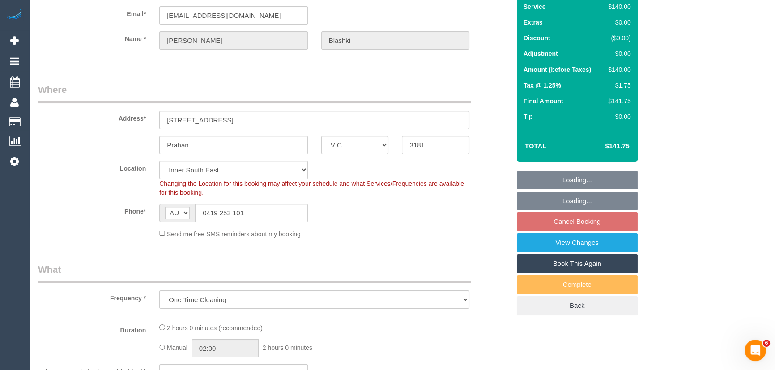
select select "string:stripe-pm_1RiQ6W2GScqysDRV9ADAu6KU"
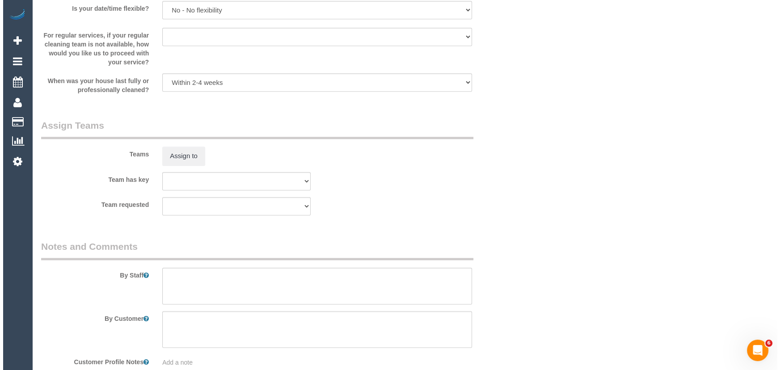
scroll to position [1301, 0]
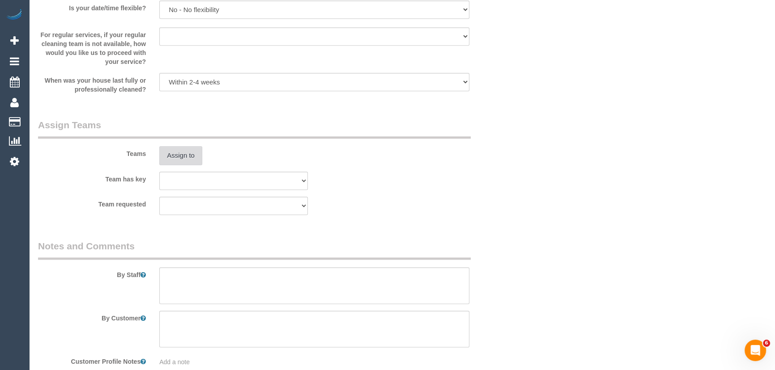
click at [189, 161] on button "Assign to" at bounding box center [180, 155] width 43 height 19
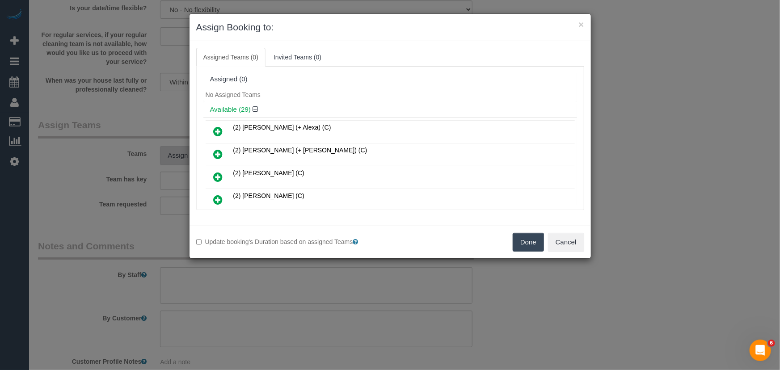
scroll to position [593, 0]
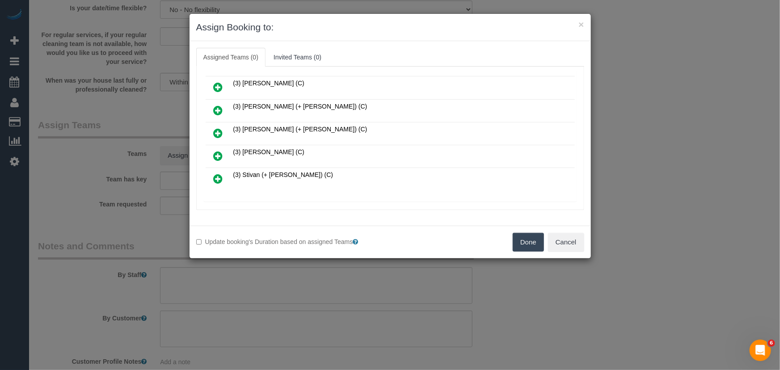
drag, startPoint x: 217, startPoint y: 141, endPoint x: 225, endPoint y: 143, distance: 8.2
click at [217, 151] on icon at bounding box center [218, 156] width 9 height 11
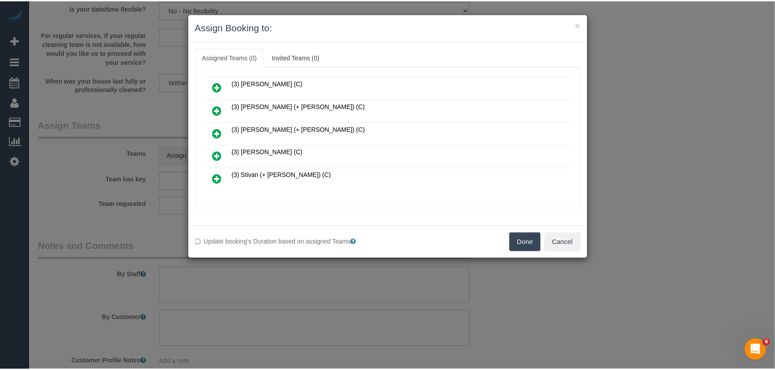
scroll to position [614, 0]
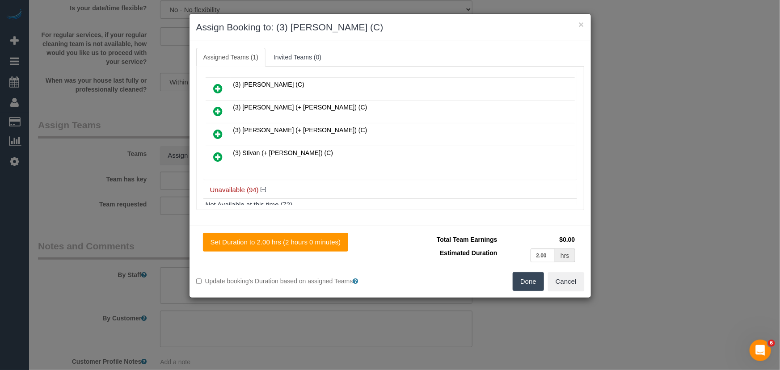
click at [537, 284] on button "Done" at bounding box center [528, 281] width 31 height 19
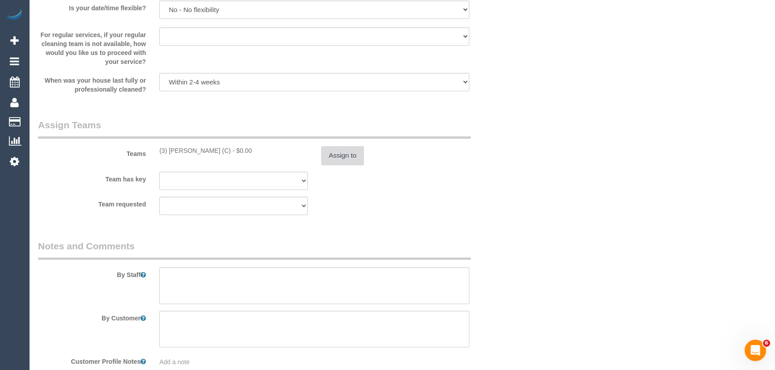
click at [340, 160] on button "Assign to" at bounding box center [342, 155] width 43 height 19
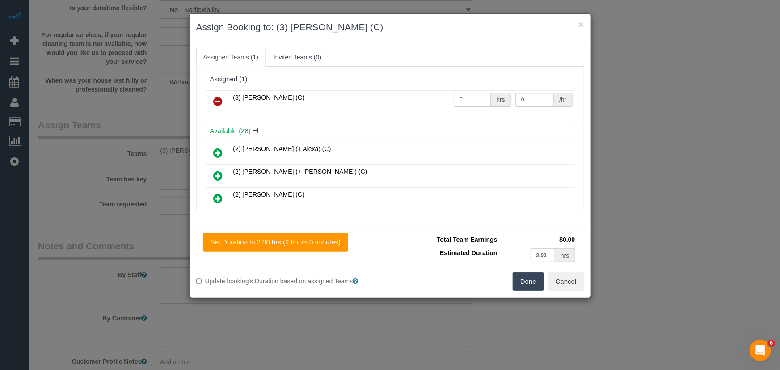
click at [474, 103] on input "0" at bounding box center [472, 100] width 37 height 14
type input "2"
type input "35"
click at [528, 286] on button "Done" at bounding box center [528, 281] width 31 height 19
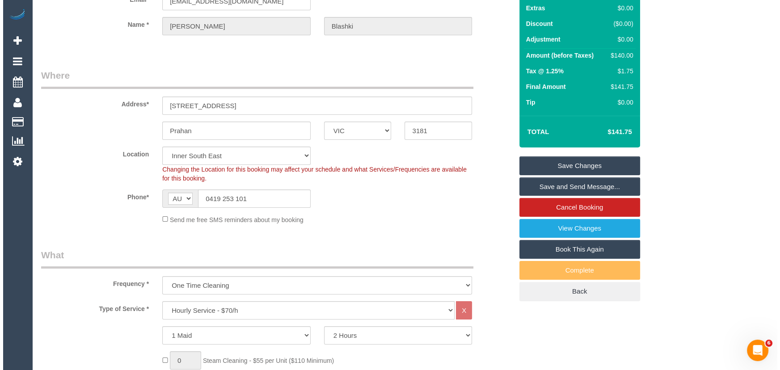
scroll to position [0, 0]
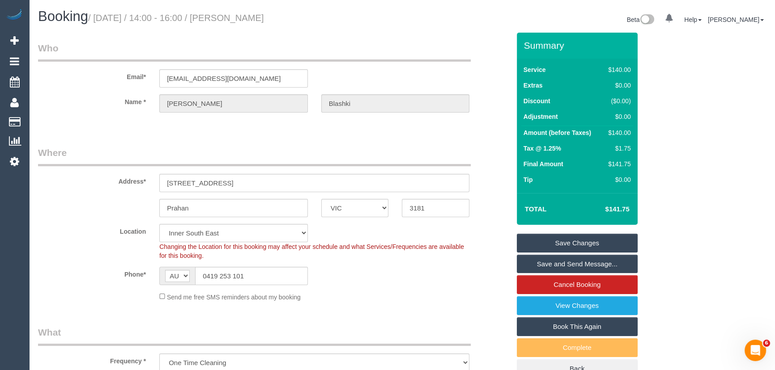
click at [250, 21] on small "/ October 17, 2025 / 14:00 - 16:00 / Courtney Blashki" at bounding box center [176, 18] width 176 height 10
click at [226, 26] on div "Booking / October 17, 2025 / 14:00 - 16:00 / Courtney Blashki" at bounding box center [216, 18] width 371 height 19
click at [258, 18] on small "/ October 17, 2025 / 14:00 - 16:00 / Courtney Blashki" at bounding box center [176, 18] width 176 height 10
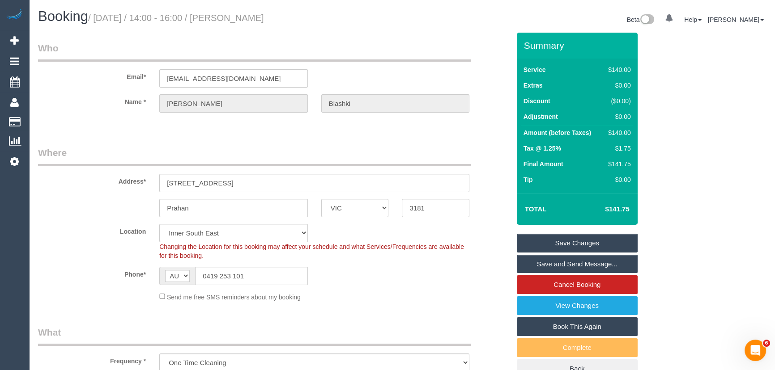
click at [258, 18] on small "/ October 17, 2025 / 14:00 - 16:00 / Courtney Blashki" at bounding box center [176, 18] width 176 height 10
click at [564, 266] on link "Save and Send Message..." at bounding box center [577, 264] width 121 height 19
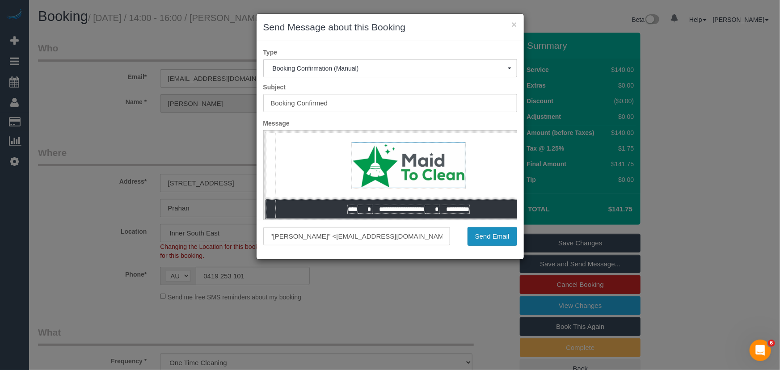
click at [495, 241] on button "Send Email" at bounding box center [493, 236] width 50 height 19
click at [495, 241] on div "Send Email" at bounding box center [490, 236] width 67 height 19
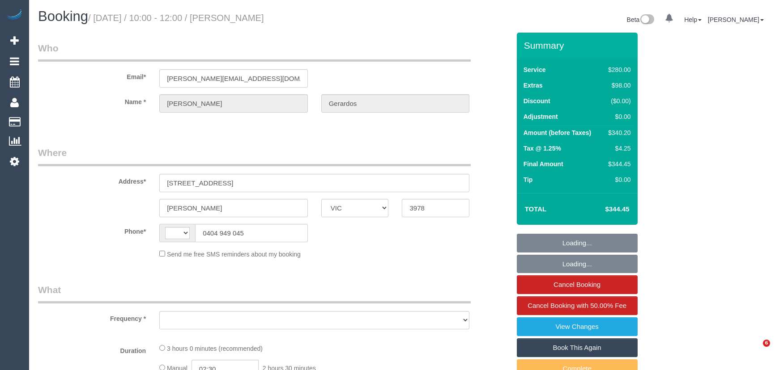
select select "VIC"
select select "string:stripe-pm_1S3npw2GScqysDRVMyCt39Ei"
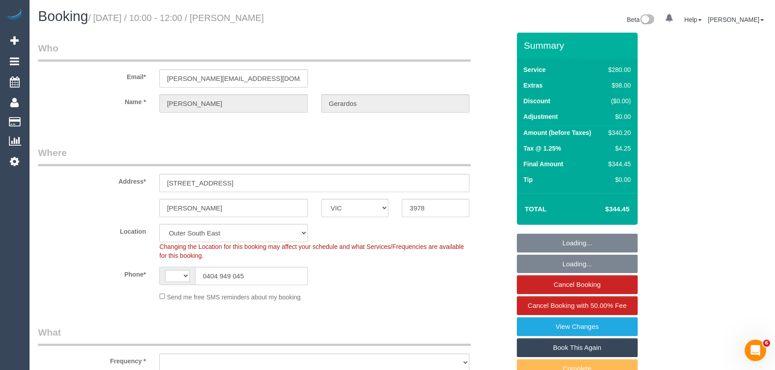
select select "2"
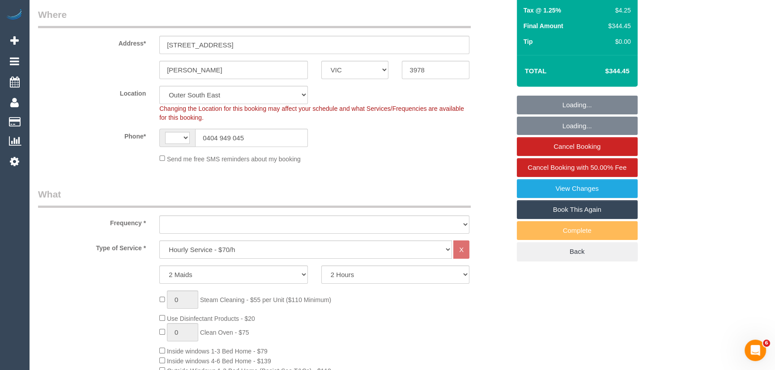
select select "string:AU"
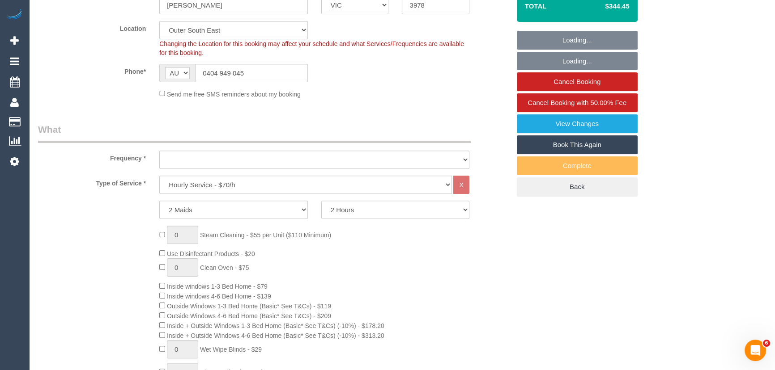
select select "object:1211"
select select "number:28"
select select "number:14"
select select "number:19"
select select "number:22"
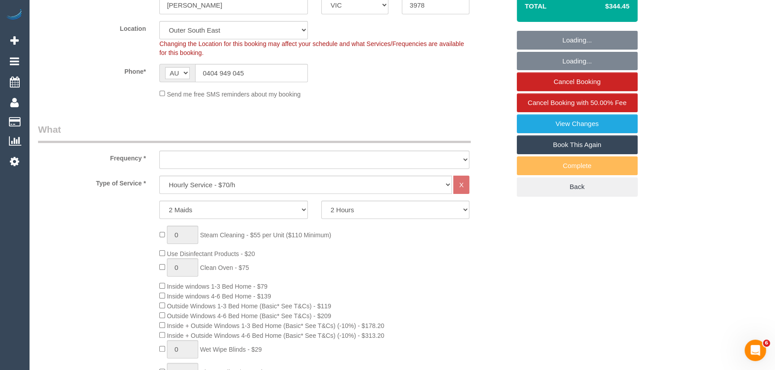
select select "number:34"
select select "number:13"
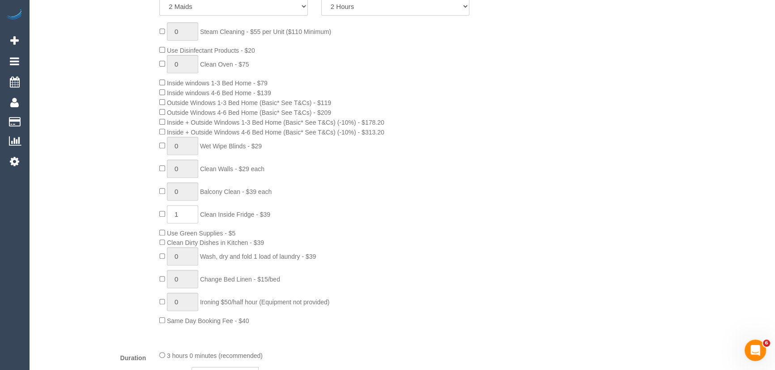
select select "object:1216"
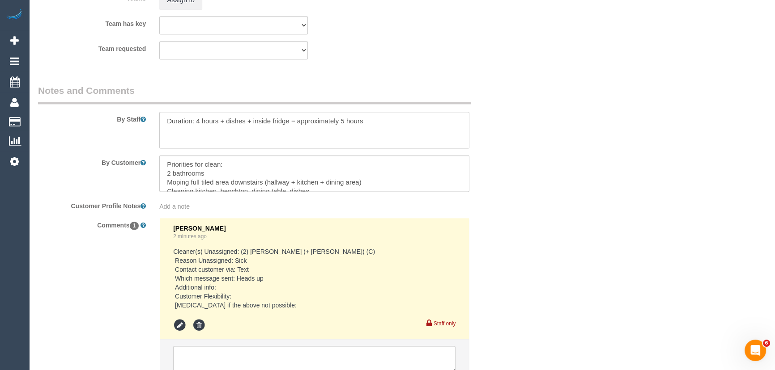
scroll to position [1533, 0]
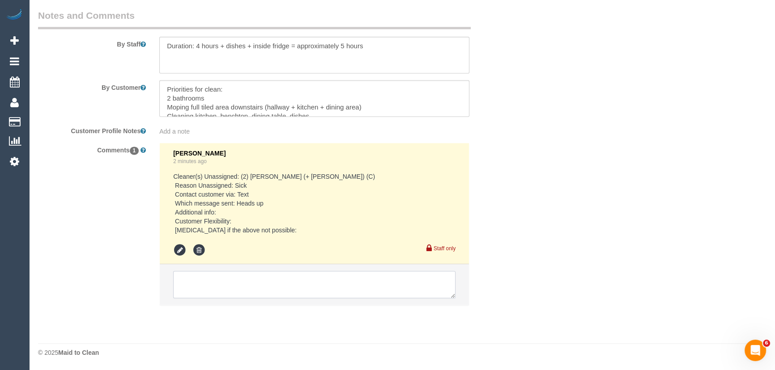
click at [214, 284] on textarea at bounding box center [314, 285] width 282 height 28
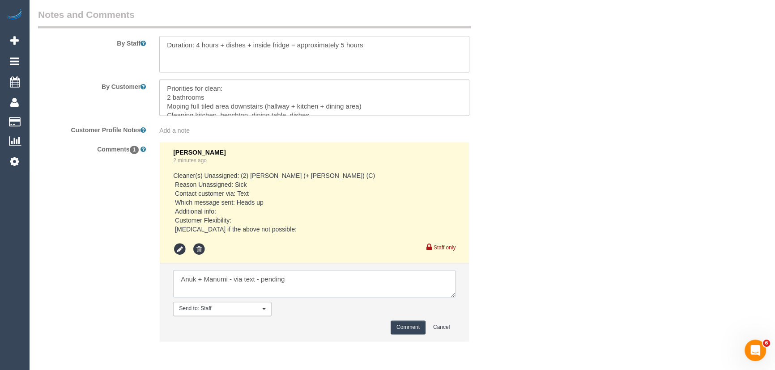
type textarea "Anuk + Manumi - via text - pending"
click at [400, 331] on button "Comment" at bounding box center [407, 328] width 35 height 14
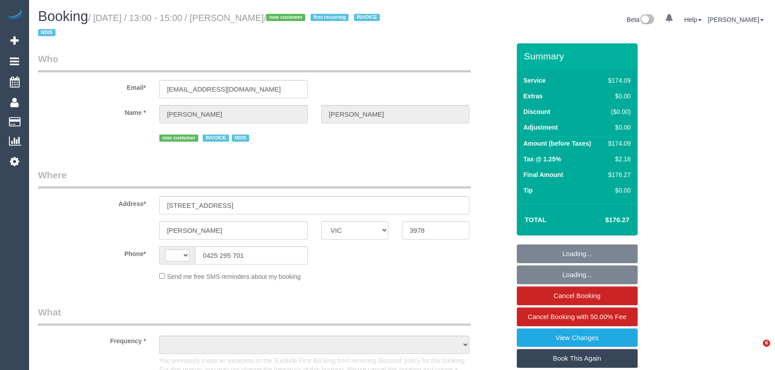
select select "VIC"
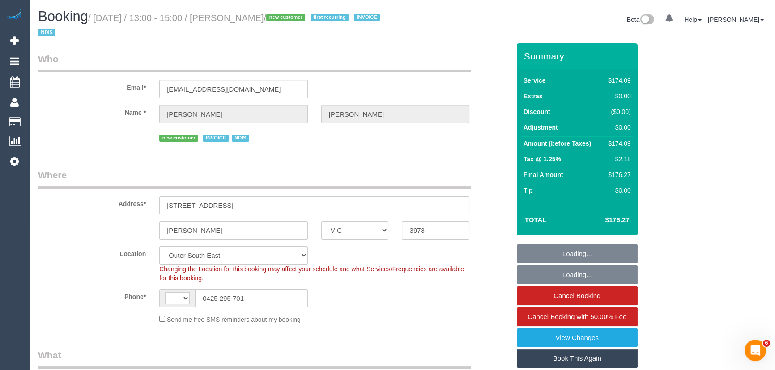
select select "string:AU"
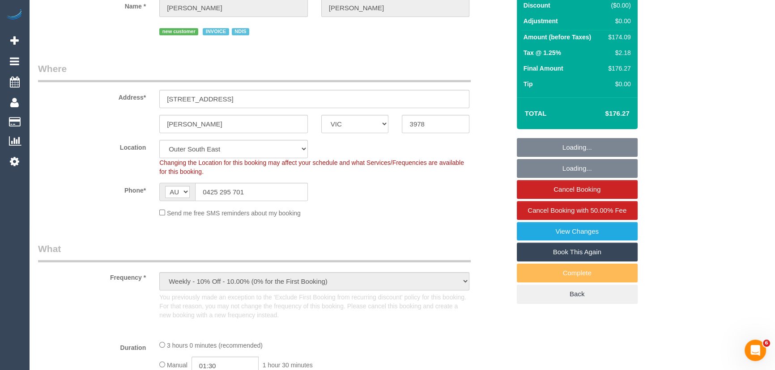
select select "object:597"
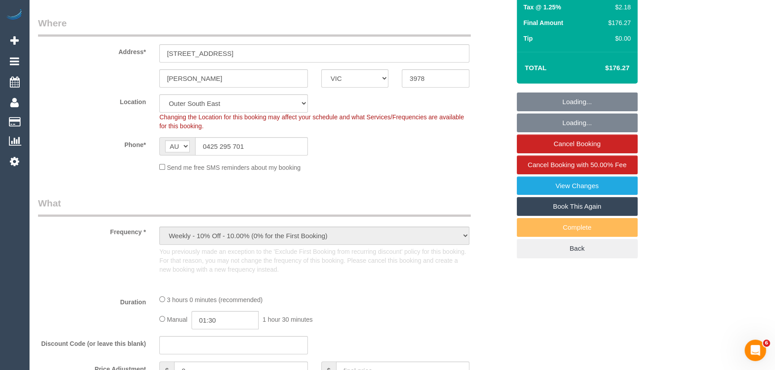
select select "180"
select select "number:28"
select select "number:14"
select select "number:19"
select select "number:36"
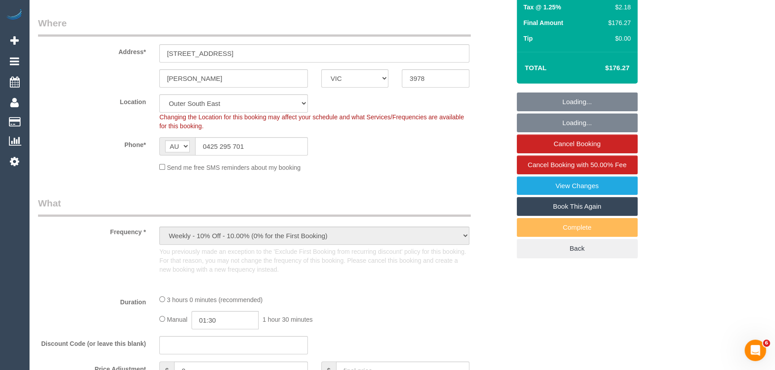
select select "number:35"
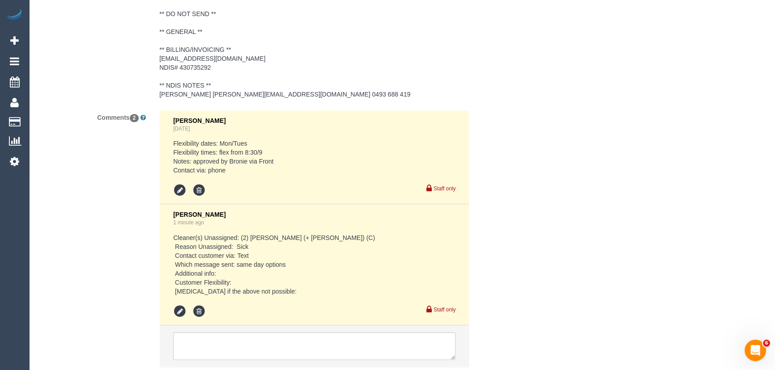
scroll to position [1528, 0]
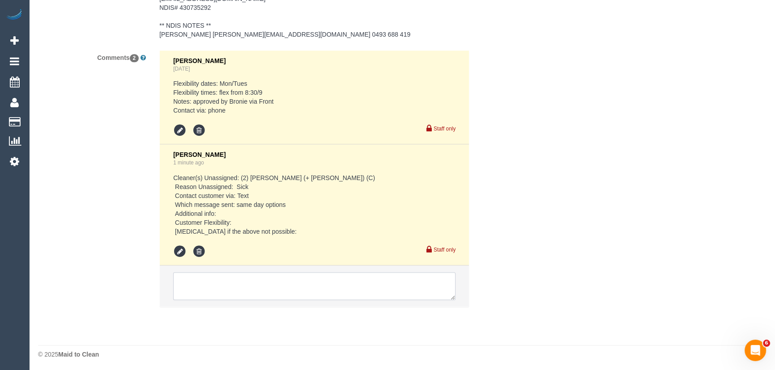
drag, startPoint x: 242, startPoint y: 282, endPoint x: 228, endPoint y: 271, distance: 17.8
click at [242, 282] on textarea at bounding box center [314, 286] width 282 height 28
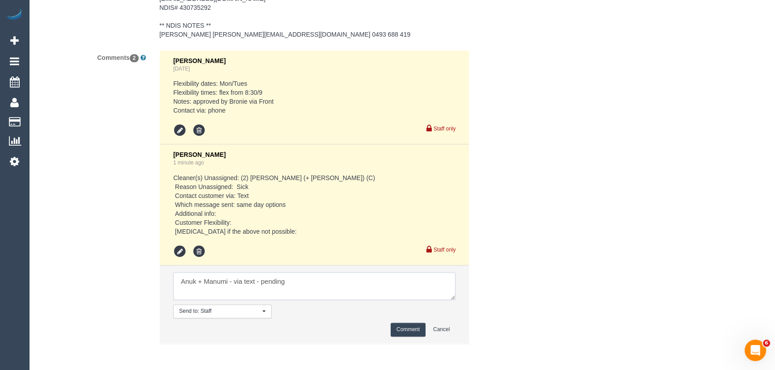
type textarea "Anuk + Manumi - via text - pending"
click at [399, 325] on button "Comment" at bounding box center [407, 330] width 35 height 14
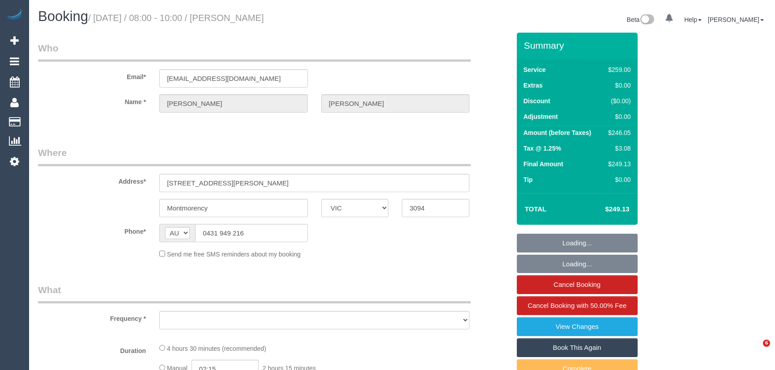
select select "VIC"
select select "string:stripe-pm_1RLxLU2GScqysDRVGTdPoBCM"
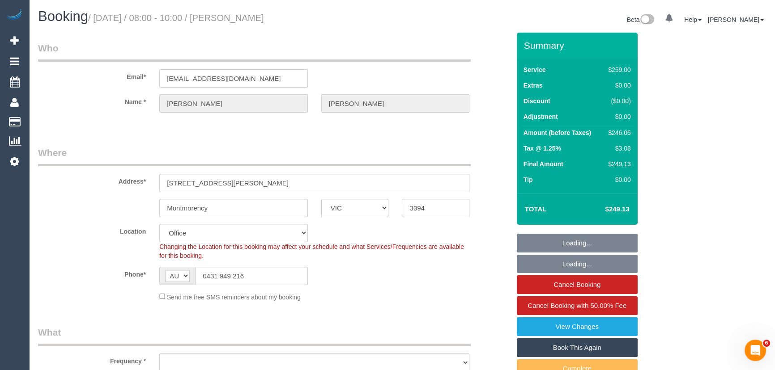
select select "object:573"
select select "number:29"
select select "number:16"
select select "number:18"
select select "number:36"
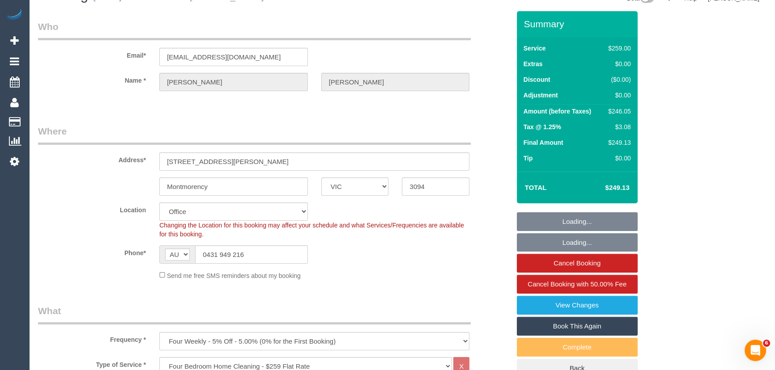
select select "object:2121"
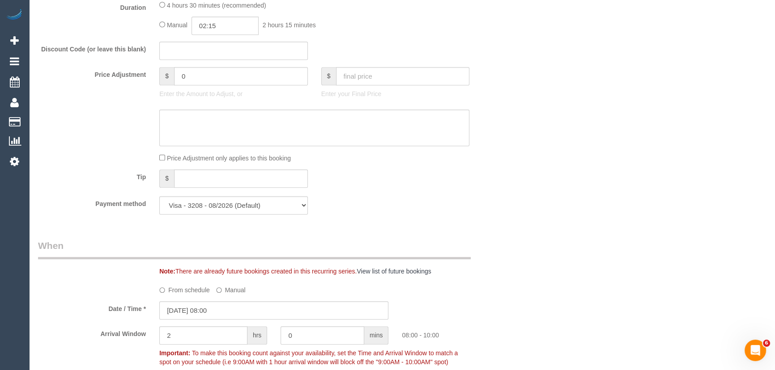
scroll to position [691, 0]
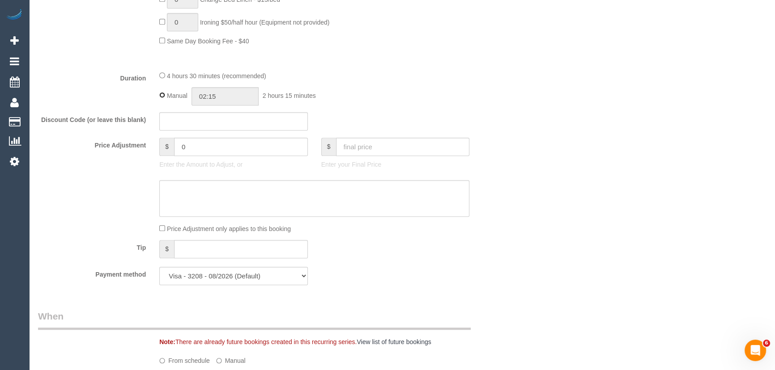
type input "04:30"
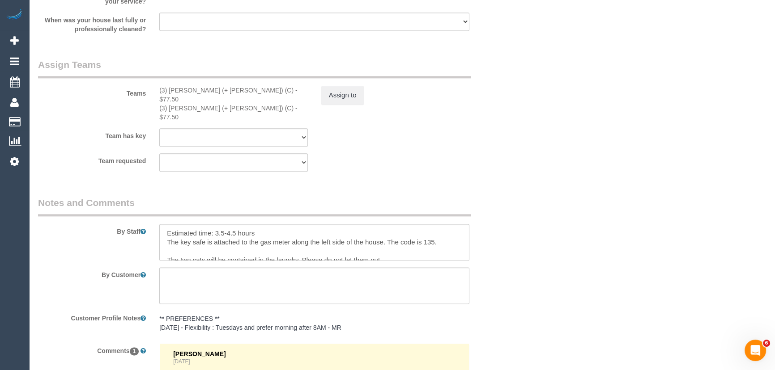
scroll to position [1382, 0]
click at [342, 97] on button "Assign to" at bounding box center [342, 94] width 43 height 19
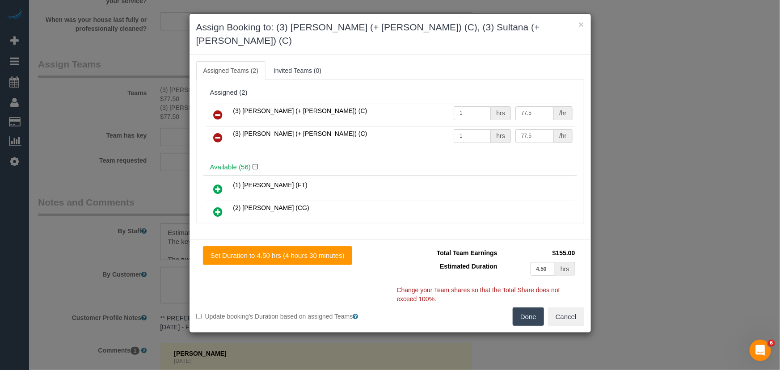
click at [219, 132] on icon at bounding box center [218, 137] width 9 height 11
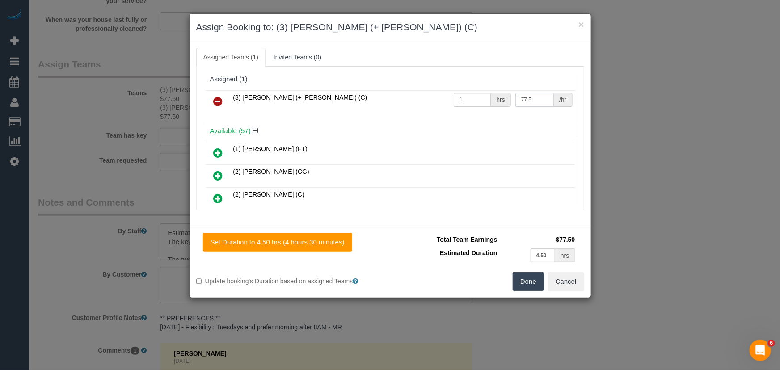
click at [532, 100] on input "77.5" at bounding box center [535, 100] width 38 height 14
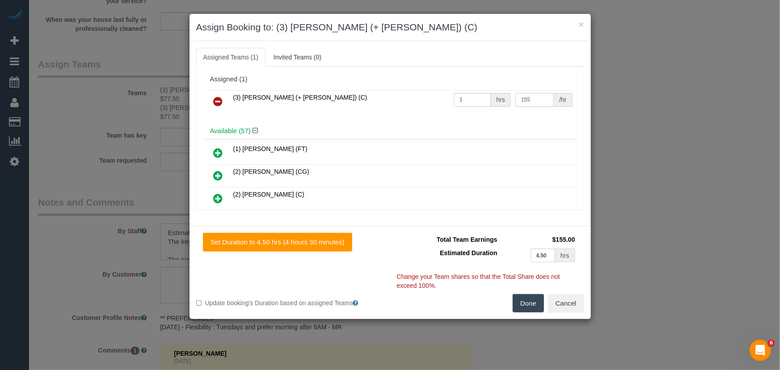
type input "155"
click at [531, 308] on button "Done" at bounding box center [528, 303] width 31 height 19
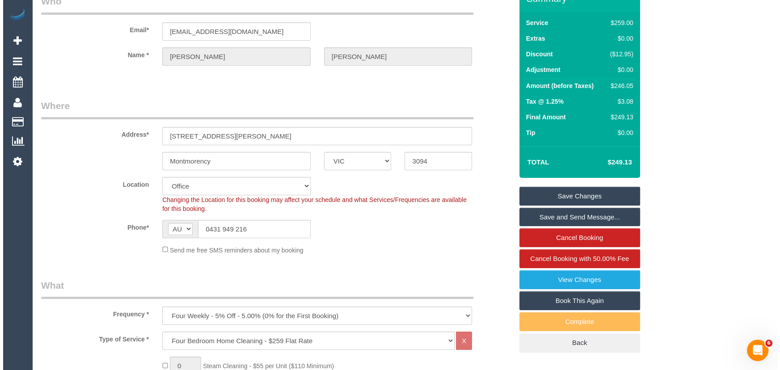
scroll to position [0, 0]
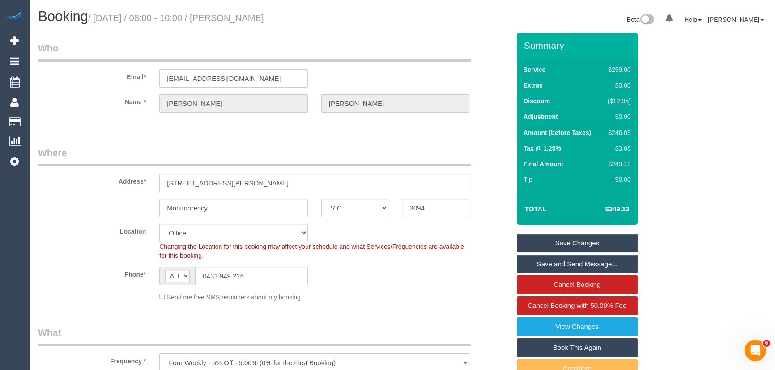
click at [242, 15] on small "/ October 14, 2025 / 08:00 - 10:00 / Jennifer Wilson-Richter" at bounding box center [176, 18] width 176 height 10
click at [251, 44] on legend "Who" at bounding box center [254, 52] width 432 height 20
click at [250, 15] on small "/ October 14, 2025 / 08:00 - 10:00 / Jennifer Wilson-Richter" at bounding box center [176, 18] width 176 height 10
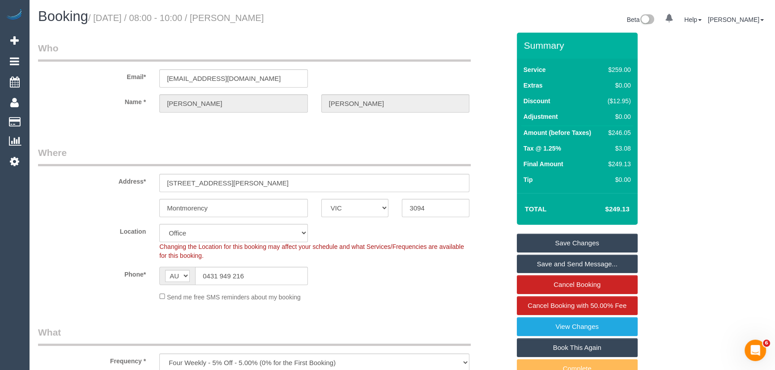
click at [250, 15] on small "/ October 14, 2025 / 08:00 - 10:00 / Jennifer Wilson-Richter" at bounding box center [176, 18] width 176 height 10
copy small "Jennifer Wilson-Richter"
click at [571, 241] on link "Save Changes" at bounding box center [577, 243] width 121 height 19
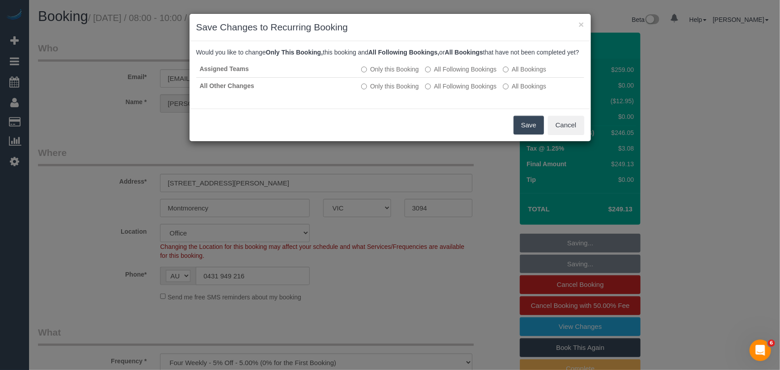
click at [529, 133] on button "Save" at bounding box center [529, 125] width 30 height 19
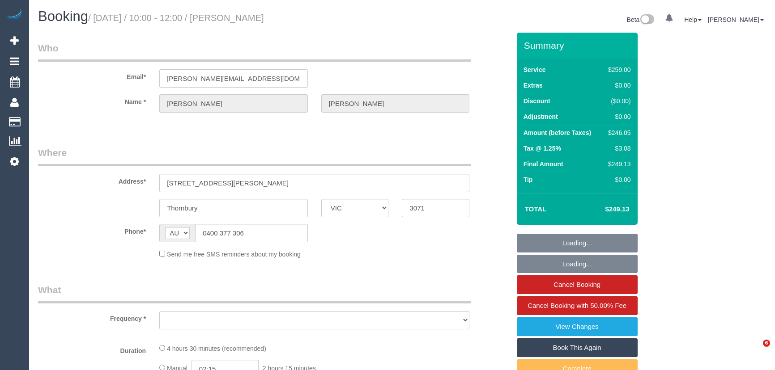
select select "VIC"
select select "object:557"
select select "string:stripe-pm_1R7EU12GScqysDRVlZP1YM6c"
select select "number:28"
select select "number:14"
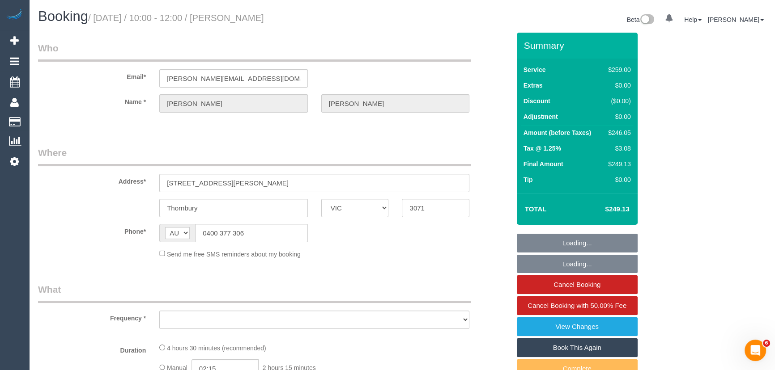
select select "number:19"
select select "number:22"
select select "number:34"
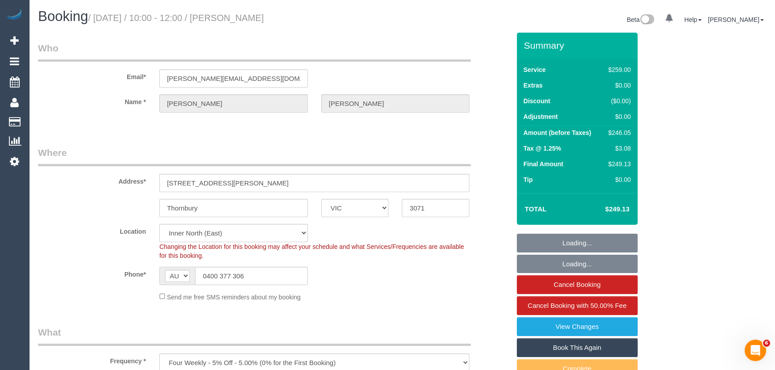
select select "object:725"
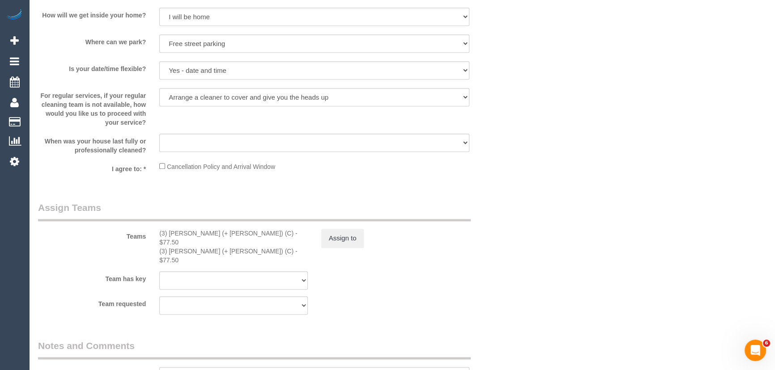
scroll to position [1382, 0]
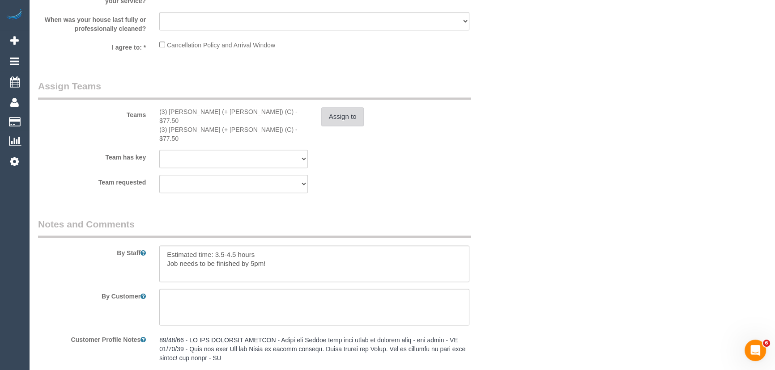
click at [354, 124] on button "Assign to" at bounding box center [342, 116] width 43 height 19
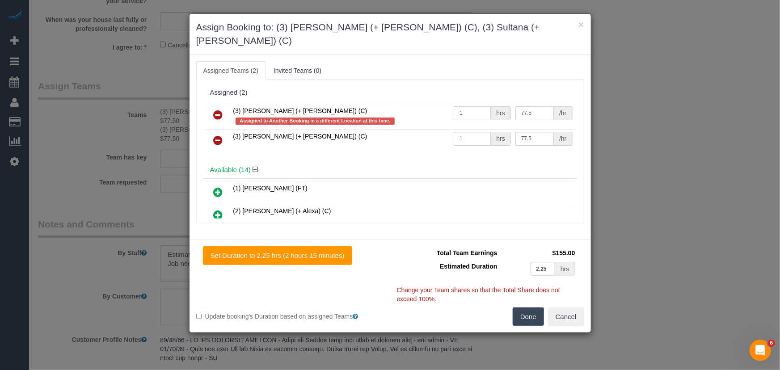
click at [219, 110] on icon at bounding box center [218, 115] width 9 height 11
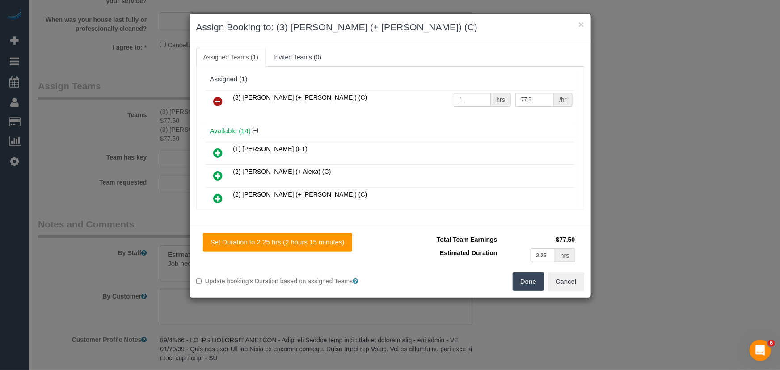
click at [529, 285] on button "Done" at bounding box center [528, 281] width 31 height 19
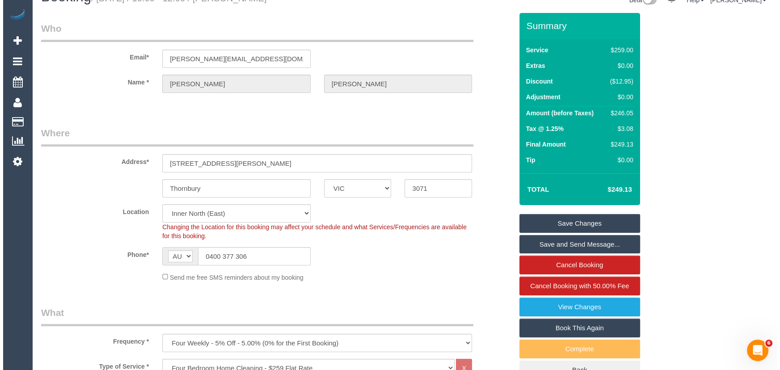
scroll to position [0, 0]
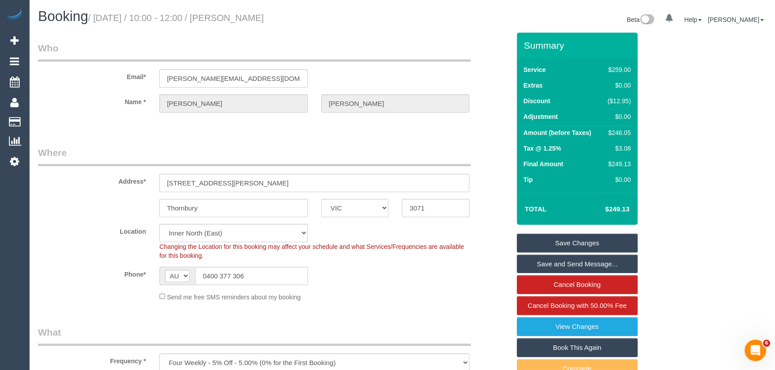
click at [581, 242] on link "Save Changes" at bounding box center [577, 243] width 121 height 19
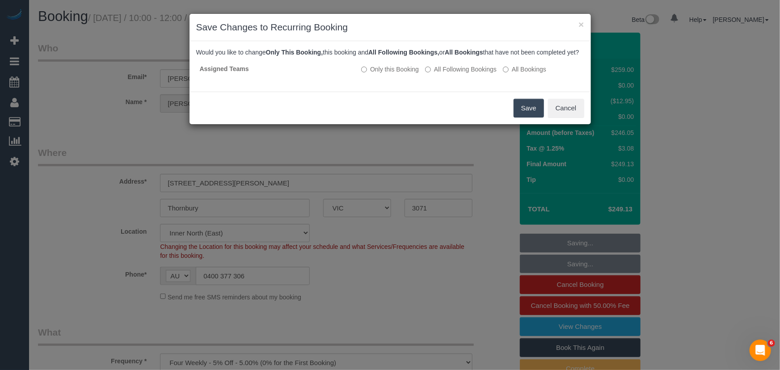
click at [525, 116] on button "Save" at bounding box center [529, 108] width 30 height 19
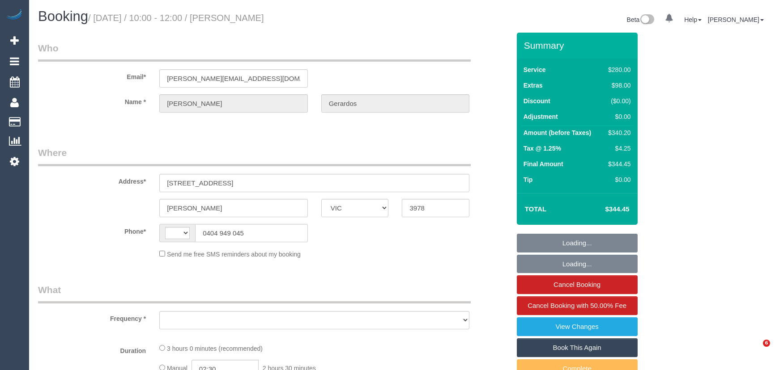
select select "VIC"
select select "string:stripe-pm_1S3npw2GScqysDRVMyCt39Ei"
select select "2"
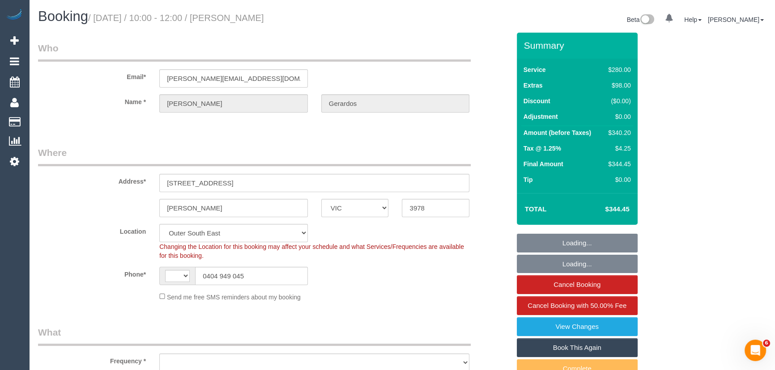
select select "string:AU"
select select "object:1220"
select select "number:28"
select select "number:14"
select select "number:19"
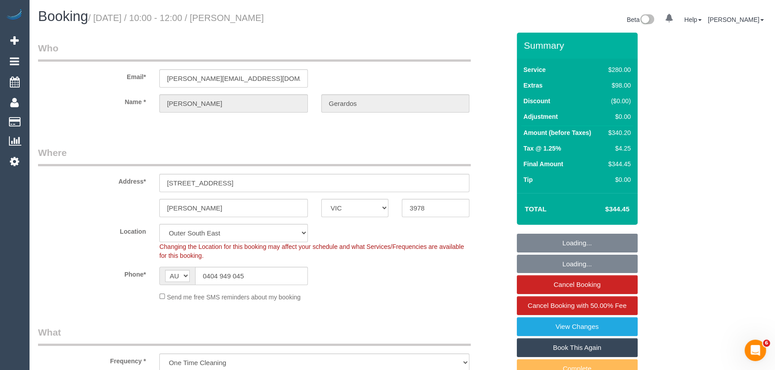
select select "number:22"
select select "number:34"
select select "number:13"
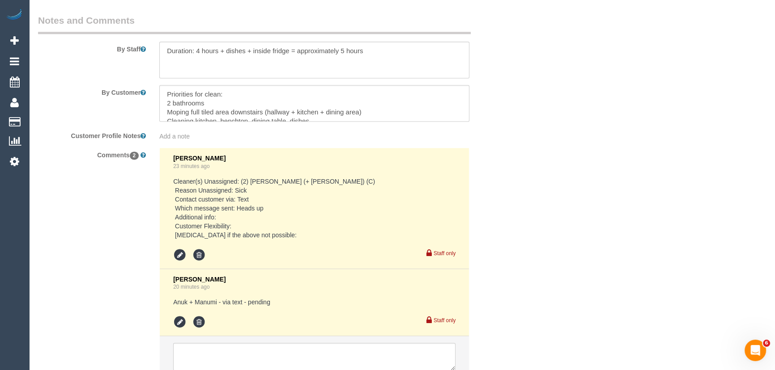
scroll to position [1600, 0]
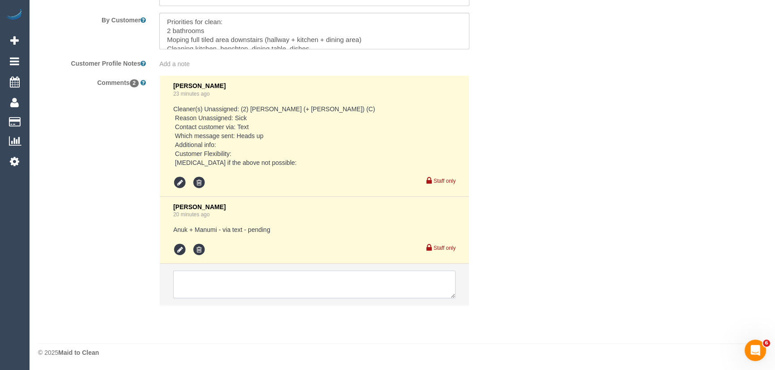
click at [212, 284] on textarea at bounding box center [314, 285] width 282 height 28
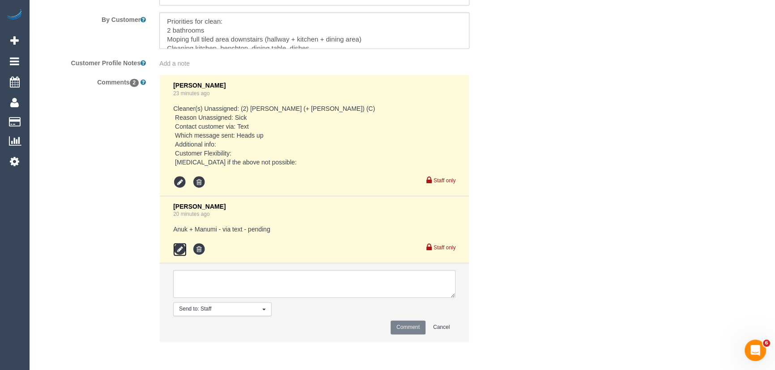
click at [176, 253] on icon at bounding box center [179, 249] width 13 height 13
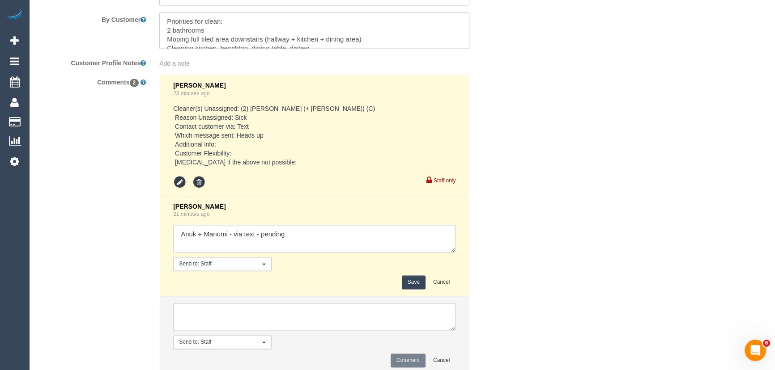
click at [318, 243] on textarea at bounding box center [314, 239] width 282 height 28
type textarea "Anuk + Manumi - via text - pending Kasun - via text - pending"
click at [415, 286] on button "Save" at bounding box center [414, 283] width 24 height 14
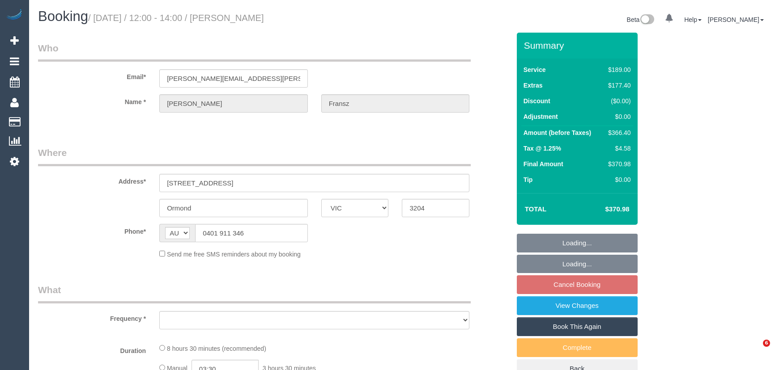
select select "VIC"
select select "object:555"
select select "string:stripe-pm_1SFSWl2GScqysDRVba64UEyM"
select select "number:30"
select select "number:14"
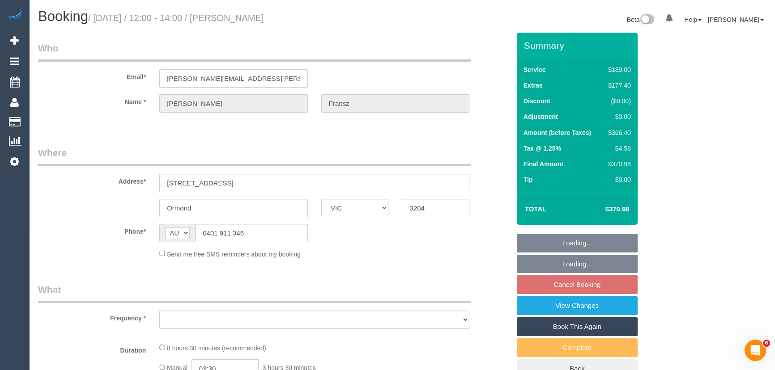
select select "number:19"
select select "number:24"
select select "number:26"
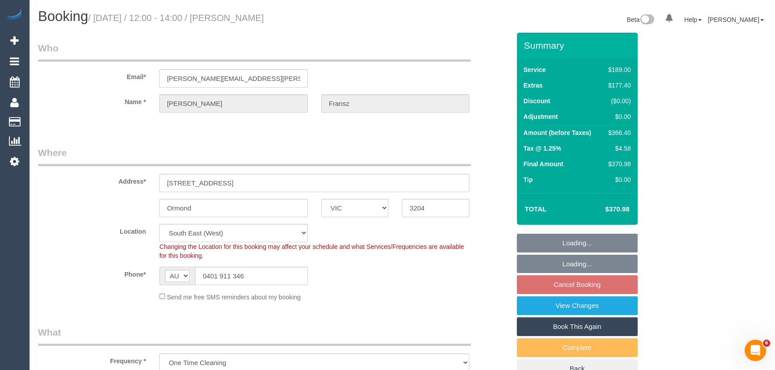
select select "object:1261"
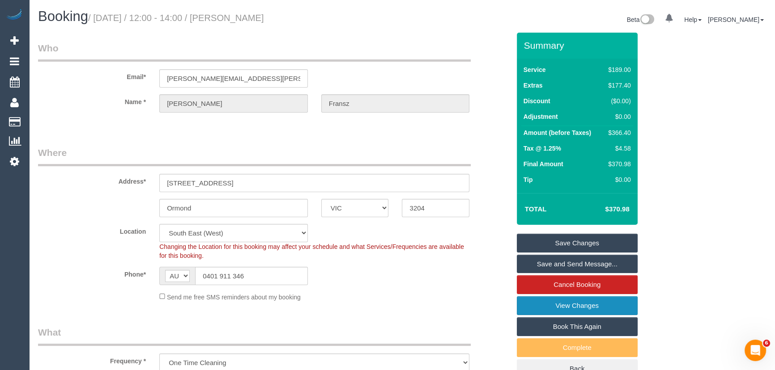
click at [584, 304] on link "View Changes" at bounding box center [577, 306] width 121 height 19
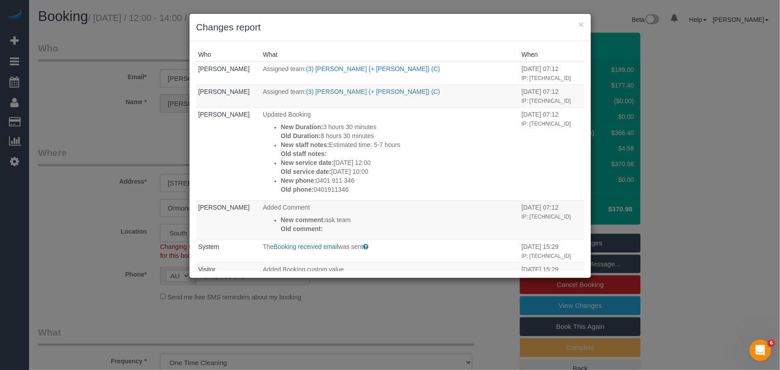
click at [409, 301] on div "× Changes report Who What When [PERSON_NAME] Assigned team: (3) [PERSON_NAME] (…" at bounding box center [390, 185] width 780 height 370
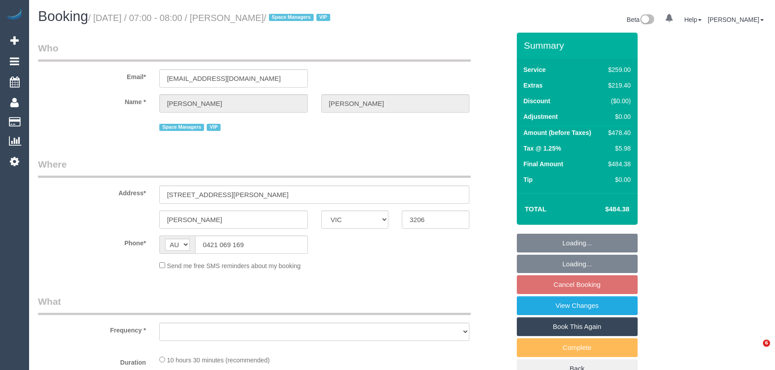
select select "VIC"
select select "string:stripe-pm_1QV45m2GScqysDRVjJXmN0sS"
select select "number:28"
select select "number:14"
select select "number:18"
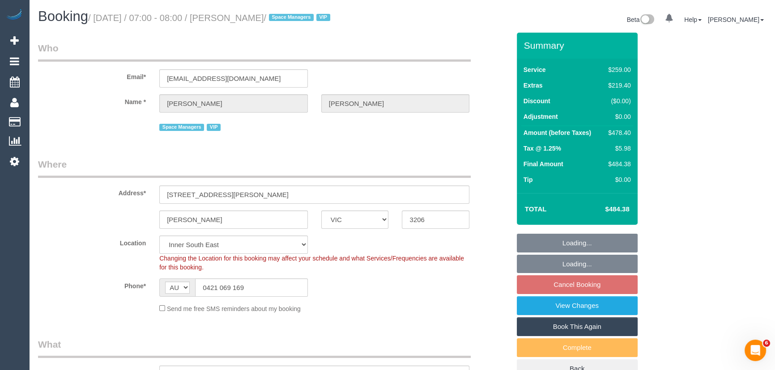
select select "object:1440"
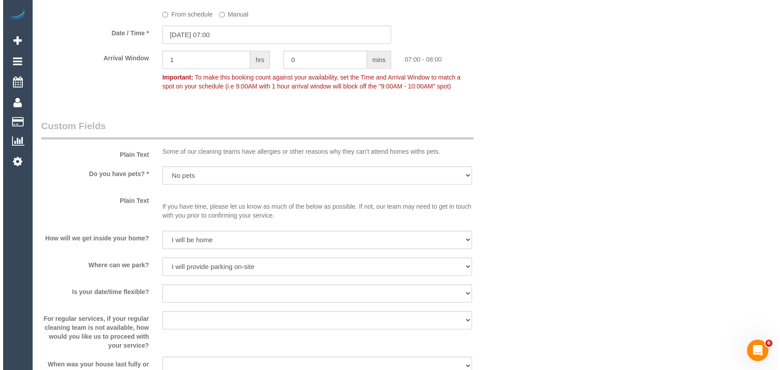
scroll to position [1220, 0]
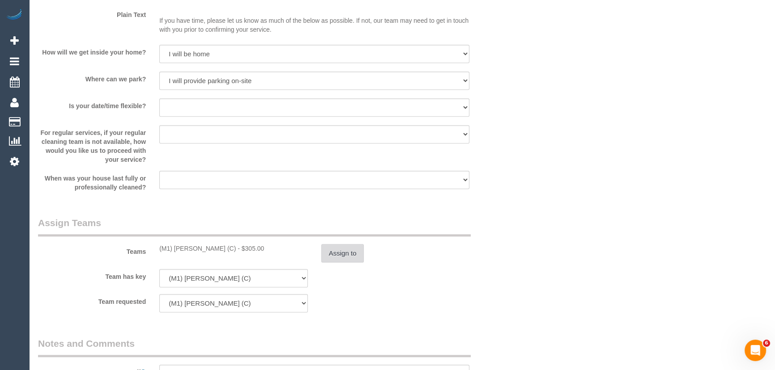
click at [343, 257] on button "Assign to" at bounding box center [342, 253] width 43 height 19
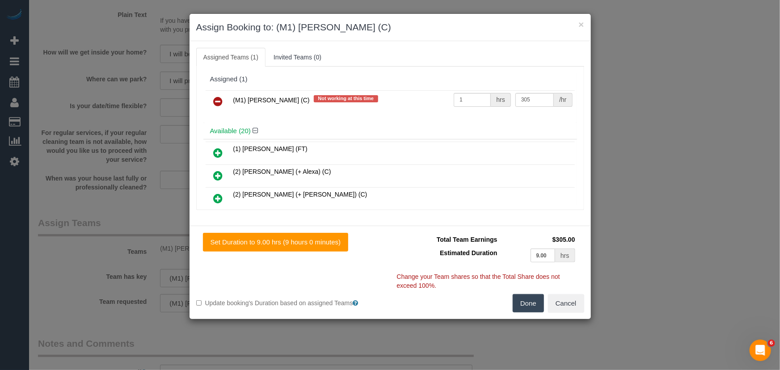
click at [220, 101] on icon at bounding box center [218, 101] width 9 height 11
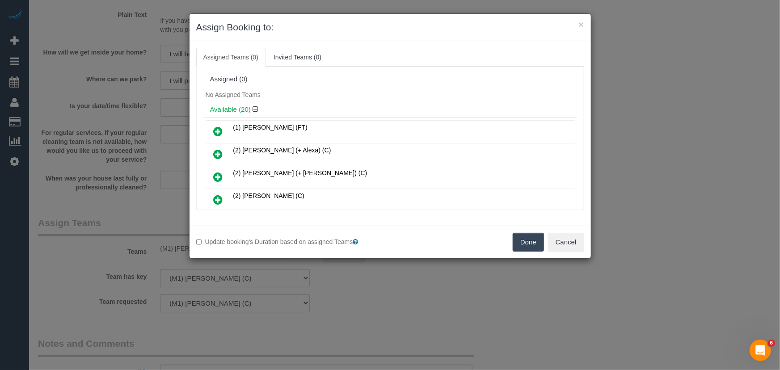
click at [521, 238] on button "Done" at bounding box center [528, 242] width 31 height 19
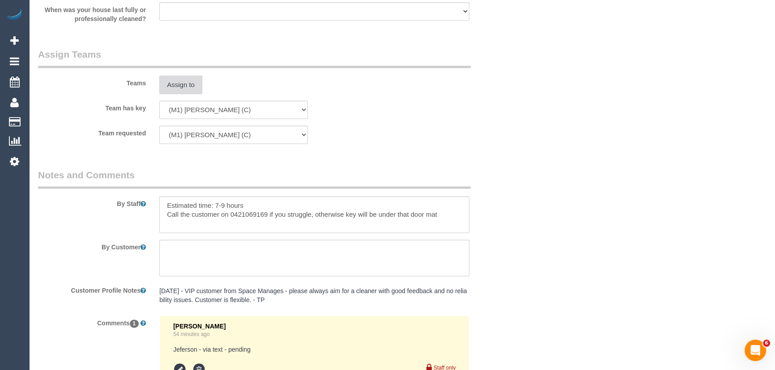
scroll to position [1509, 0]
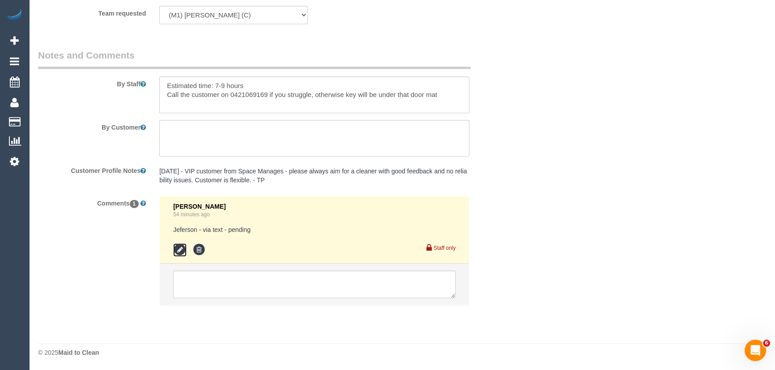
click at [176, 250] on icon at bounding box center [179, 249] width 13 height 13
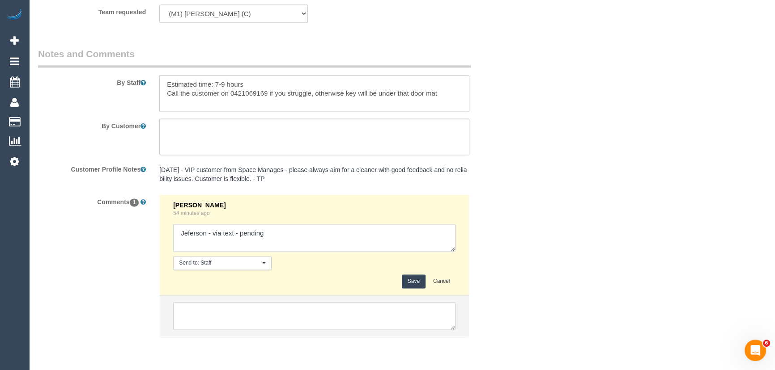
click at [295, 238] on textarea at bounding box center [314, 238] width 282 height 28
type textarea "Jeferson - via text - declined"
click at [416, 288] on button "Save" at bounding box center [414, 282] width 24 height 14
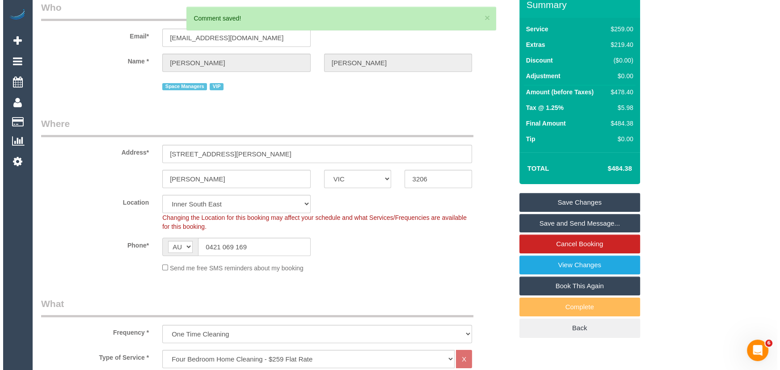
scroll to position [0, 0]
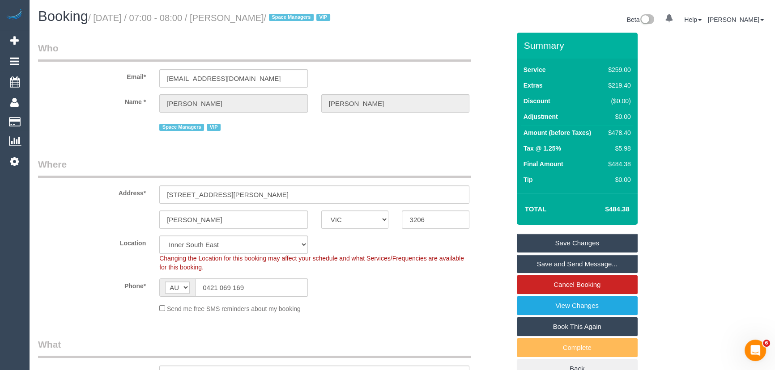
click at [578, 244] on link "Save Changes" at bounding box center [577, 243] width 121 height 19
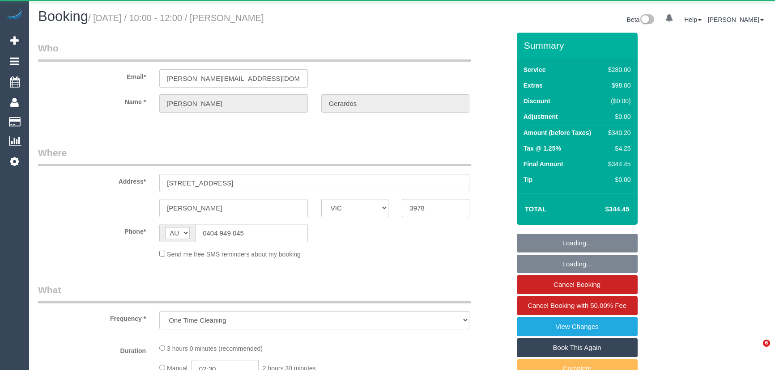
select select "VIC"
select select "string:stripe-pm_1S3npw2GScqysDRVMyCt39Ei"
select select "2"
select select "number:28"
select select "number:14"
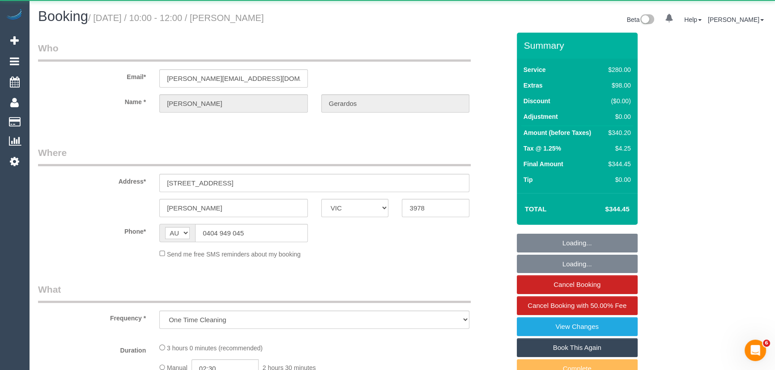
select select "number:19"
select select "number:22"
select select "number:34"
select select "number:13"
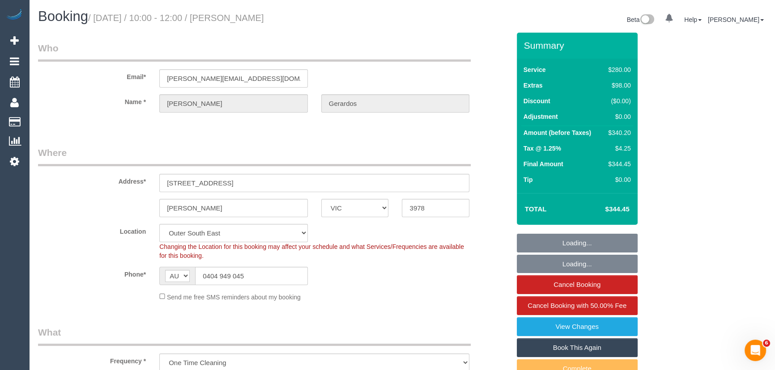
select select "object:911"
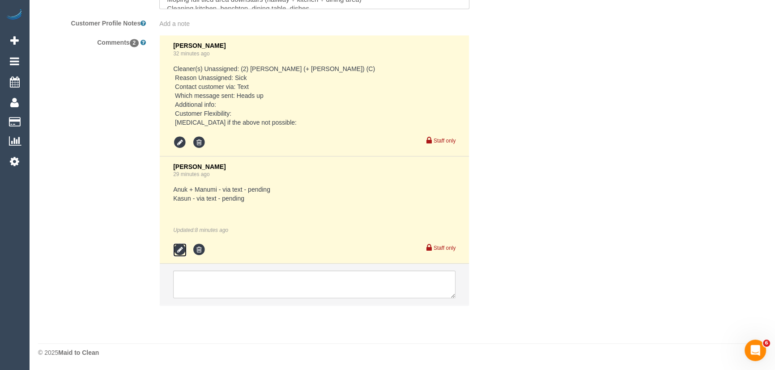
click at [177, 250] on icon at bounding box center [179, 249] width 13 height 13
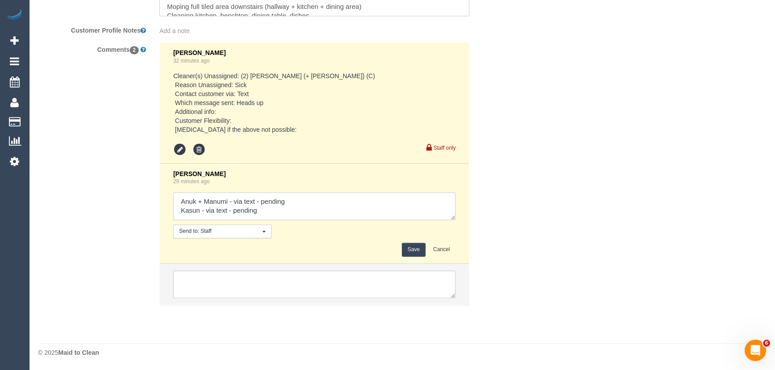
click at [269, 209] on textarea at bounding box center [314, 206] width 282 height 28
type textarea "Anuk + Manumi - via text - pending Kasun - via text - pending Don - via text - …"
click at [412, 245] on button "Save" at bounding box center [414, 250] width 24 height 14
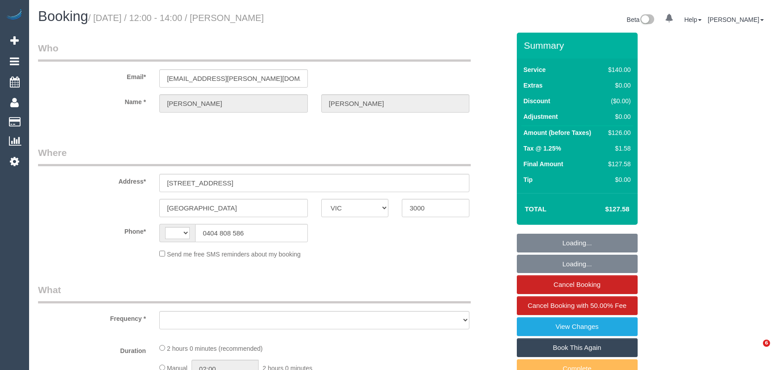
select select "VIC"
select select "string:stripe-pm_1O4Afb2GScqysDRVgqkikGsr"
select select "string:AU"
select select "number:29"
select select "number:14"
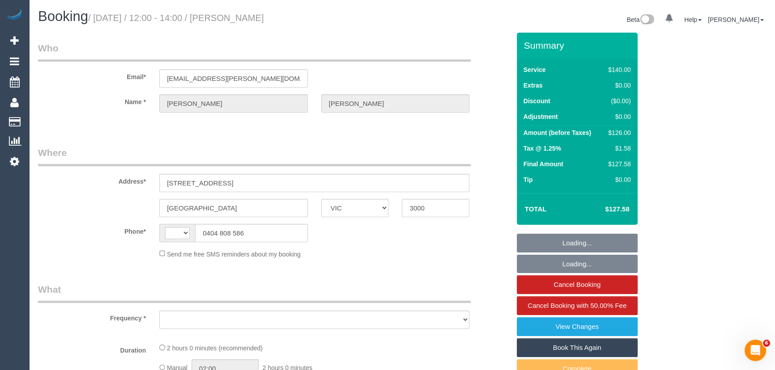
select select "number:20"
select select "number:24"
select select "number:34"
select select "number:26"
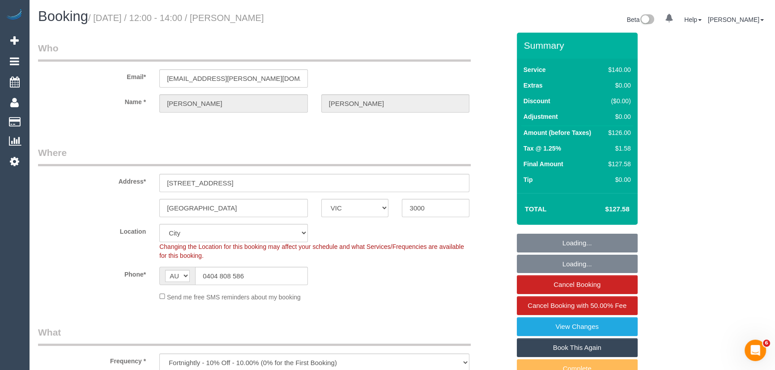
select select "object:1361"
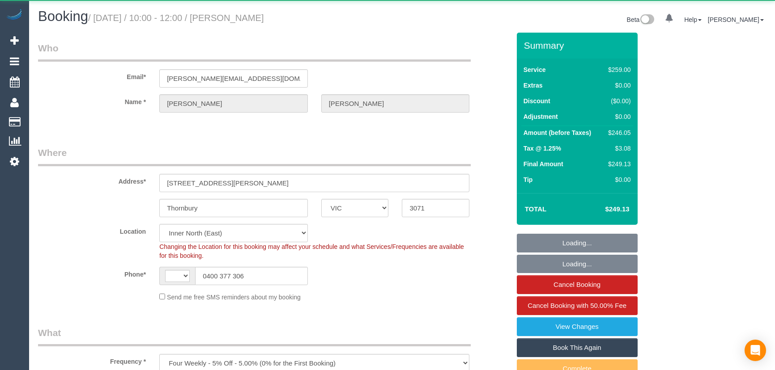
select select "VIC"
select select "object:588"
select select "string:AU"
select select "string:stripe-pm_1R7EU12GScqysDRVlZP1YM6c"
select select "number:28"
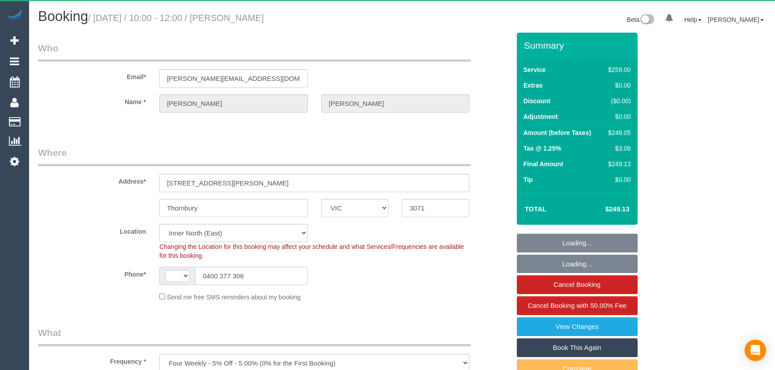
select select "number:14"
select select "number:19"
select select "number:22"
select select "number:34"
